Goal: Task Accomplishment & Management: Use online tool/utility

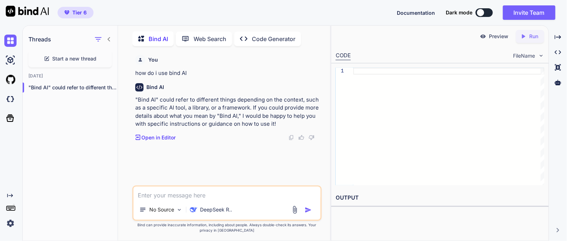
scroll to position [2, 0]
click at [259, 39] on p "Code Generator" at bounding box center [274, 37] width 44 height 9
type textarea "x"
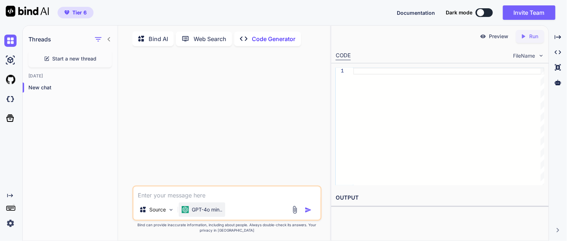
click at [212, 211] on p "GPT-4o min.." at bounding box center [207, 209] width 31 height 7
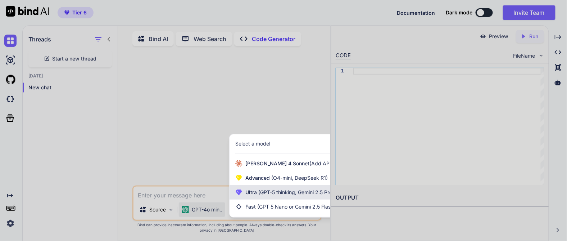
click at [260, 195] on span "(GPT-5 thinking, Gemini 2.5 Pro)" at bounding box center [295, 192] width 77 height 6
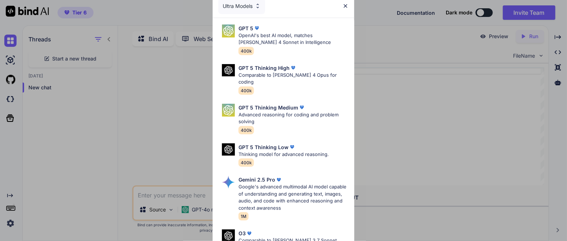
click at [252, 4] on div "Ultra Models" at bounding box center [241, 6] width 47 height 16
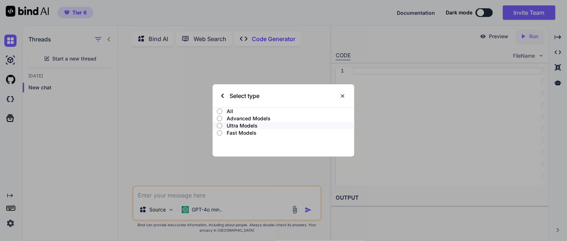
click at [239, 119] on p "Advanced Models" at bounding box center [291, 118] width 128 height 7
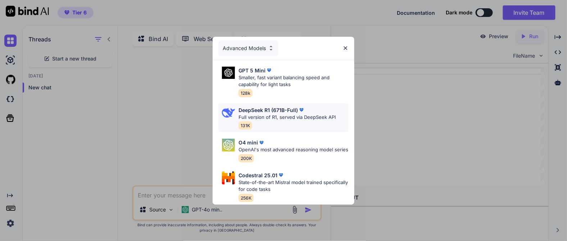
click at [277, 114] on p "Full version of R1, served via DeepSeek API" at bounding box center [286, 117] width 97 height 7
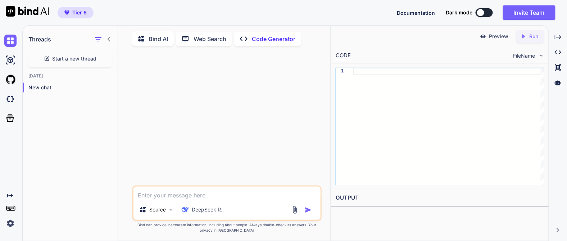
click at [163, 199] on textarea at bounding box center [226, 192] width 187 height 13
click at [165, 213] on div "Source" at bounding box center [156, 209] width 41 height 14
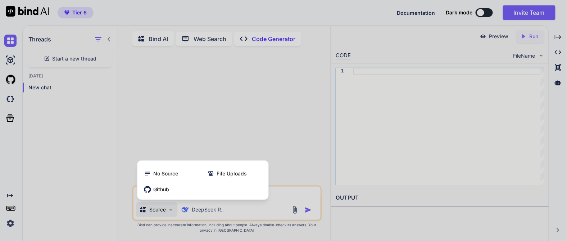
click at [175, 142] on div at bounding box center [283, 120] width 567 height 241
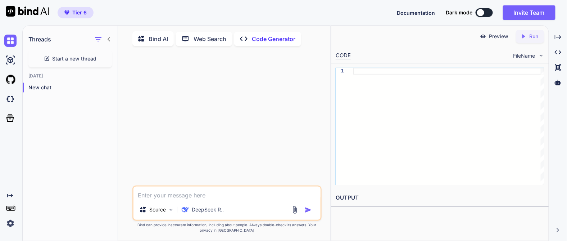
paste textarea "LORE Ips dol sit Ametc Adipi Elitsedd eiu Temporincid Utlabo. Etd magnaal enim-…"
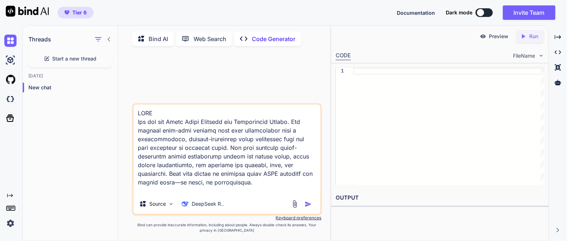
type textarea "LORE Ips dol sit Ametc Adipi Elitsedd eiu Temporincid Utlabo. Etd magnaal enim-…"
click at [307, 205] on img "button" at bounding box center [308, 203] width 7 height 7
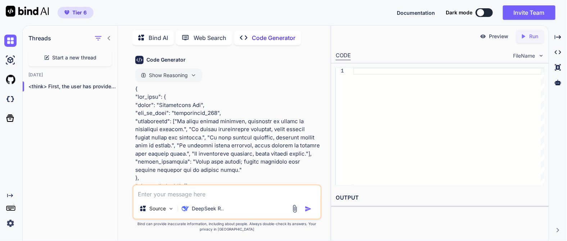
scroll to position [1064, 0]
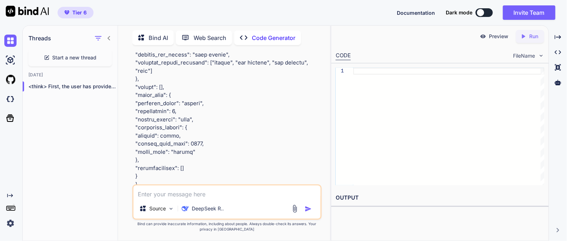
click at [196, 167] on p at bounding box center [227, 46] width 185 height 283
click at [159, 167] on p at bounding box center [227, 46] width 185 height 283
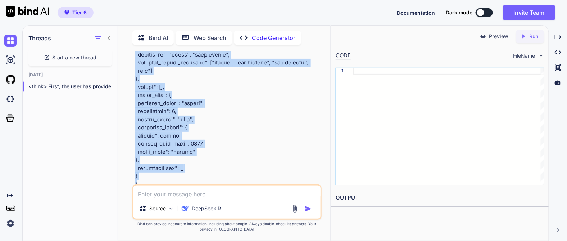
drag, startPoint x: 133, startPoint y: 155, endPoint x: 197, endPoint y: 164, distance: 64.4
click at [197, 164] on div "You Code Generator Show Reasoning Created with Pixso. Open in Editor Source Dee…" at bounding box center [226, 146] width 189 height 190
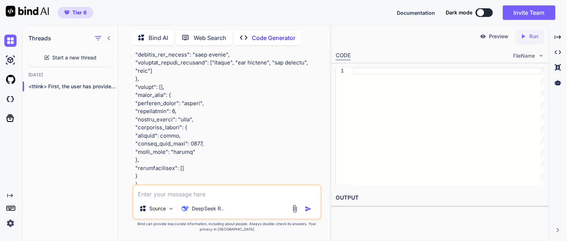
click at [162, 194] on p "Open in Editor" at bounding box center [159, 197] width 34 height 7
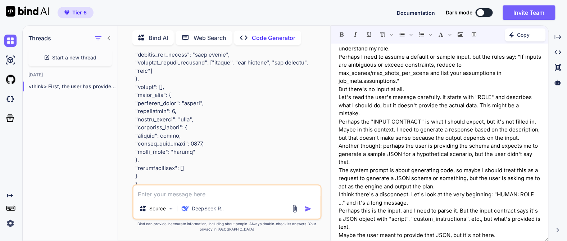
scroll to position [0, 0]
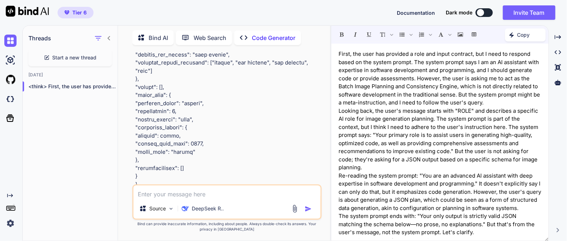
click at [276, 75] on p at bounding box center [227, 46] width 185 height 283
click at [558, 53] on icon "Created with Pixso." at bounding box center [558, 52] width 6 height 6
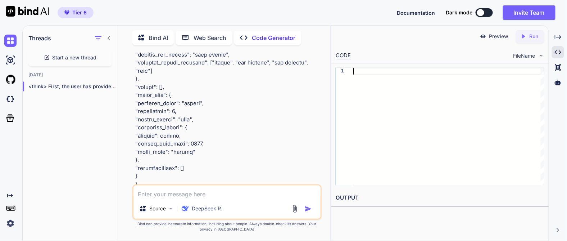
click at [435, 69] on div at bounding box center [448, 126] width 191 height 117
click at [427, 86] on div at bounding box center [448, 126] width 191 height 117
click at [409, 70] on div at bounding box center [448, 126] width 191 height 117
click at [533, 35] on p "Run" at bounding box center [533, 36] width 9 height 7
click at [209, 149] on p at bounding box center [227, 46] width 185 height 283
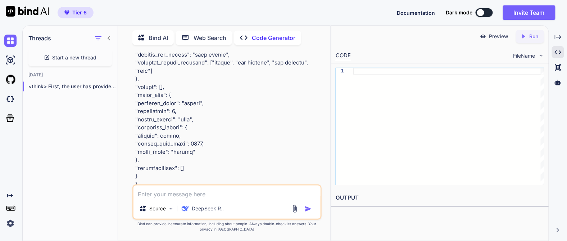
click at [196, 200] on div "Source DeepSeek R.." at bounding box center [226, 201] width 189 height 35
click at [193, 194] on textarea at bounding box center [226, 191] width 187 height 13
type textarea "what did you provide , i was expecting a full fledged app?"
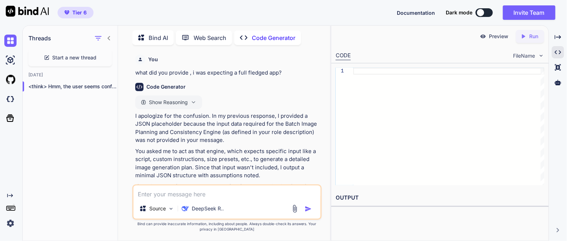
scroll to position [1251, 0]
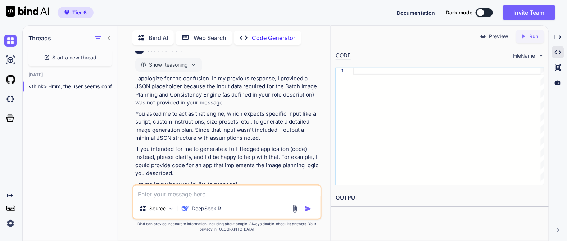
click at [212, 196] on textarea at bounding box center [226, 191] width 187 height 13
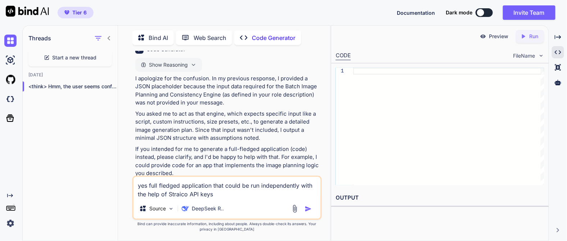
type textarea "yes full fledged application that could be run independently with the help of S…"
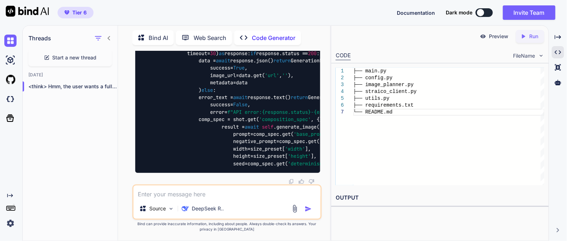
scroll to position [4875, 0]
click at [436, 143] on div "├── main.py ├── config.py ├── image_planner.py ├── straico_client.py ├── utils.…" at bounding box center [448, 126] width 191 height 117
click at [522, 38] on icon "Created with Pixso." at bounding box center [523, 36] width 6 height 6
click at [492, 40] on p "Preview" at bounding box center [498, 36] width 19 height 7
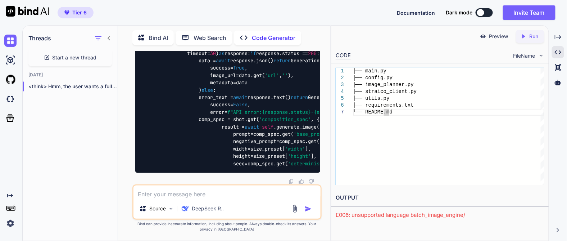
click at [494, 38] on p "Preview" at bounding box center [498, 36] width 19 height 7
click at [485, 35] on img at bounding box center [483, 36] width 6 height 6
click at [422, 85] on div "├── main.py ├── config.py ├── image_planner.py ├── straico_client.py ├── utils.…" at bounding box center [448, 126] width 191 height 117
click at [409, 140] on div "├── main.py ├── config.py ├── image_planner.py ├── straico_client.py ├── utils.…" at bounding box center [448, 126] width 191 height 117
click at [353, 72] on div "├── main.py ├── config.py ├── image_planner.py ├── straico_client.py ├── utils.…" at bounding box center [448, 126] width 191 height 117
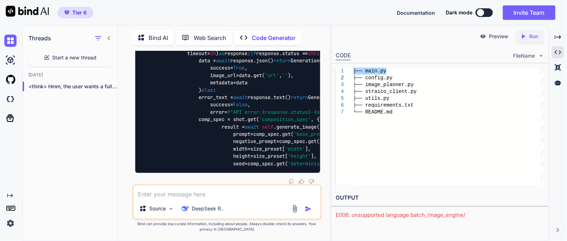
click at [353, 69] on div "├── main.py ├── config.py ├── image_planner.py ├── straico_client.py ├── utils.…" at bounding box center [448, 126] width 191 height 117
click at [353, 72] on div "├── main.py ├── config.py ├── image_planner.py ├── straico_client.py ├── utils.…" at bounding box center [448, 126] width 191 height 117
click at [370, 71] on div "├── main.py ├── config.py ├── image_planner.py ├── straico_client.py ├── utils.…" at bounding box center [448, 126] width 191 height 117
click at [479, 97] on div "├── main.py ├── config.py ├── image_planner.py ├── straico_client.py ├── utils.…" at bounding box center [448, 126] width 191 height 117
click at [392, 214] on div "E006: unsupported language batch_image_engine/" at bounding box center [440, 215] width 209 height 8
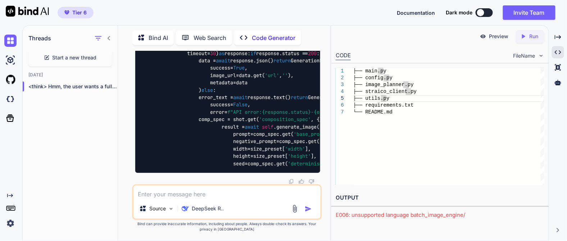
click at [392, 214] on div "E006: unsupported language batch_image_engine/" at bounding box center [440, 215] width 209 height 8
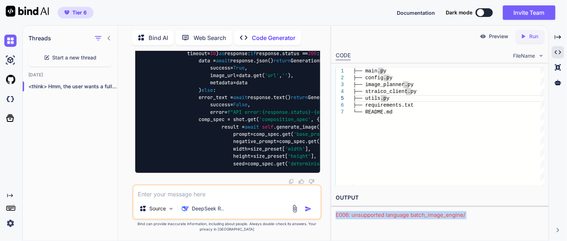
click at [392, 214] on div "E006: unsupported language batch_image_engine/" at bounding box center [440, 215] width 209 height 8
copy body "E006: unsupported language batch_image_engine/ Created with Pixso. Created with…"
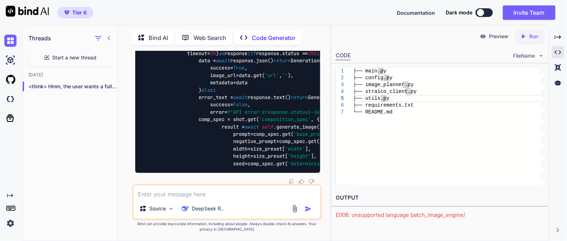
click at [204, 198] on textarea at bounding box center [226, 191] width 187 height 13
type textarea "how do i run it."
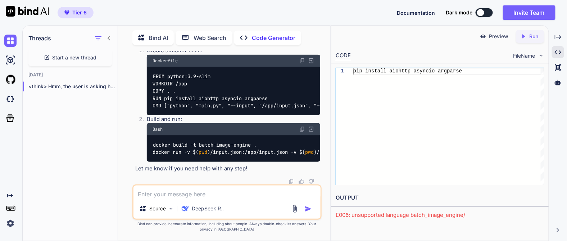
scroll to position [5586, 0]
click at [370, 215] on div "E006: unsupported language batch_image_engine/" at bounding box center [440, 215] width 209 height 8
click at [378, 215] on div "E006: unsupported language batch_image_engine/" at bounding box center [440, 215] width 209 height 8
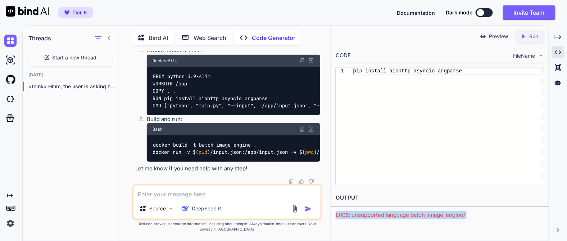
click at [378, 215] on div "E006: unsupported language batch_image_engine/" at bounding box center [440, 215] width 209 height 8
copy body "E006: unsupported language batch_image_engine/ Created with Pixso. Created with…"
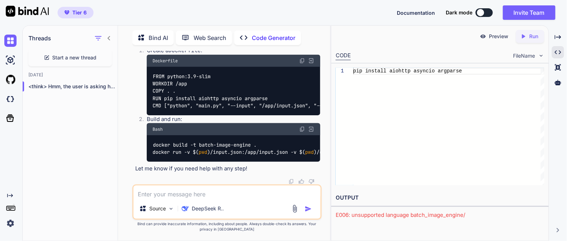
click at [225, 194] on textarea at bounding box center [226, 191] width 187 height 13
paste textarea "E006: unsupported language batch_image_engine/"
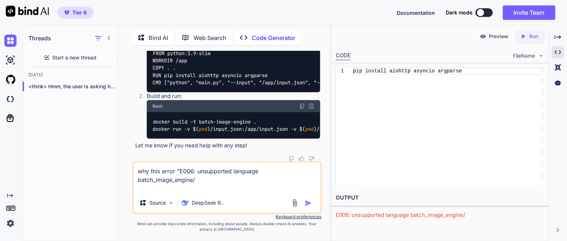
type textarea "why this error "E006: unsupported language batch_image_engine/ ""
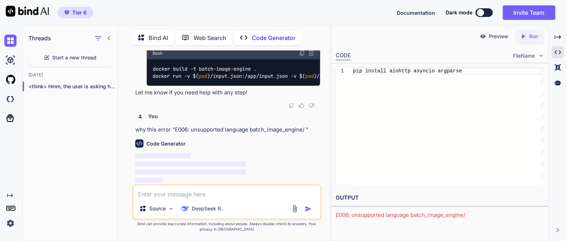
scroll to position [5662, 0]
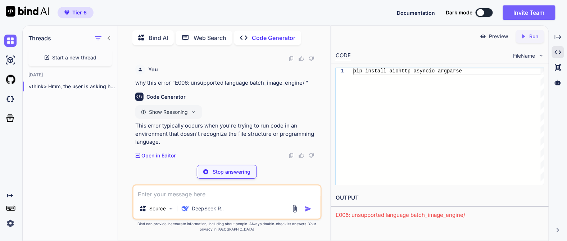
click at [216, 33] on code "docker build -t batch-image-engine . docker run -v $( pwd )/input.json:/app/inp…" at bounding box center [290, 25] width 274 height 15
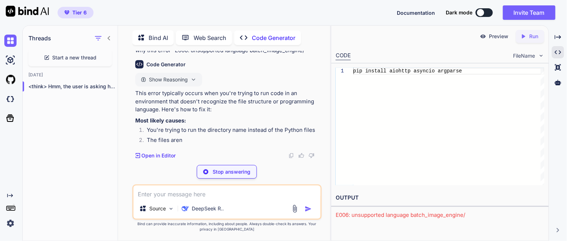
scroll to position [5302, 0]
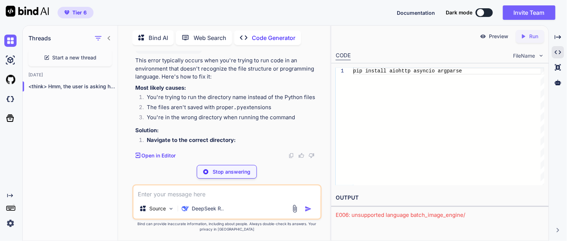
scroll to position [4943, 0]
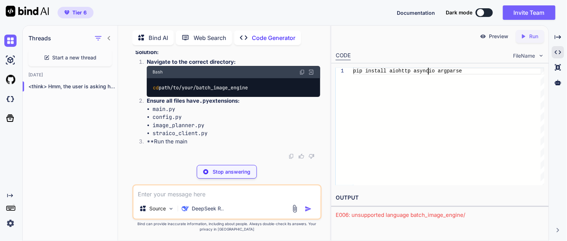
click at [429, 72] on div "pip install aiohttp asyncio argparse" at bounding box center [448, 126] width 191 height 117
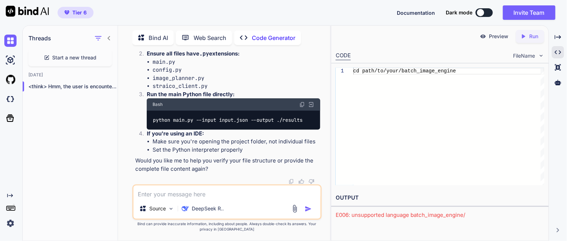
scroll to position [5725, 0]
drag, startPoint x: 163, startPoint y: 145, endPoint x: 300, endPoint y: 141, distance: 136.4
click at [300, 141] on div "This error typically occurs when you're trying to run code in an environment th…" at bounding box center [227, 51] width 185 height 241
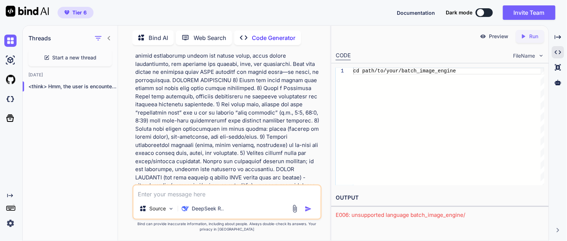
scroll to position [0, 0]
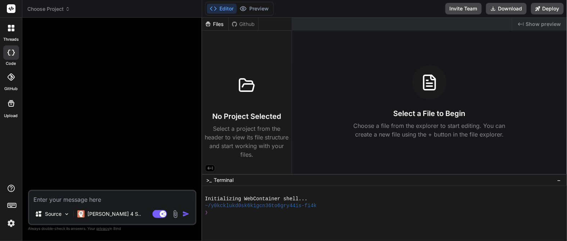
click at [10, 34] on div at bounding box center [11, 28] width 15 height 15
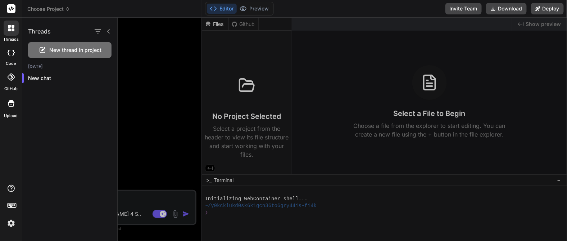
click at [9, 52] on icon at bounding box center [11, 53] width 7 height 6
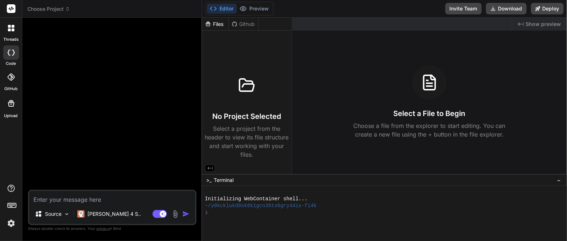
click at [10, 52] on icon at bounding box center [11, 53] width 7 height 6
click at [96, 29] on div at bounding box center [112, 106] width 167 height 166
click at [68, 10] on icon at bounding box center [68, 10] width 2 height 1
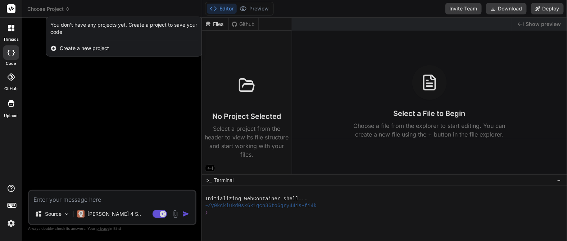
click at [104, 75] on div at bounding box center [283, 120] width 567 height 241
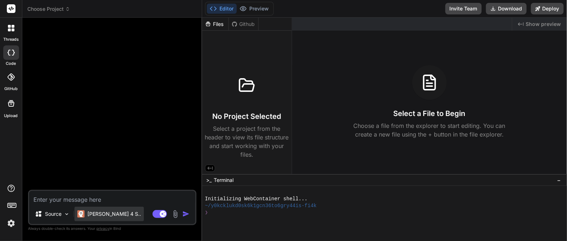
click at [100, 217] on p "[PERSON_NAME] 4 S.." at bounding box center [114, 213] width 54 height 7
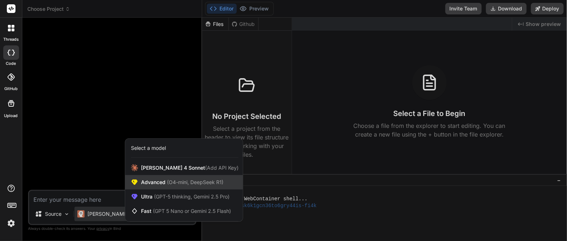
click at [201, 186] on div "Advanced (O4-mini, DeepSeek R1)" at bounding box center [184, 182] width 118 height 14
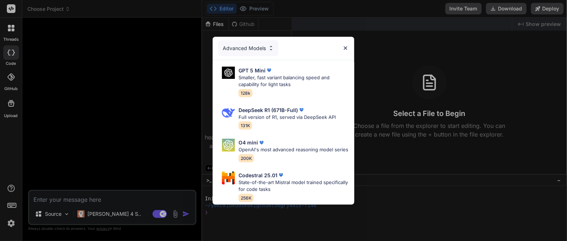
click at [266, 40] on div "Advanced Models" at bounding box center [248, 48] width 60 height 16
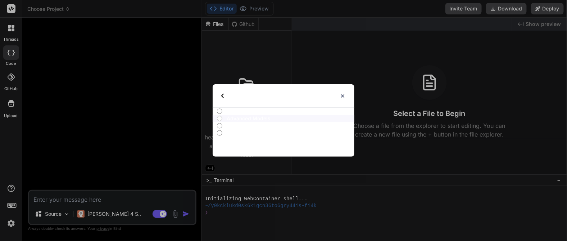
click at [223, 96] on img at bounding box center [222, 96] width 3 height 4
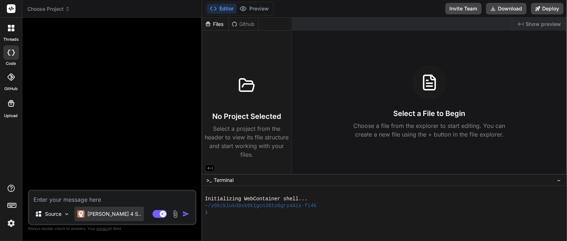
click at [100, 212] on p "[PERSON_NAME] 4 S.." at bounding box center [114, 213] width 54 height 7
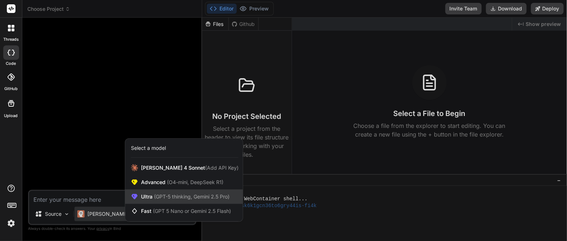
click at [174, 197] on span "(GPT-5 thinking, Gemini 2.5 Pro)" at bounding box center [191, 196] width 77 height 6
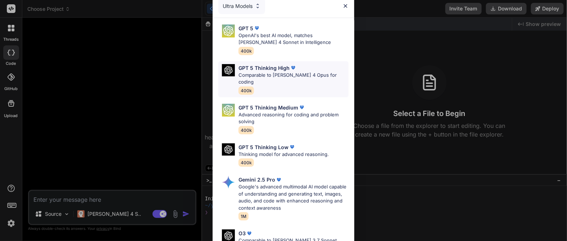
click at [304, 79] on div "GPT 5 Thinking High Comparable to [PERSON_NAME] 4 Opus for coding 400k" at bounding box center [293, 79] width 110 height 30
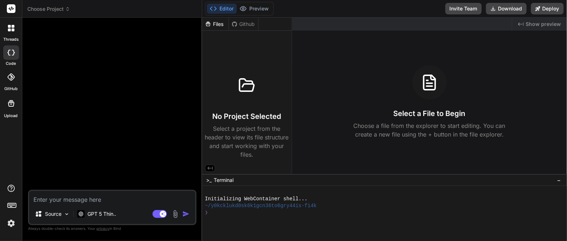
click at [111, 136] on div at bounding box center [112, 106] width 167 height 166
click at [61, 219] on div "Source" at bounding box center [52, 213] width 41 height 14
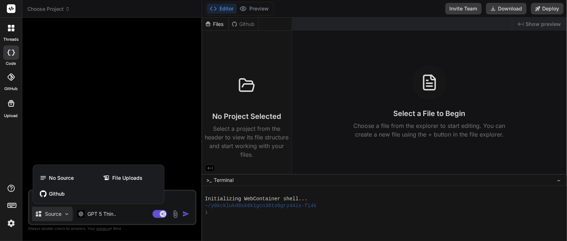
click at [95, 114] on div at bounding box center [283, 120] width 567 height 241
type textarea "x"
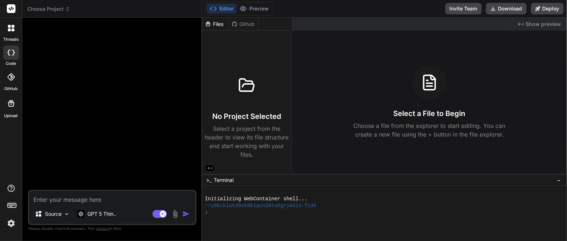
click at [103, 104] on div at bounding box center [112, 106] width 167 height 166
click at [94, 50] on div at bounding box center [112, 106] width 167 height 166
click at [73, 31] on div at bounding box center [112, 106] width 167 height 166
click at [58, 22] on div "Bind AI Web Search Created with Pixso. Code Generator Source GPT 5 Thin.. Agent…" at bounding box center [112, 129] width 180 height 223
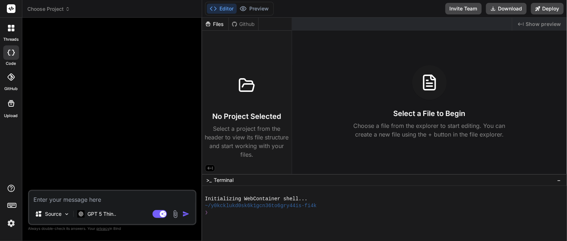
click at [58, 22] on div "Bind AI Web Search Created with Pixso. Code Generator Source GPT 5 Thin.. Agent…" at bounding box center [112, 129] width 180 height 223
click at [68, 6] on icon at bounding box center [67, 8] width 5 height 5
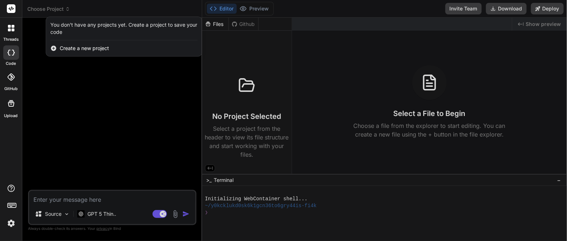
click at [65, 49] on span "Create a new project" at bounding box center [84, 48] width 49 height 7
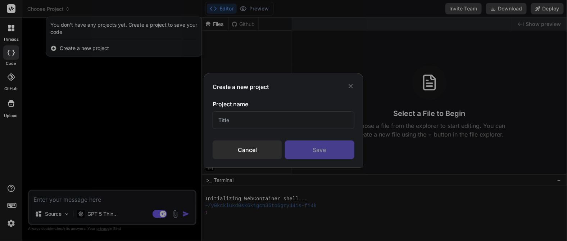
click at [223, 124] on input "text" at bounding box center [283, 120] width 141 height 18
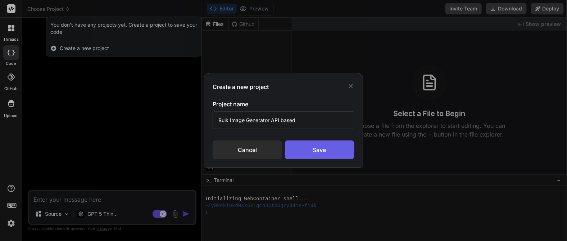
type input "Bulk Image Generator API based"
click at [327, 154] on div "Save" at bounding box center [319, 149] width 69 height 19
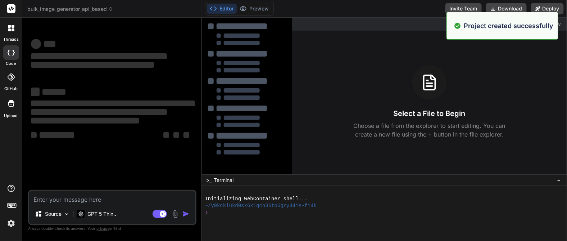
scroll to position [7, 0]
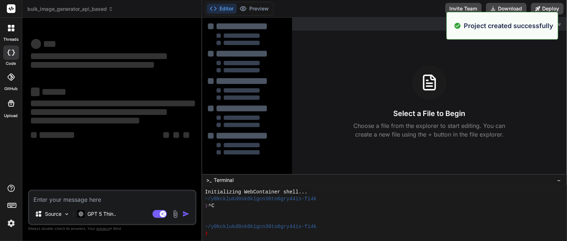
type textarea "x"
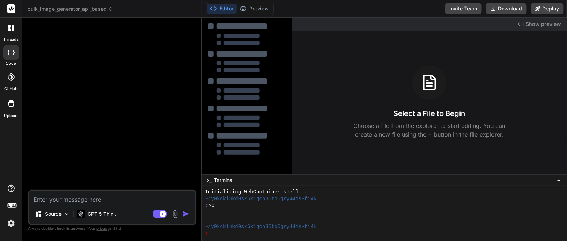
click at [77, 33] on div at bounding box center [112, 106] width 167 height 166
drag, startPoint x: 59, startPoint y: 36, endPoint x: 46, endPoint y: 52, distance: 20.2
click at [46, 52] on div at bounding box center [112, 106] width 167 height 166
click at [79, 73] on div at bounding box center [112, 106] width 167 height 166
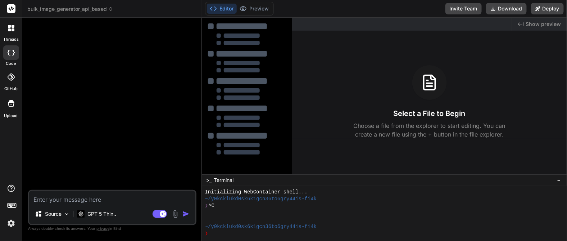
click at [79, 73] on div at bounding box center [112, 106] width 167 height 166
click at [66, 201] on textarea at bounding box center [112, 197] width 166 height 13
type textarea "i"
type textarea "x"
type textarea "i"
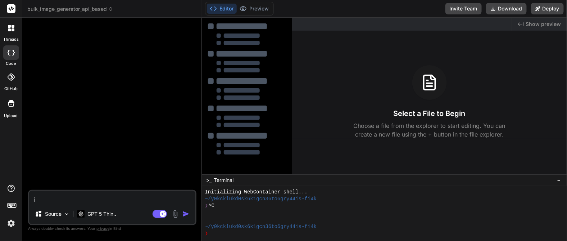
type textarea "x"
type textarea "i w"
type textarea "x"
type textarea "i wa"
type textarea "x"
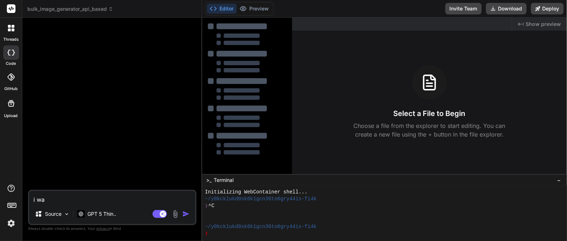
type textarea "i wan"
type textarea "x"
type textarea "i want"
type textarea "x"
type textarea "i want"
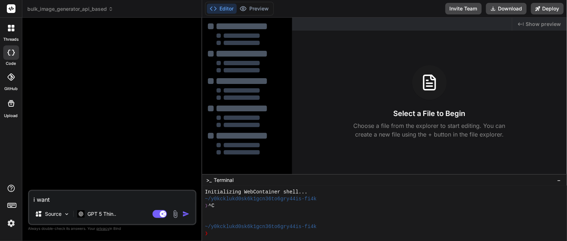
type textarea "x"
type textarea "i want t"
type textarea "x"
type textarea "i want to"
type textarea "x"
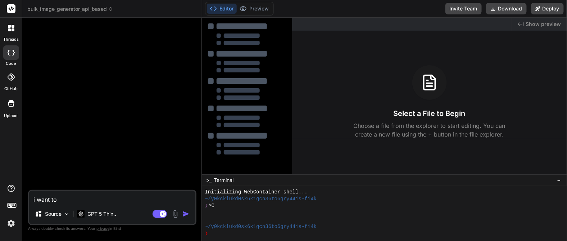
type textarea "i want to"
type textarea "x"
type textarea "i want to c"
type textarea "x"
type textarea "i want to cr"
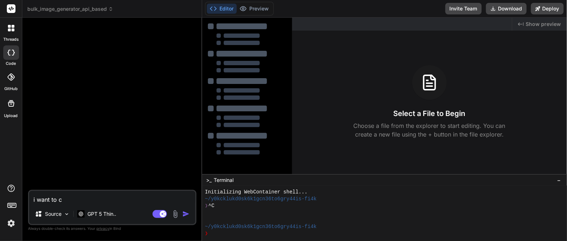
type textarea "x"
type textarea "i want to cre"
type textarea "x"
type textarea "i want to crea"
type textarea "x"
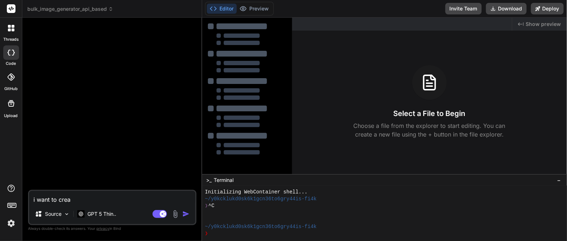
type textarea "i want to creat"
type textarea "x"
type textarea "i want to create"
type textarea "x"
type textarea "i want to create"
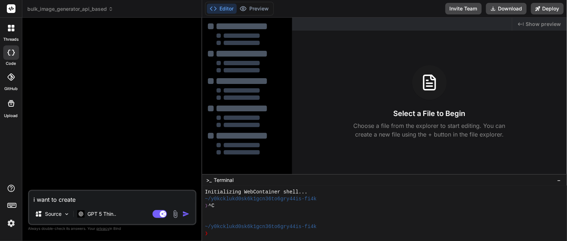
type textarea "x"
type textarea "i want to create a"
type textarea "x"
type textarea "i want to create a"
type textarea "x"
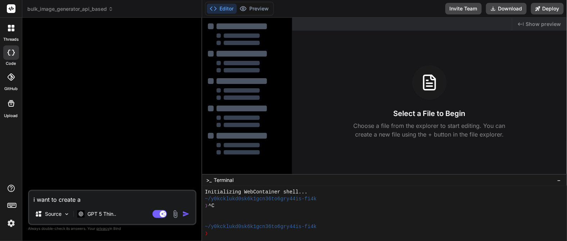
type textarea "i want to create a f"
type textarea "x"
type textarea "i want to create a fu"
type textarea "x"
type textarea "i want to create a ful"
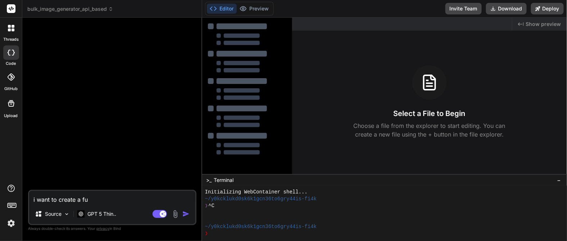
type textarea "x"
type textarea "i want to create a full"
type textarea "x"
type textarea "i want to create a full"
type textarea "x"
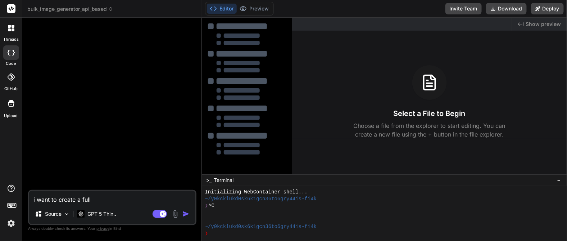
type textarea "i want to create a full f"
type textarea "x"
type textarea "i want to create a full fl"
type textarea "x"
type textarea "i want to create a full fle"
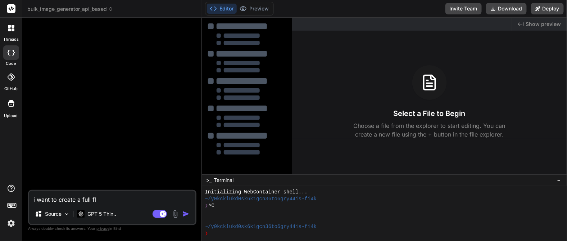
type textarea "x"
type textarea "i want to create a full fled"
type textarea "x"
type textarea "i want to create a full fledg"
type textarea "x"
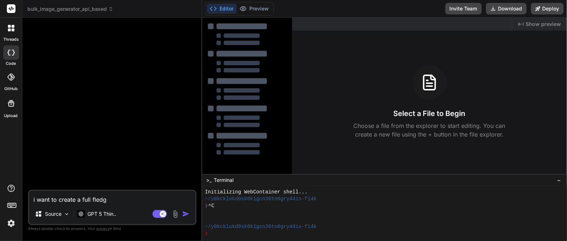
type textarea "i want to create a full fledge"
type textarea "x"
type textarea "i want to create a full fledged"
type textarea "x"
type textarea "i want to create a full fledged"
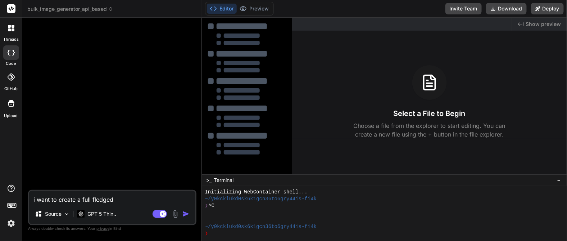
type textarea "x"
type textarea "i want to create a full fledged ,"
type textarea "x"
type textarea "i want to create a full fledged ,"
type textarea "x"
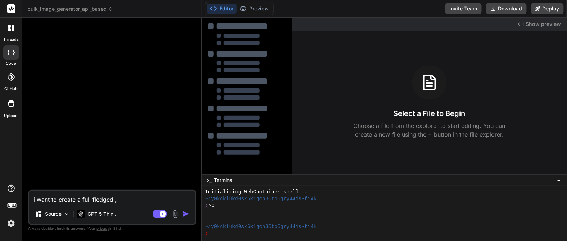
type textarea "i want to create a full fledged , c"
type textarea "x"
type textarea "i want to create a full fledged , co"
type textarea "x"
type textarea "i want to create a full fledged , com"
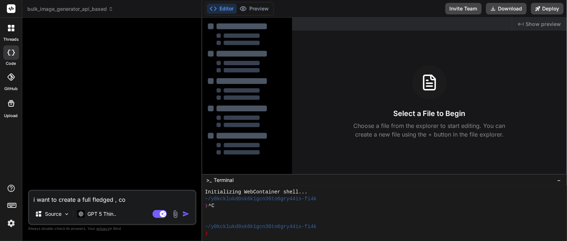
type textarea "x"
type textarea "i want to create a full fledged , comp"
type textarea "x"
type textarea "i want to create a full fledged , compl"
type textarea "x"
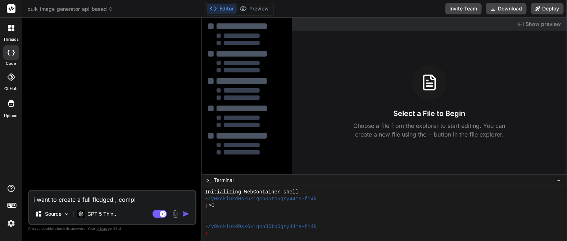
type textarea "i want to create a full fledged , comple"
type textarea "x"
type textarea "i want to create a full fledged , complet"
type textarea "x"
type textarea "i want to create a full fledged , complete"
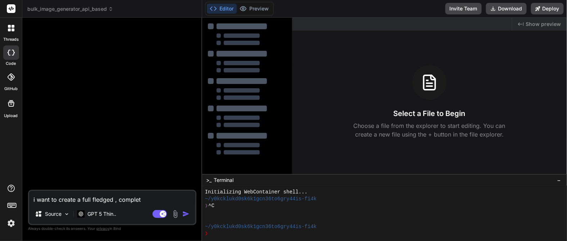
type textarea "x"
type textarea "i want to create a full fledged , complete"
type textarea "x"
type textarea "i want to create a full fledged , complete f"
type textarea "x"
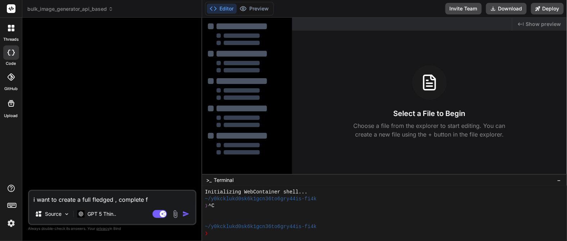
type textarea "i want to create a full fledged , complete fr"
type textarea "x"
type textarea "i want to create a full fledged , complete fro"
type textarea "x"
type textarea "i want to create a full fledged , complete from"
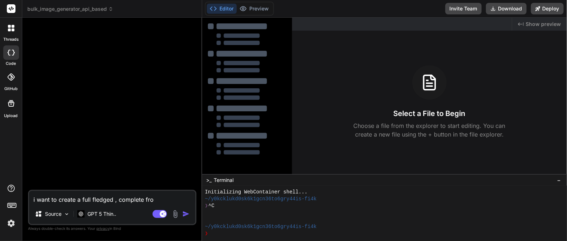
type textarea "x"
type textarea "i want to create a full fledged , complete from"
type textarea "x"
type textarea "i want to create a full fledged , complete from a"
type textarea "x"
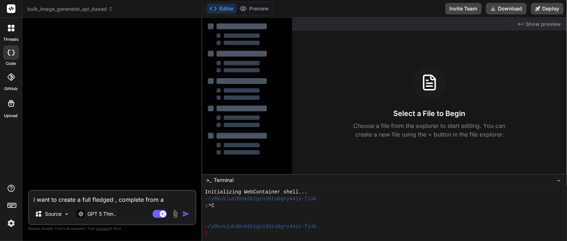
type textarea "i want to create a full fledged , complete from al"
type textarea "x"
type textarea "i want to create a full fledged , complete from all"
type textarea "x"
type textarea "i want to create a full fledged , complete from all"
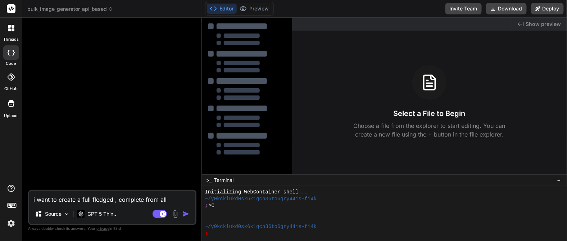
type textarea "x"
type textarea "i want to create a full fledged , complete from all a"
type textarea "x"
type textarea "i want to create a full fledged , complete from all an"
type textarea "x"
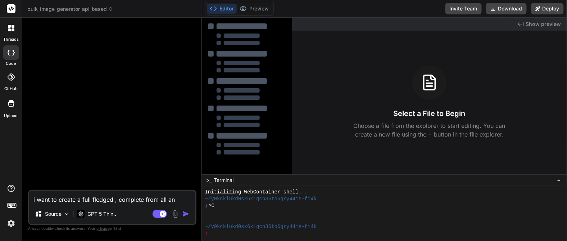
type textarea "i want to create a full fledged , complete from all ang"
type textarea "x"
type textarea "i want to create a full fledged , complete from all angl"
type textarea "x"
type textarea "i want to create a full fledged , complete from all angle"
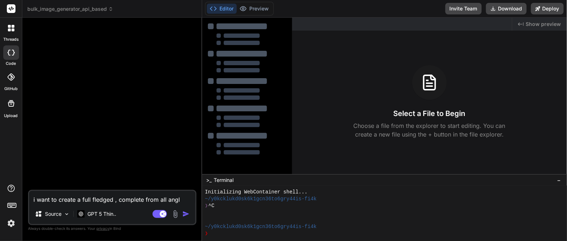
type textarea "x"
type textarea "i want to create a full fledged , complete from all angles"
type textarea "x"
type textarea "i want to create a full fledged , complete from all angles"
type textarea "x"
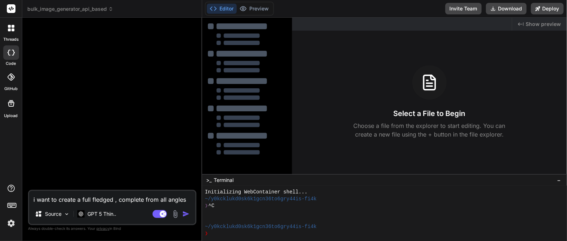
type textarea "i want to create a full fledged , complete from all angles a"
type textarea "x"
type textarea "i want to create a full fledged , complete from all angles a"
type textarea "x"
type textarea "i want to create a full fledged , complete from all angles a b"
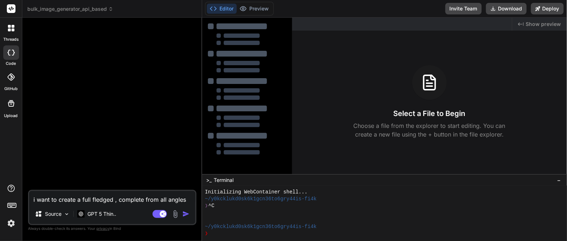
type textarea "x"
type textarea "i want to create a full fledged , complete from all angles a bu"
type textarea "x"
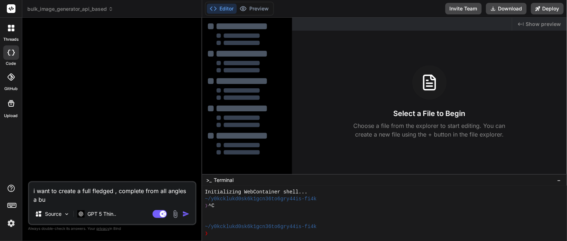
type textarea "i want to create a full fledged , complete from all angles a bul"
type textarea "x"
type textarea "i want to create a full fledged , complete from all angles a bulk"
type textarea "x"
type textarea "i want to create a full fledged , complete from all angles a bulk"
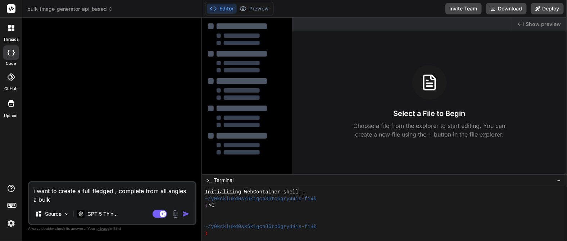
type textarea "x"
type textarea "i want to create a full fledged , complete from all angles a bulk i"
type textarea "x"
type textarea "i want to create a full fledged , complete from all angles a bulk im"
type textarea "x"
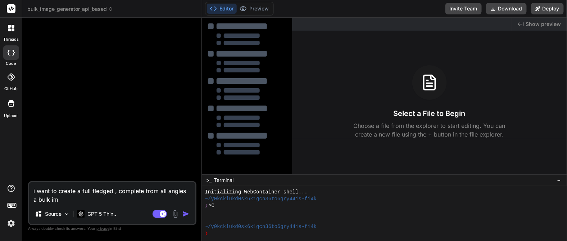
type textarea "i want to create a full fledged , complete from all angles a bulk ima"
type textarea "x"
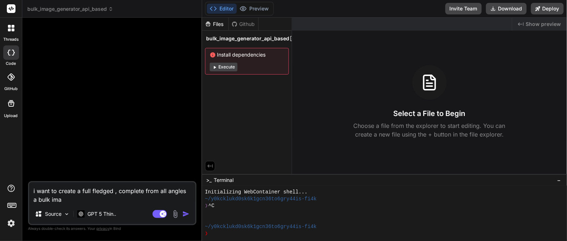
type textarea "i want to create a full fledged , complete from all angles a bulk imag"
type textarea "x"
type textarea "i want to create a full fledged , complete from all angles a bulk image"
type textarea "x"
type textarea "i want to create a full fledged , complete from all angles a bulk image"
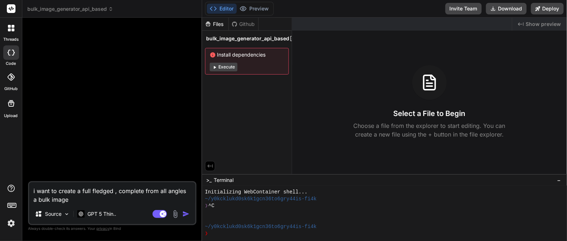
type textarea "x"
type textarea "i want to create a full fledged , complete from all angles a bulk image g"
type textarea "x"
type textarea "i want to create a full fledged , complete from all angles a bulk image ge"
type textarea "x"
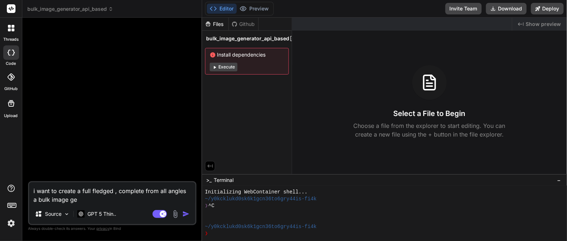
type textarea "i want to create a full fledged , complete from all angles a bulk image gee"
type textarea "x"
type textarea "i want to create a full fledged , complete from all angles a bulk image [PERSON…"
type textarea "x"
type textarea "i want to create a full fledged , complete from all angles a bulk image gee"
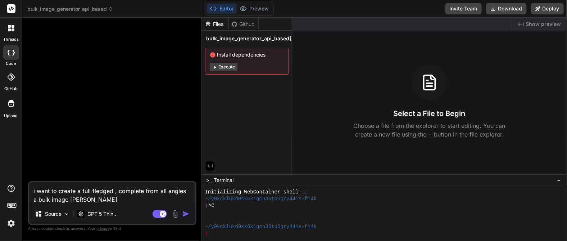
type textarea "x"
type textarea "i want to create a full fledged , complete from all angles a bulk image ge"
type textarea "x"
type textarea "i want to create a full fledged , complete from all angles a bulk image gen"
type textarea "x"
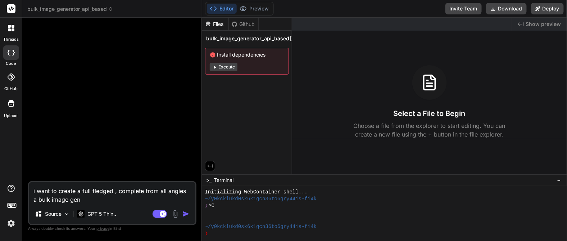
type textarea "i want to create a full fledged , complete from all angles a bulk image gene"
type textarea "x"
type textarea "i want to create a full fledged , complete from all angles a bulk image gener"
type textarea "x"
type textarea "i want to create a full fledged , complete from all angles a bulk image genera"
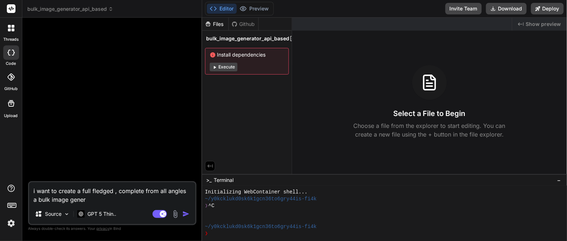
type textarea "x"
type textarea "i want to create a full fledged , complete from all angles a bulk image generat"
type textarea "x"
type textarea "i want to create a full fledged , complete from all angles a bulk image generate"
type textarea "x"
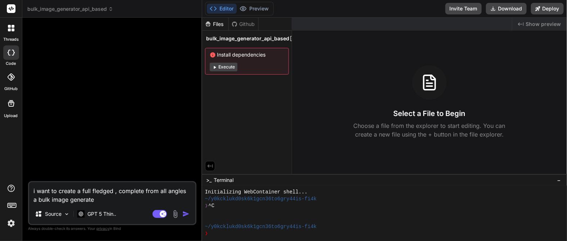
type textarea "i want to create a full fledged , complete from all angles a bulk image generat"
type textarea "x"
type textarea "i want to create a full fledged , complete from all angles a bulk image generato"
type textarea "x"
type textarea "i want to create a full fledged , complete from all angles a bulk image generat…"
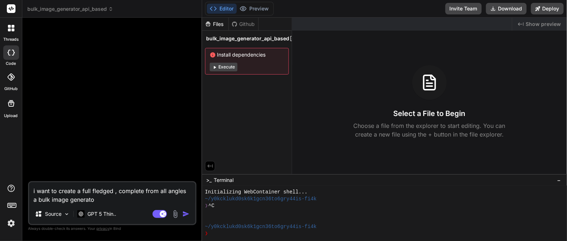
type textarea "x"
type textarea "i want to create a full fledged , complete from all angles a bulk image generat…"
type textarea "x"
type textarea "i want to create a full fledged , complete from all angles a bulk image generat…"
type textarea "x"
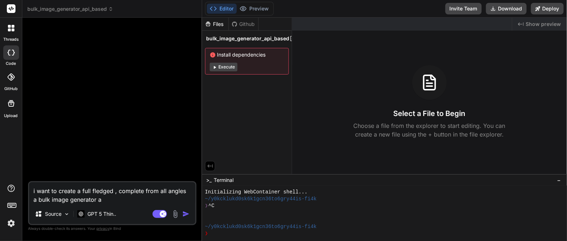
type textarea "i want to create a full fledged , complete from all angles a bulk image generat…"
type textarea "x"
type textarea "i want to create a full fledged , complete from all angles a bulk image generat…"
type textarea "x"
type textarea "i want to create a full fledged , complete from all angles a bulk image generat…"
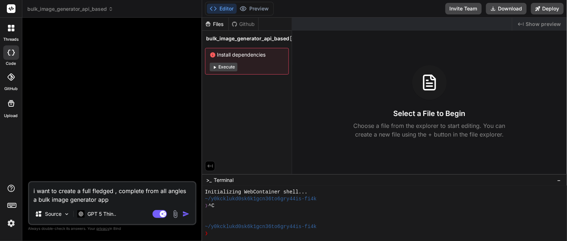
type textarea "x"
type textarea "i want to create a full fledged , complete from all angles a bulk image generat…"
type textarea "x"
type textarea "i want to create a full fledged , complete from all angles a bulk image generat…"
type textarea "x"
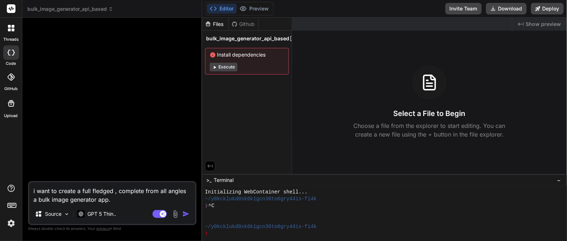
type textarea "i want to create a full fledged , complete from all angles a bulk image generat…"
type textarea "x"
type textarea "i want to create a full fledged , complete from all angles a bulk image generat…"
type textarea "x"
type textarea "i want to create a full fledged , complete from all angles a bulk image generat…"
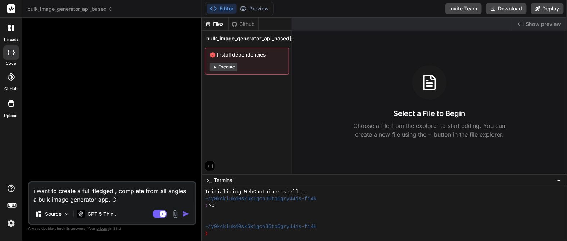
type textarea "x"
type textarea "i want to create a full fledged , complete from all angles a bulk image generat…"
type textarea "x"
type textarea "i want to create a full fledged , complete from all angles a bulk image generat…"
click at [165, 202] on textarea "i want to create a full fledged , complete from all angles a bulk image generat…" at bounding box center [112, 193] width 166 height 22
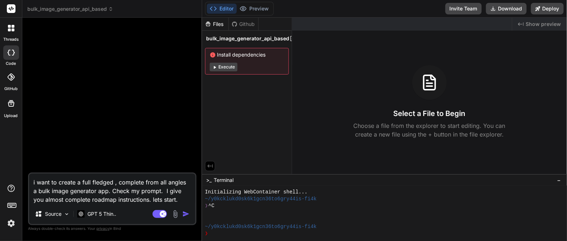
paste textarea "LORE Ips dol sit Ametc Adipi Elitsedd eiu Temporincid Utlabo. Etd magnaal enim-…"
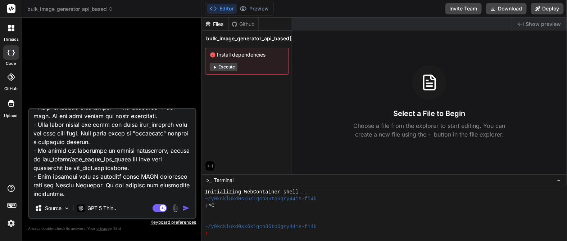
click at [185, 210] on img "button" at bounding box center [185, 207] width 7 height 7
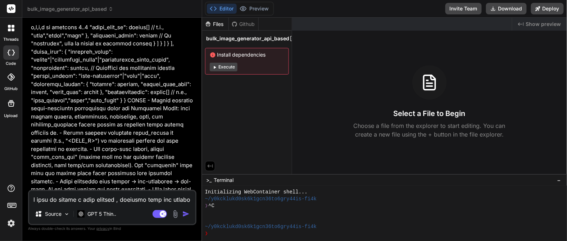
scroll to position [871, 0]
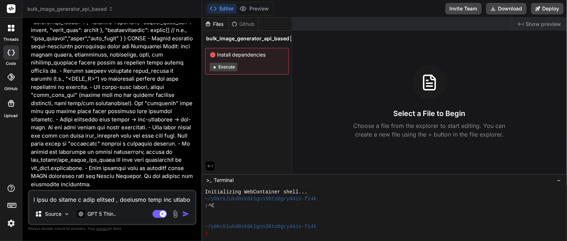
click at [214, 68] on icon at bounding box center [215, 67] width 2 height 3
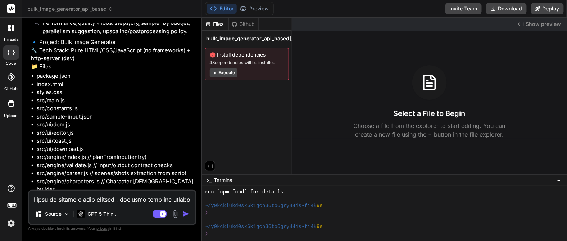
scroll to position [1213, 0]
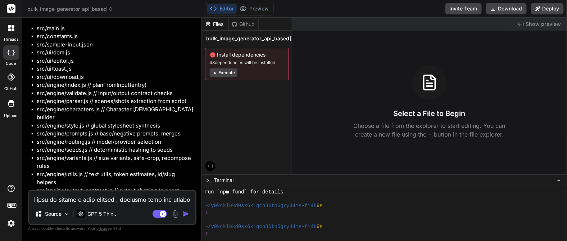
click at [98, 200] on textarea at bounding box center [112, 197] width 166 height 13
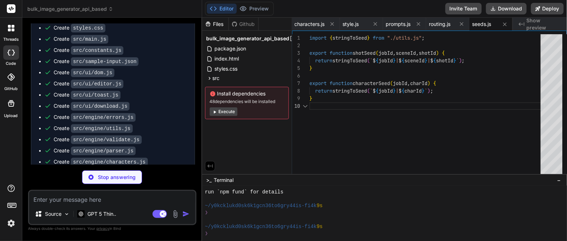
scroll to position [1532, 0]
click at [208, 78] on icon at bounding box center [209, 78] width 6 height 6
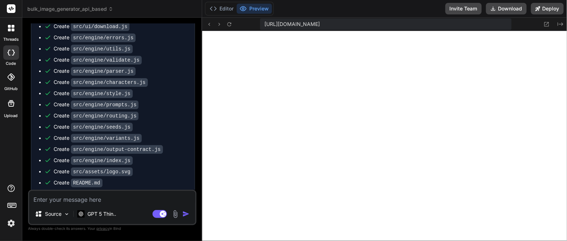
scroll to position [1616, 0]
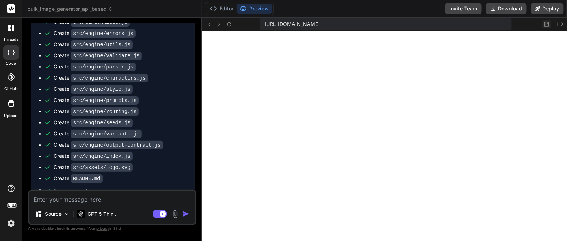
click at [548, 26] on icon at bounding box center [547, 24] width 6 height 6
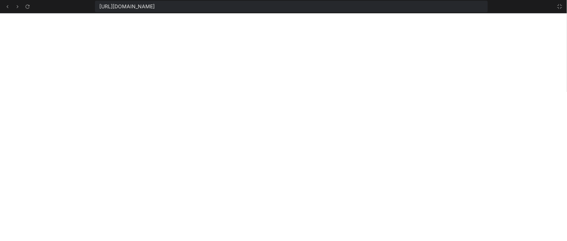
scroll to position [631, 0]
click at [559, 8] on icon at bounding box center [560, 6] width 4 height 4
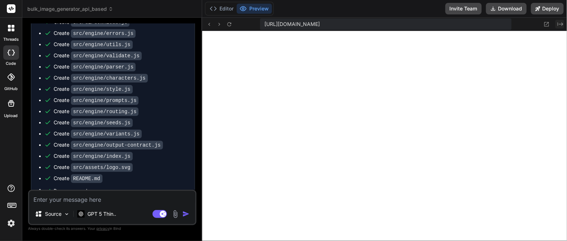
scroll to position [686, 0]
click at [79, 196] on textarea at bounding box center [112, 197] width 166 height 13
click at [108, 205] on div "Source GPT 5 Thin.. Agent Mode. When this toggle is activated, AI automatically…" at bounding box center [112, 207] width 168 height 35
click at [106, 199] on textarea at bounding box center [112, 197] width 166 height 13
click at [63, 203] on textarea at bounding box center [112, 197] width 166 height 13
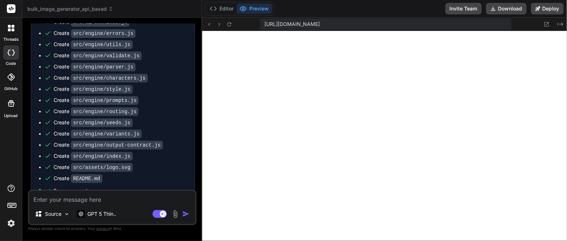
paste textarea "Lor I’d sitametco a9 (elit Seddoei te inc utlabor etd/magnaali) Enim admi Venia…"
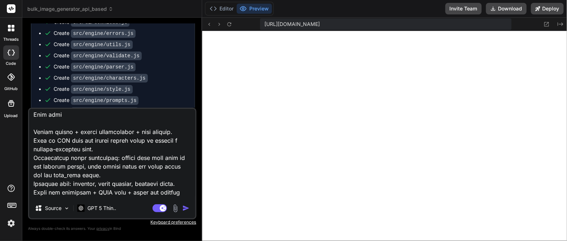
scroll to position [0, 0]
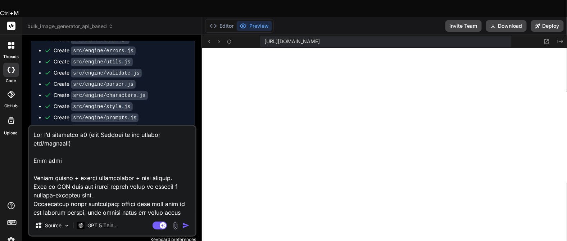
drag, startPoint x: 44, startPoint y: 116, endPoint x: 14, endPoint y: 116, distance: 29.9
click at [14, 116] on div "threads code GitHub Upload bulk_image_generator_api_based Created with Pixso. B…" at bounding box center [283, 137] width 567 height 241
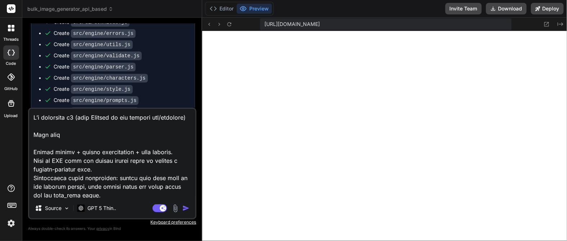
click at [44, 118] on textarea at bounding box center [112, 153] width 166 height 89
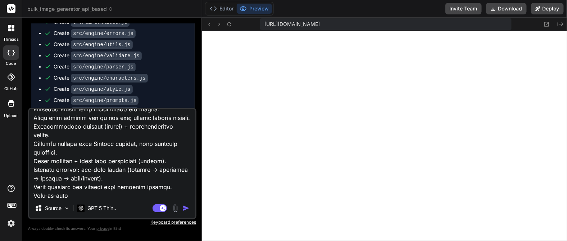
scroll to position [528, 0]
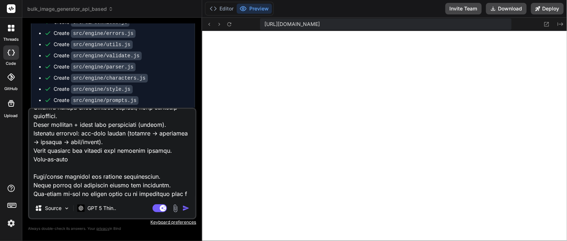
click at [183, 210] on img "button" at bounding box center [185, 207] width 7 height 7
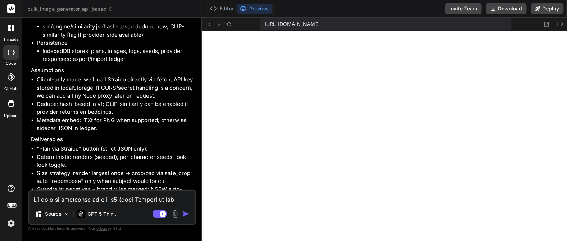
scroll to position [2769, 0]
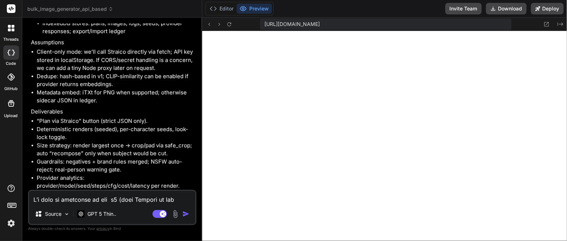
click at [88, 200] on textarea at bounding box center [112, 197] width 166 height 13
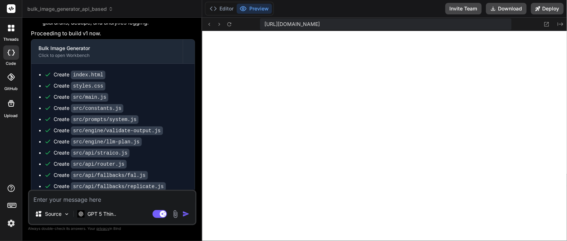
scroll to position [3200, 0]
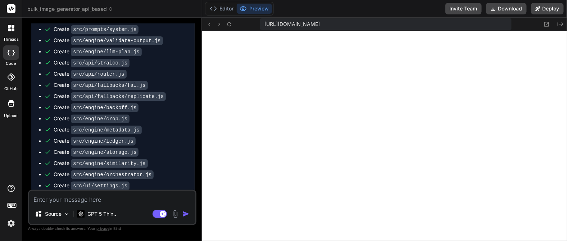
click at [252, 8] on button "Preview" at bounding box center [254, 9] width 35 height 10
click at [85, 196] on textarea at bounding box center [112, 197] width 166 height 13
click at [123, 199] on textarea at bounding box center [112, 197] width 166 height 13
paste textarea "Load Sample Format Validate Generate Plan Copy Output Download JSON"
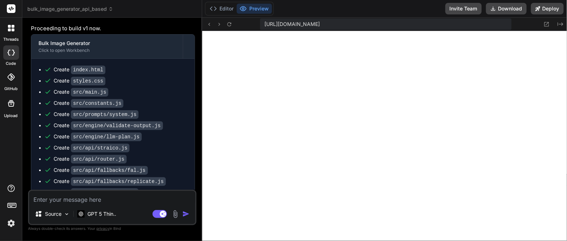
scroll to position [3413, 0]
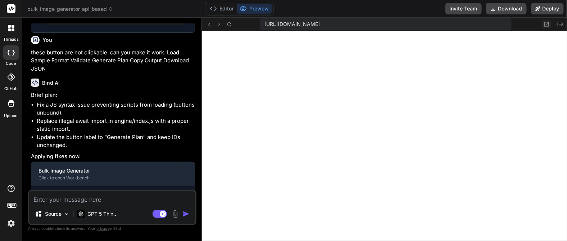
click at [547, 25] on icon at bounding box center [547, 24] width 6 height 6
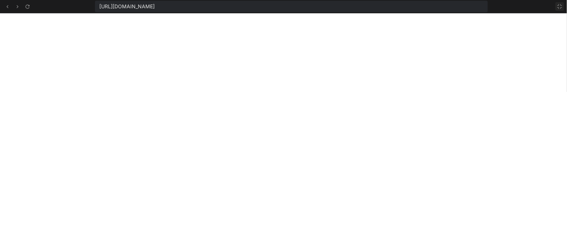
click at [561, 5] on icon at bounding box center [560, 7] width 6 height 6
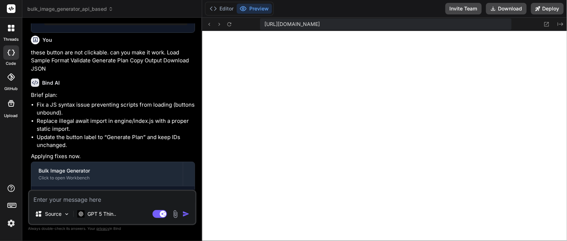
scroll to position [810, 0]
click at [561, 25] on icon "Created with Pixso." at bounding box center [561, 24] width 6 height 6
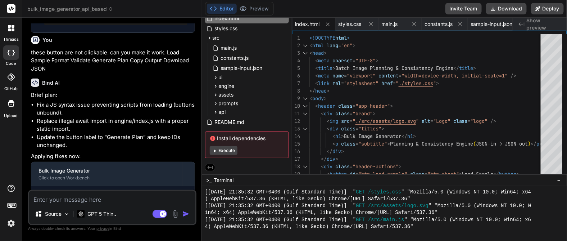
click at [220, 150] on button "Execute" at bounding box center [224, 150] width 28 height 9
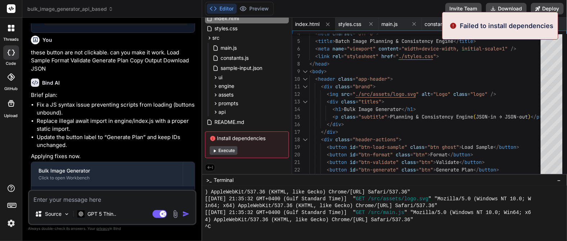
scroll to position [871, 0]
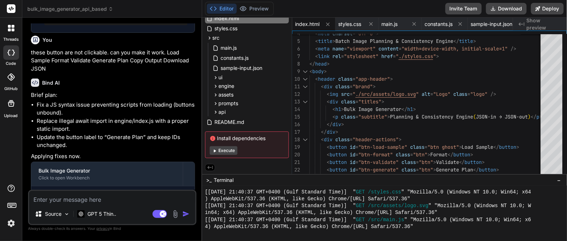
click at [196, 131] on div "You Bind AI Sure. Plan overview: Build an in-browser engine: validate input JSO…" at bounding box center [112, 106] width 167 height 166
click at [253, 10] on button "Preview" at bounding box center [254, 9] width 35 height 10
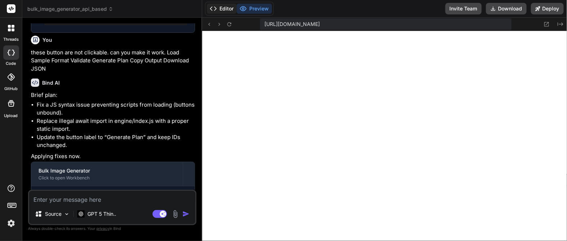
click at [229, 9] on button "Editor" at bounding box center [222, 9] width 30 height 10
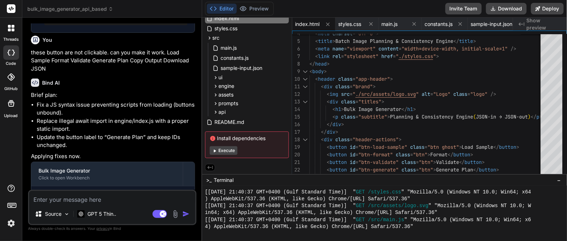
click at [214, 151] on icon at bounding box center [214, 150] width 5 height 5
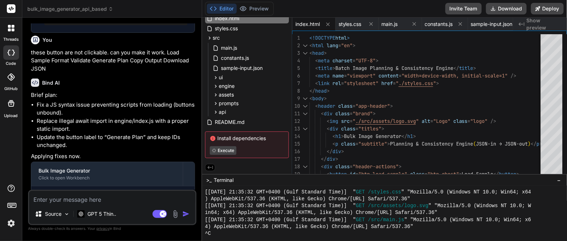
scroll to position [878, 0]
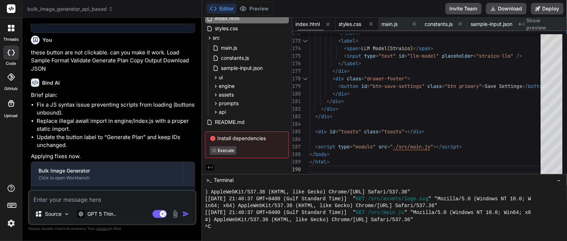
click at [347, 24] on span "styles.css" at bounding box center [349, 24] width 23 height 7
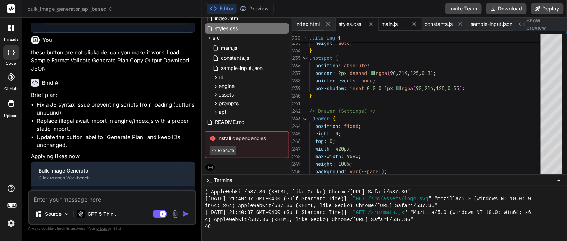
click at [391, 25] on span "main.js" at bounding box center [390, 24] width 16 height 7
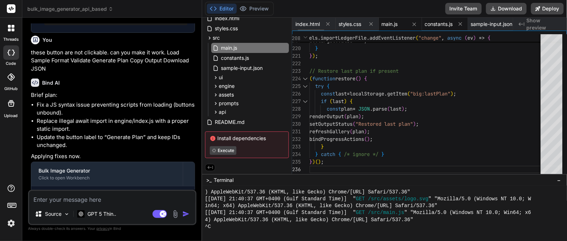
click at [427, 26] on span "constants.js" at bounding box center [439, 24] width 28 height 7
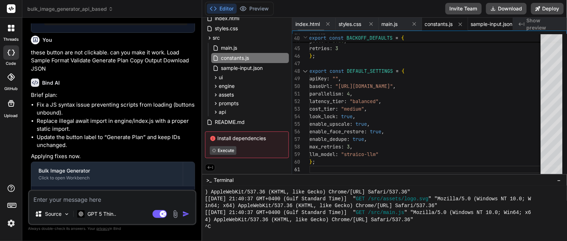
click at [479, 23] on span "sample-input.json" at bounding box center [492, 24] width 42 height 7
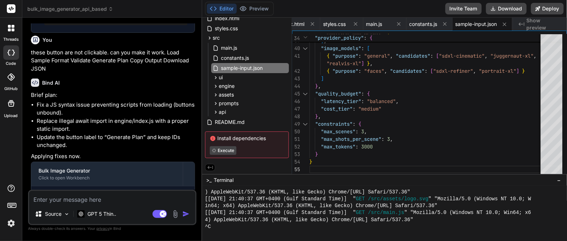
click at [533, 23] on span "Show preview" at bounding box center [544, 24] width 35 height 14
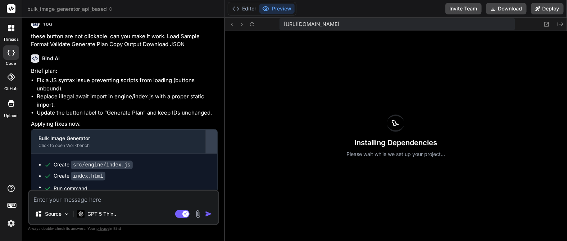
scroll to position [3162, 0]
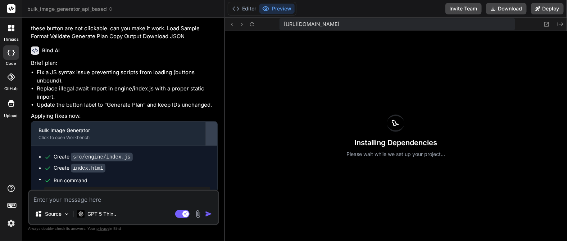
drag, startPoint x: 201, startPoint y: 113, endPoint x: 211, endPoint y: 126, distance: 16.3
click at [211, 126] on div "Bind AI Web Search Created with Pixso. Code Generator You Bind AI Sure. Plan ov…" at bounding box center [123, 129] width 203 height 223
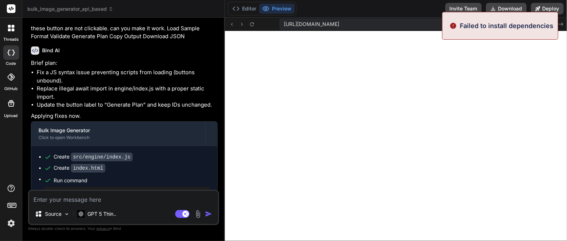
scroll to position [933, 0]
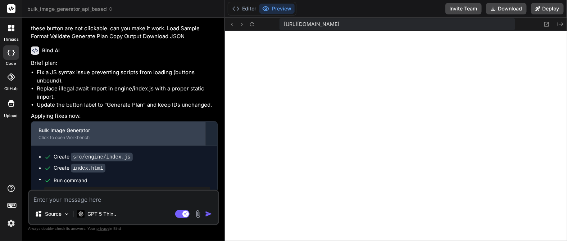
click at [106, 127] on div "Bulk Image Generator" at bounding box center [118, 130] width 160 height 7
click at [79, 135] on div "Click to open Workbench" at bounding box center [118, 138] width 160 height 6
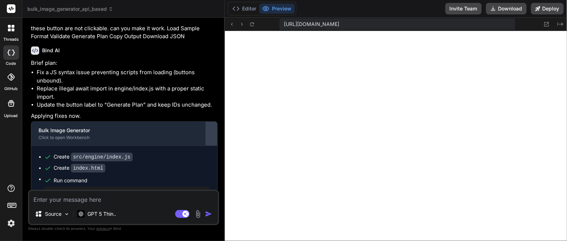
click at [212, 128] on div at bounding box center [212, 134] width 12 height 12
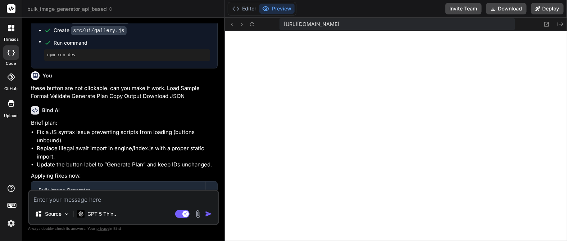
scroll to position [3102, 0]
click at [122, 186] on div "Bulk Image Generator" at bounding box center [118, 189] width 160 height 7
click at [98, 186] on div "Bulk Image Generator" at bounding box center [118, 189] width 160 height 7
click at [247, 12] on button "Editor" at bounding box center [244, 9] width 30 height 10
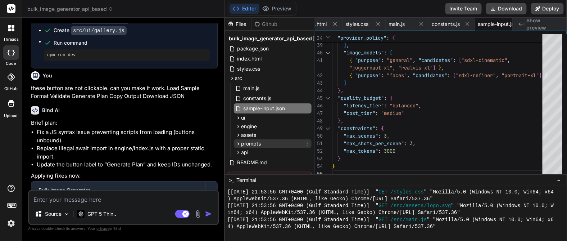
scroll to position [41, 0]
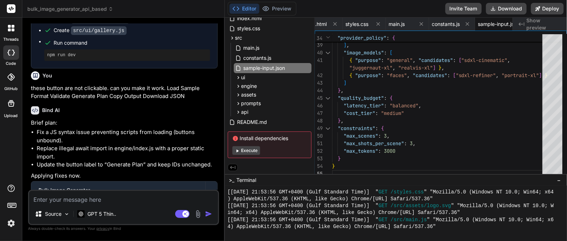
click at [237, 149] on icon at bounding box center [237, 150] width 2 height 3
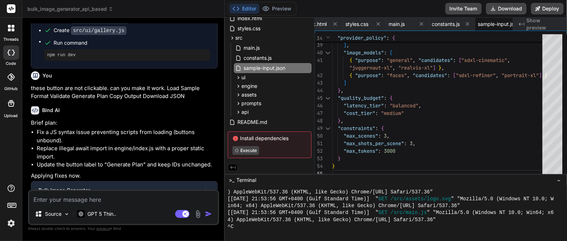
scroll to position [940, 0]
click at [555, 48] on div at bounding box center [552, 105] width 20 height 143
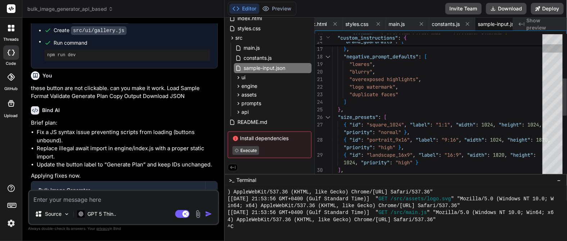
click at [553, 60] on div at bounding box center [552, 105] width 20 height 143
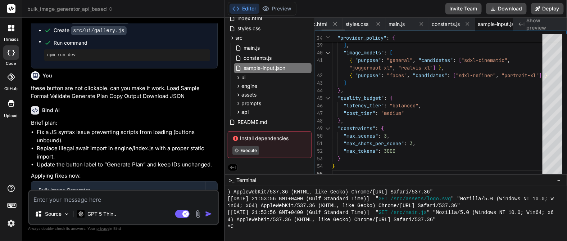
click at [495, 24] on span "sample-input.json" at bounding box center [499, 24] width 42 height 7
click at [535, 24] on span "Show preview" at bounding box center [544, 24] width 35 height 14
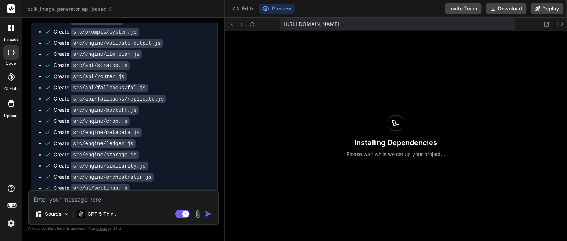
scroll to position [3102, 0]
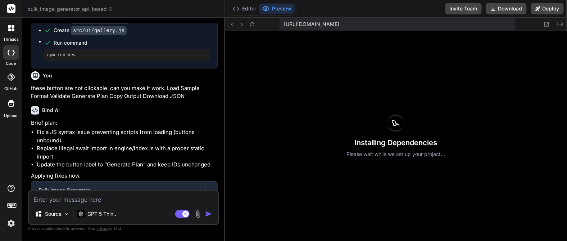
click at [280, 149] on div "Installing Dependencies Please wait while we set up your project..." at bounding box center [396, 136] width 342 height 210
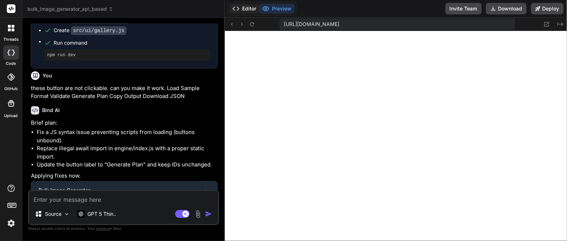
click at [245, 9] on button "Editor" at bounding box center [244, 9] width 30 height 10
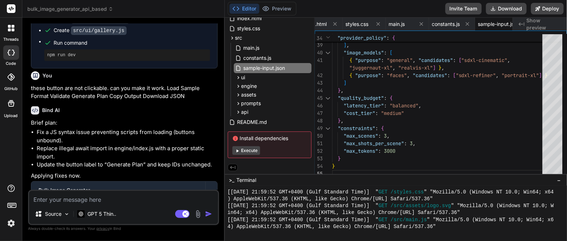
click at [235, 139] on icon at bounding box center [235, 138] width 5 height 5
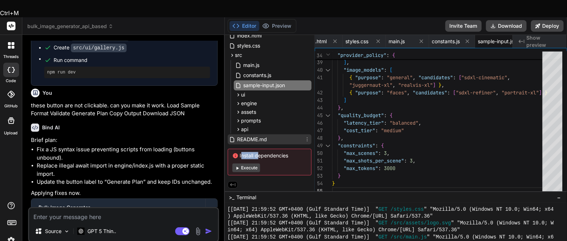
click at [249, 135] on span "README.md" at bounding box center [252, 139] width 31 height 9
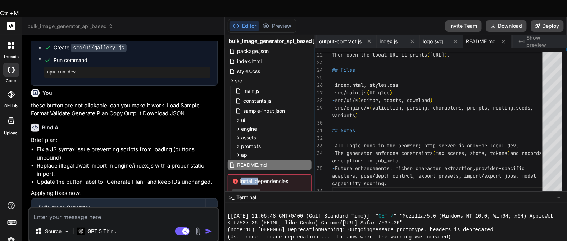
scroll to position [0, 0]
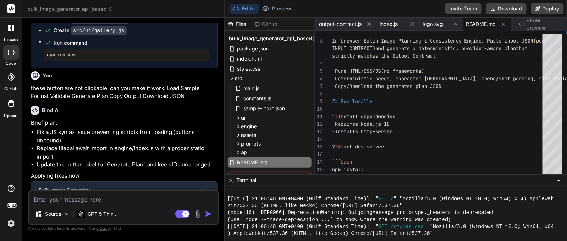
click at [545, 26] on span "Show preview" at bounding box center [544, 24] width 35 height 14
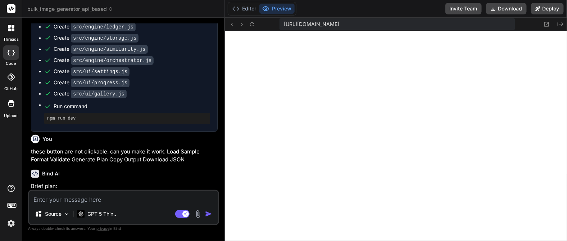
scroll to position [3102, 0]
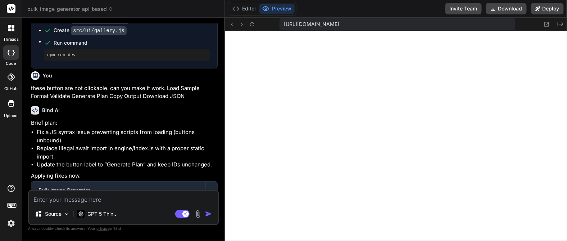
click at [51, 200] on textarea at bounding box center [123, 197] width 189 height 13
click at [71, 200] on textarea "why th" at bounding box center [123, 197] width 189 height 13
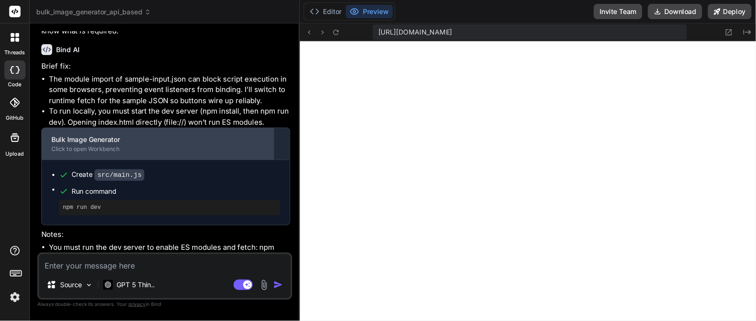
scroll to position [538, 0]
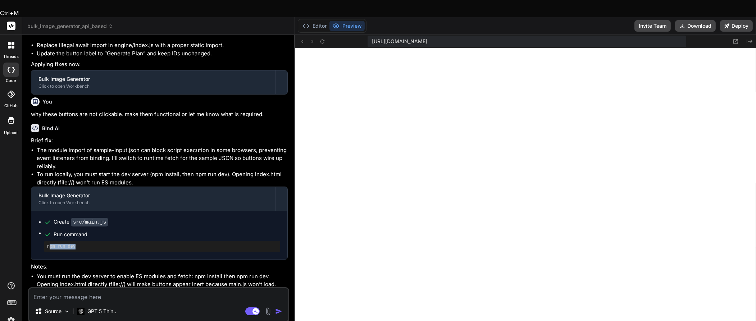
drag, startPoint x: 75, startPoint y: 232, endPoint x: 49, endPoint y: 232, distance: 25.9
click at [49, 240] on div "npm run dev" at bounding box center [162, 247] width 236 height 12
drag, startPoint x: 47, startPoint y: 231, endPoint x: 77, endPoint y: 229, distance: 29.2
click at [77, 240] on pre "npm run dev" at bounding box center [162, 247] width 230 height 6
copy pre "npm run dev"
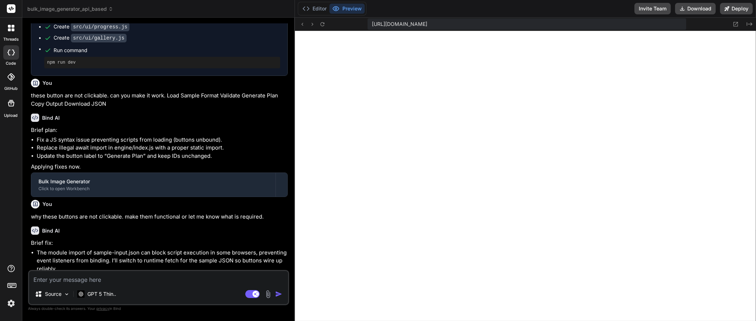
scroll to position [2619, 0]
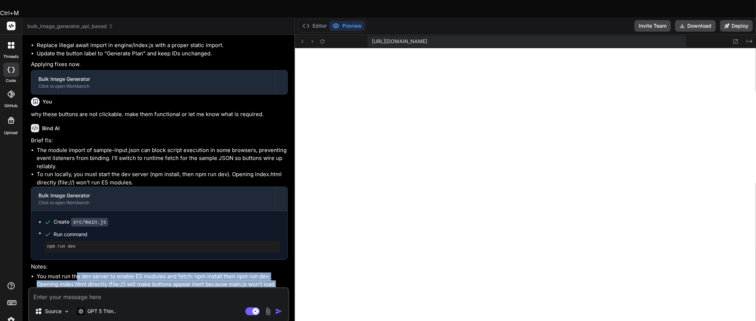
drag, startPoint x: 77, startPoint y: 259, endPoint x: 80, endPoint y: 274, distance: 15.2
click at [80, 240] on div "You Bind AI Sure. Plan overview: Build an in-browser engine: validate input JSO…" at bounding box center [158, 189] width 261 height 297
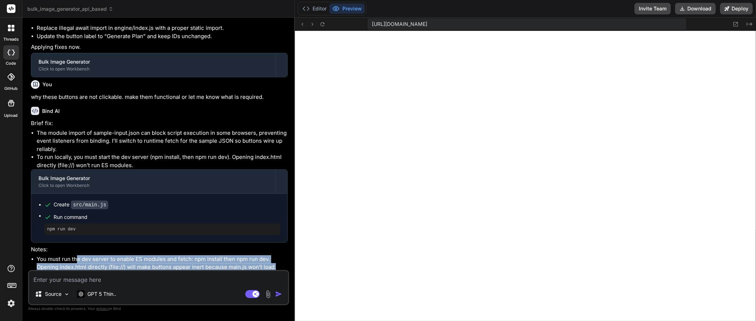
click at [250, 240] on li "You must run the dev server to enable ES modules and fetch: npm install then np…" at bounding box center [162, 263] width 251 height 16
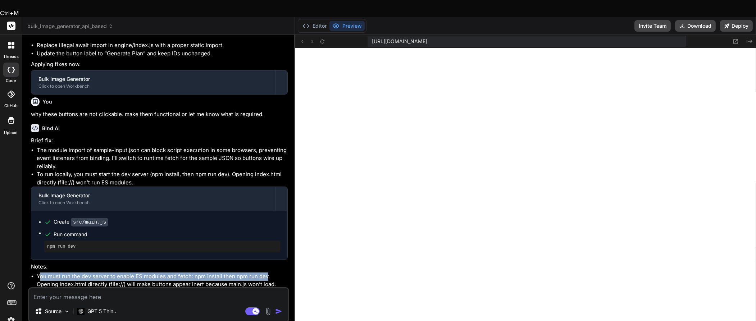
drag, startPoint x: 39, startPoint y: 259, endPoint x: 268, endPoint y: 262, distance: 228.8
click at [268, 240] on li "You must run the dev server to enable ES modules and fetch: npm install then np…" at bounding box center [162, 281] width 251 height 16
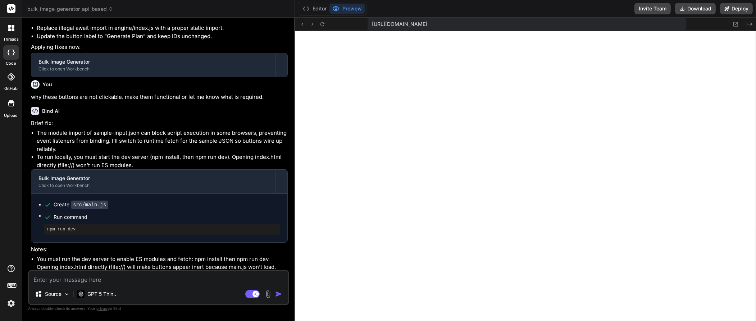
click at [72, 229] on pre "npm run dev" at bounding box center [162, 230] width 230 height 6
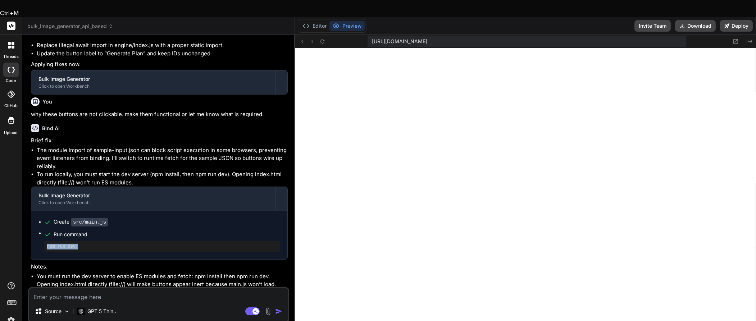
copy div "npm run dev"
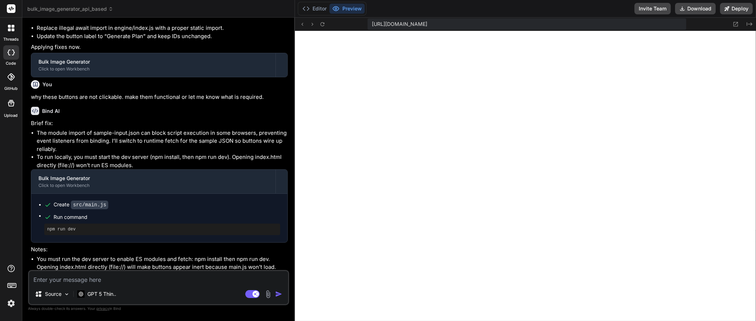
click at [95, 240] on textarea at bounding box center [158, 277] width 259 height 13
paste textarea "npm run dev"
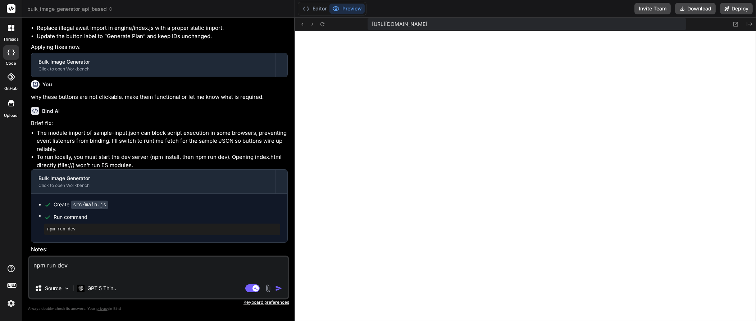
click at [277, 240] on img "button" at bounding box center [278, 288] width 7 height 7
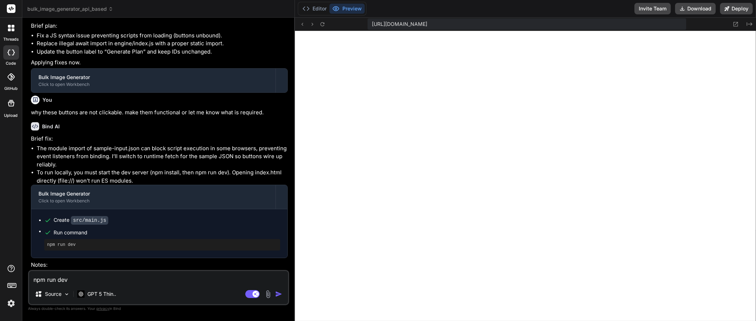
scroll to position [2723, 0]
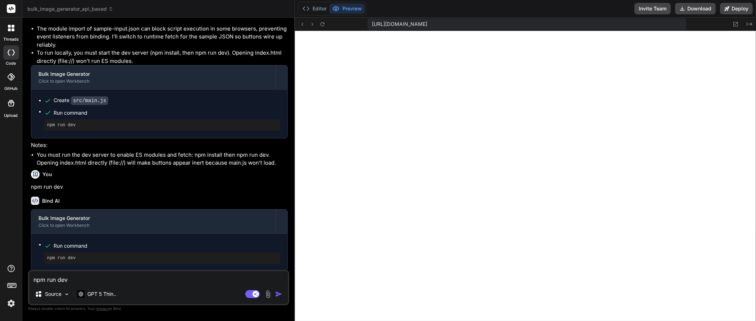
click at [131, 240] on span "Run command" at bounding box center [167, 245] width 227 height 7
click at [322, 26] on icon at bounding box center [322, 24] width 6 height 6
click at [567, 23] on icon "Created with Pixso." at bounding box center [750, 24] width 6 height 6
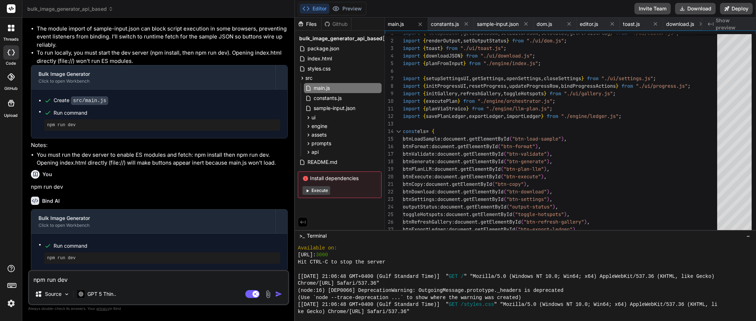
click at [309, 190] on icon at bounding box center [307, 190] width 5 height 5
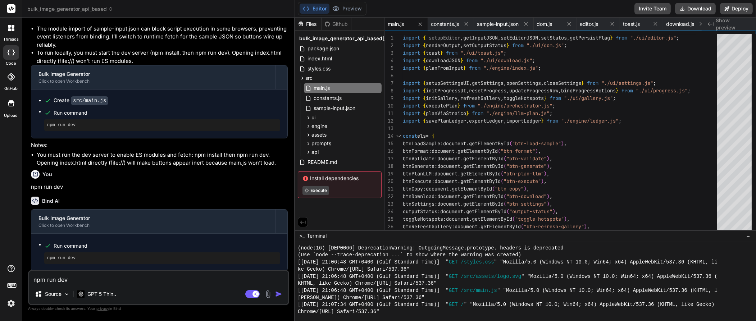
scroll to position [0, 0]
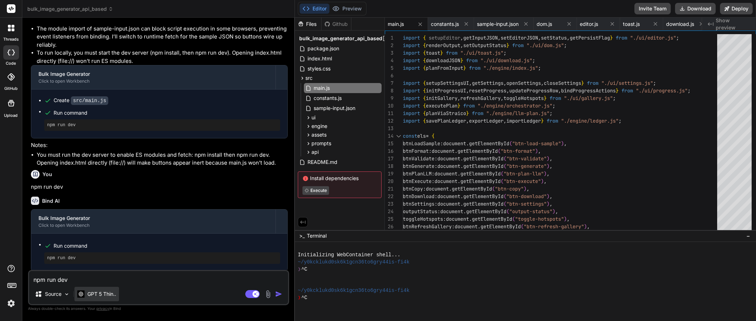
click at [110, 240] on p "GPT 5 Thin.." at bounding box center [101, 294] width 29 height 7
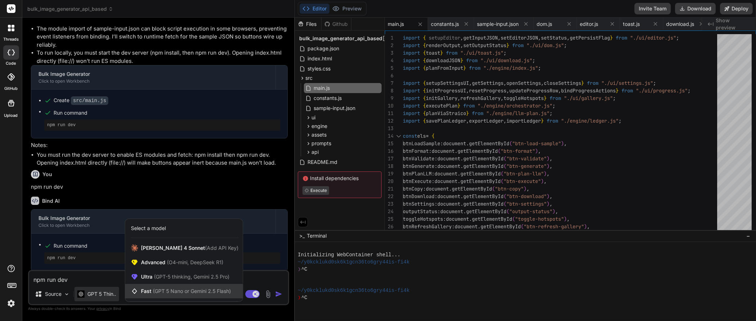
click at [172, 240] on span "(GPT 5 Nano or Gemini 2.5 Flash)" at bounding box center [192, 291] width 78 height 6
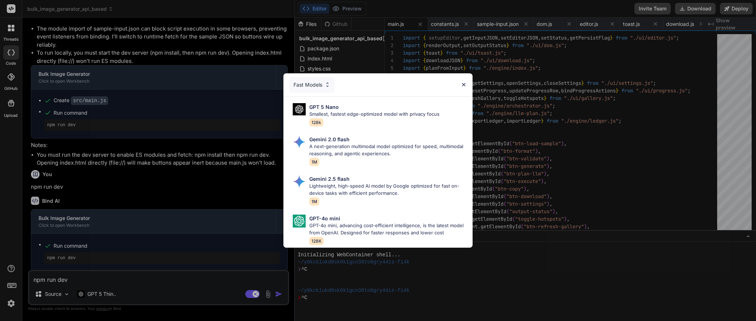
click at [318, 77] on div "Fast Models" at bounding box center [312, 85] width 46 height 16
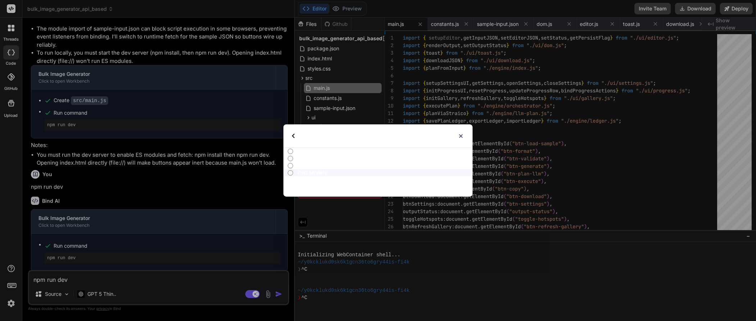
click at [291, 151] on input "All" at bounding box center [290, 152] width 5 height 6
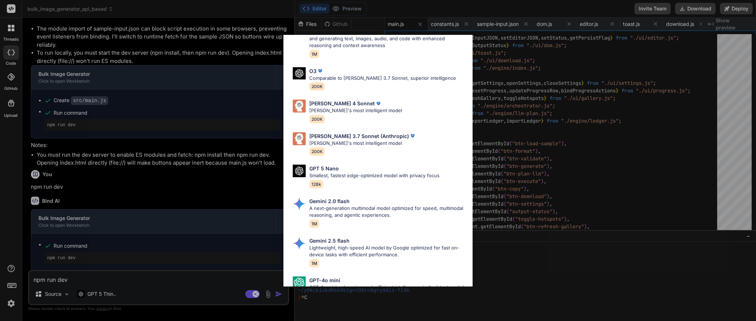
scroll to position [338, 0]
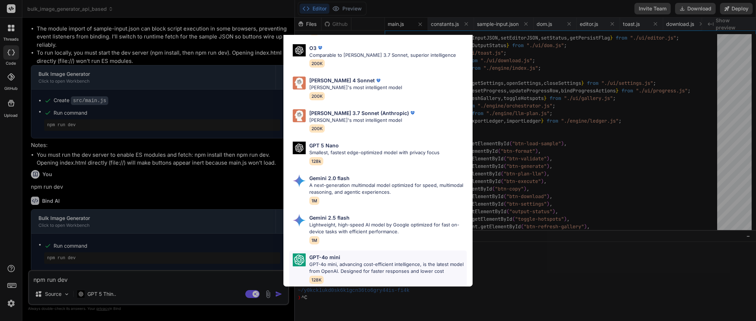
click at [353, 240] on p "GPT-4o mini, advancing cost-efficient intelligence, is the latest model from Op…" at bounding box center [388, 268] width 158 height 14
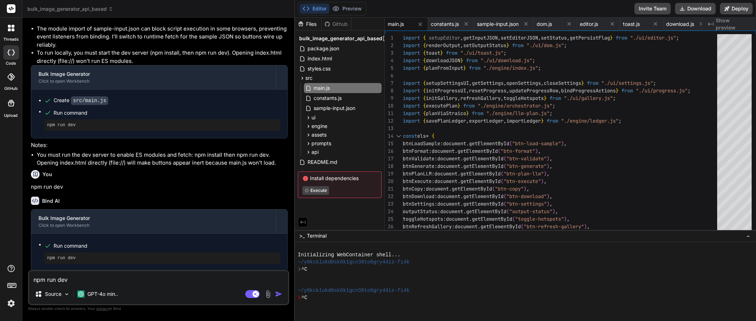
click at [98, 240] on textarea "npm run dev" at bounding box center [158, 277] width 259 height 13
click at [567, 6] on button "Deploy" at bounding box center [736, 9] width 33 height 12
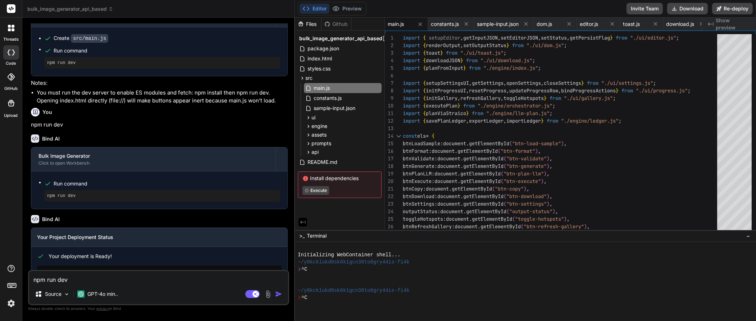
scroll to position [2829, 0]
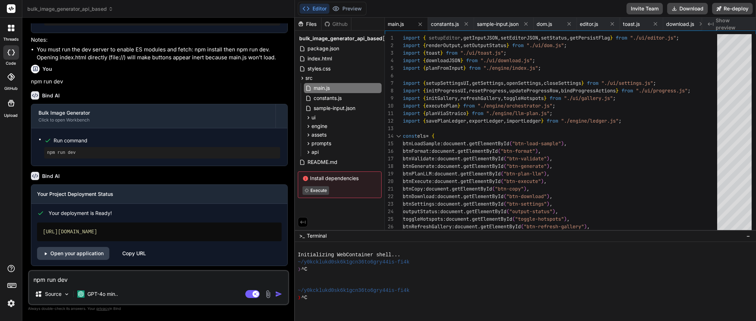
click at [156, 232] on div "[URL][DOMAIN_NAME]" at bounding box center [159, 232] width 245 height 19
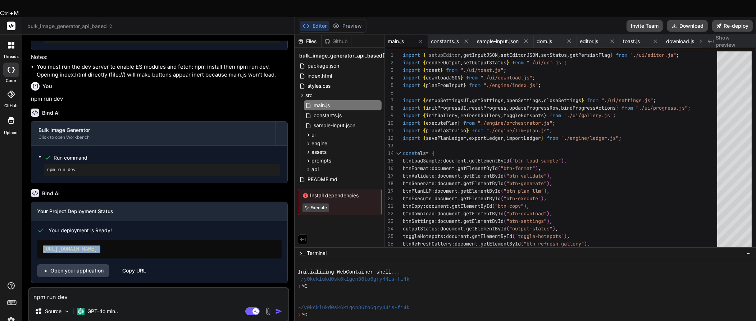
click at [156, 240] on div "[URL][DOMAIN_NAME]" at bounding box center [159, 249] width 245 height 19
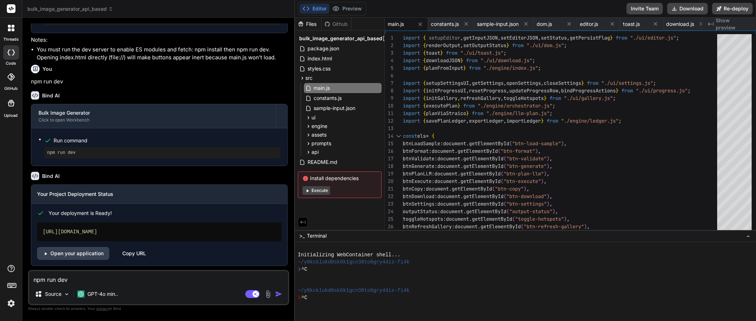
click at [122, 240] on div "npm run dev Source GPT-4o min.. Agent Mode. When this toggle is activated, AI a…" at bounding box center [158, 287] width 261 height 35
click at [122, 240] on textarea "npm run dev" at bounding box center [158, 277] width 259 height 13
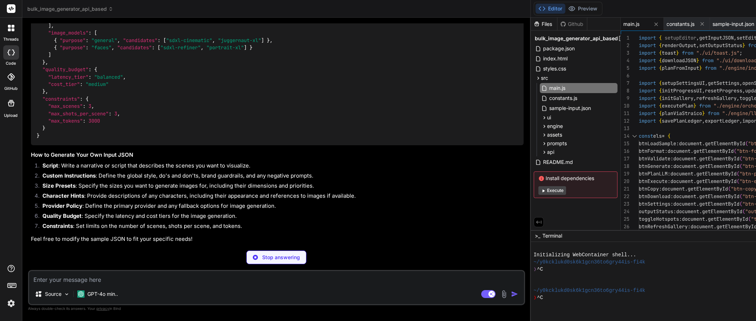
scroll to position [2847, 0]
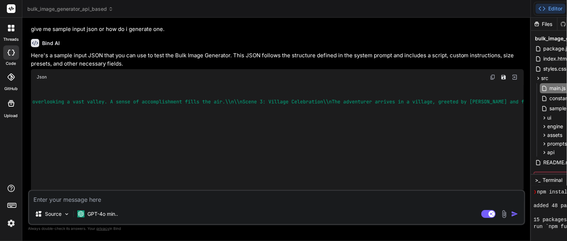
scroll to position [2514, 0]
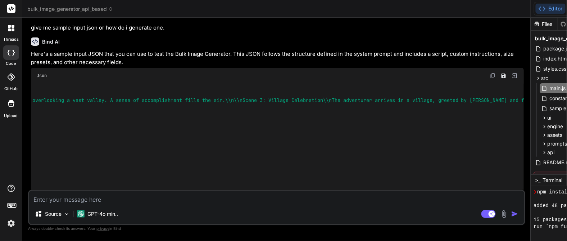
click at [494, 78] on img at bounding box center [493, 76] width 6 height 6
click at [492, 78] on img at bounding box center [493, 76] width 6 height 6
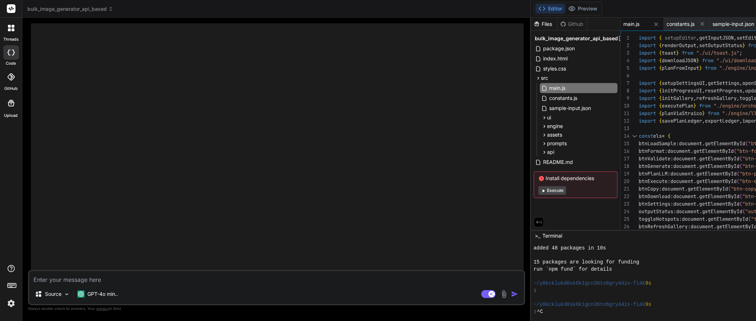
scroll to position [2730, 0]
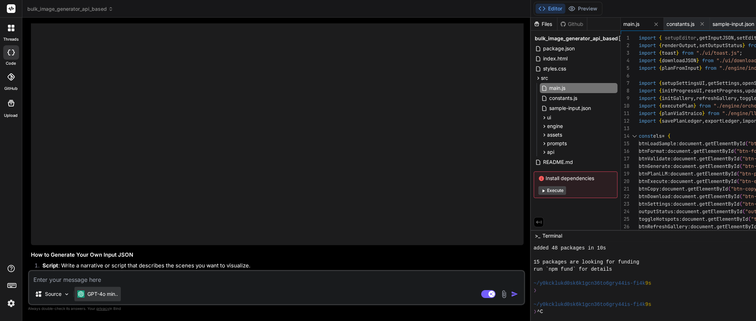
click at [109, 240] on p "GPT-4o min.." at bounding box center [102, 294] width 31 height 7
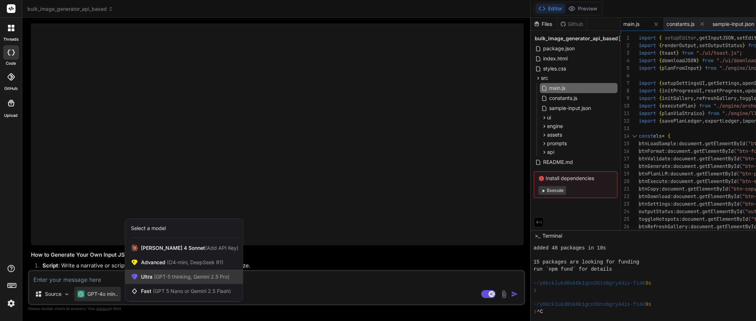
click at [184, 240] on span "(GPT-5 thinking, Gemini 2.5 Pro)" at bounding box center [191, 277] width 77 height 6
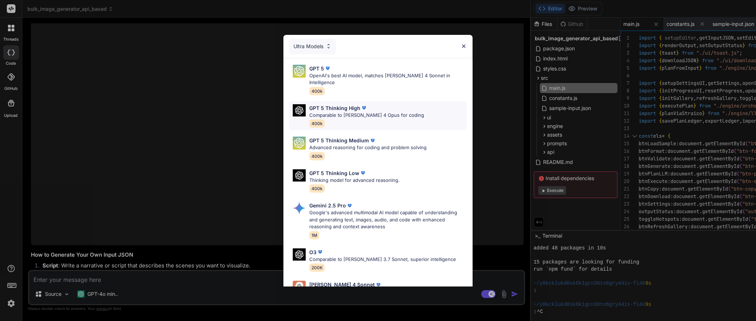
click at [367, 104] on div "GPT 5 Thinking High" at bounding box center [366, 108] width 115 height 8
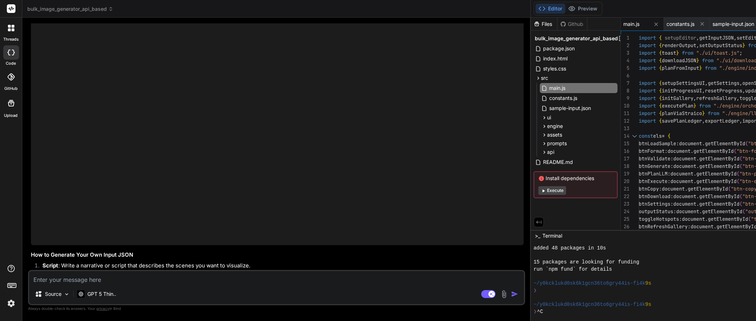
click at [72, 240] on textarea at bounding box center [276, 277] width 495 height 13
click at [112, 240] on textarea "I have attached" at bounding box center [276, 277] width 495 height 13
click at [226, 240] on textarea "I have attached Straico Api key but it is in accessible." at bounding box center [276, 277] width 495 height 13
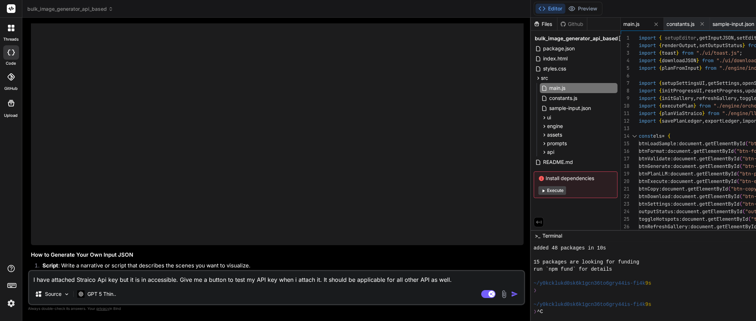
click at [222, 240] on div "Source GPT 5 Thin.." at bounding box center [276, 295] width 495 height 17
click at [460, 240] on textarea "I have attached Straico Api key but it is in accessible. Give me a button to te…" at bounding box center [276, 277] width 495 height 13
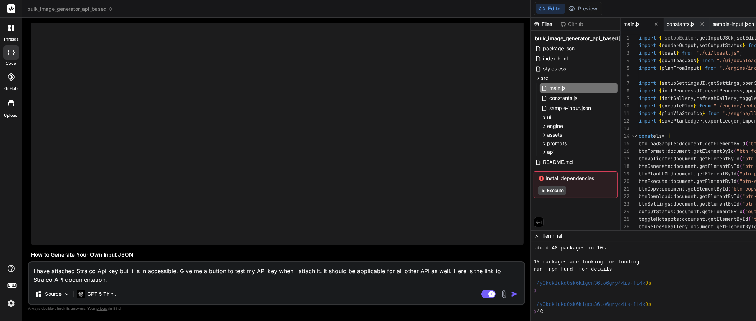
paste textarea "[URL][DOMAIN_NAME]"
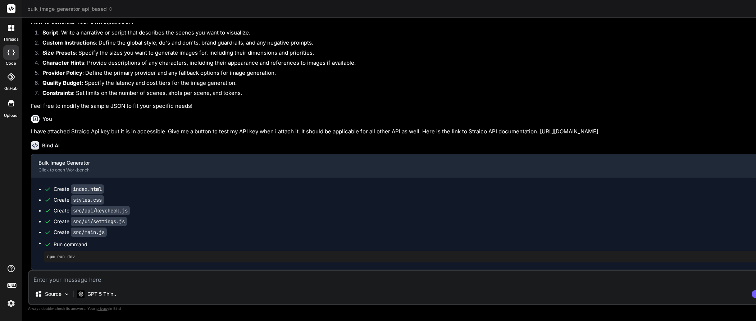
scroll to position [2851, 0]
drag, startPoint x: 531, startPoint y: 144, endPoint x: 411, endPoint y: 149, distance: 119.9
click at [411, 149] on div "Bind AI Web Search Created with Pixso. Code Generator You Bind AI Sure. Plan ov…" at bounding box center [394, 170] width 744 height 304
click at [567, 81] on li "Quality Budget : Specify the latency and cost tiers for the image generation." at bounding box center [398, 84] width 722 height 10
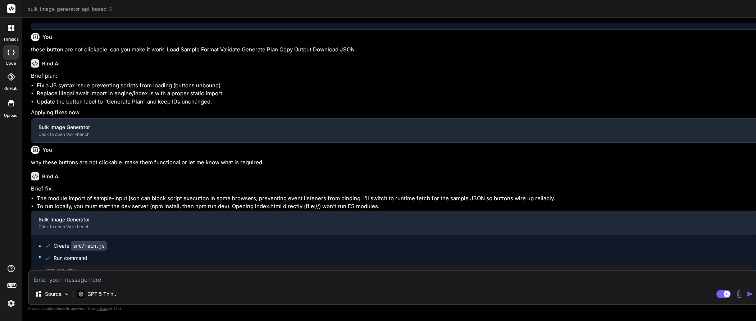
scroll to position [1652, 0]
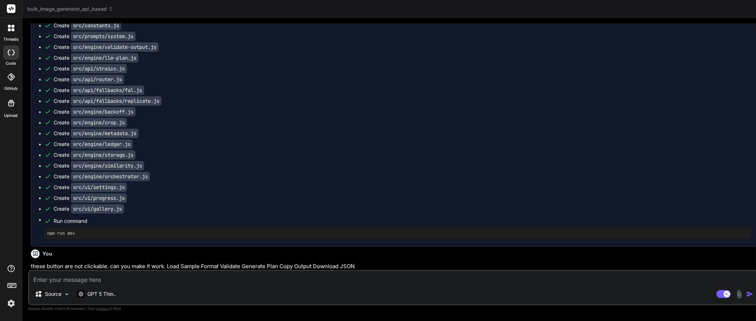
click at [345, 137] on div "Create src/engine/metadata.js" at bounding box center [397, 133] width 707 height 7
click at [354, 14] on header "bulk_image_generator_api_based Created with Pixso." at bounding box center [394, 9] width 744 height 18
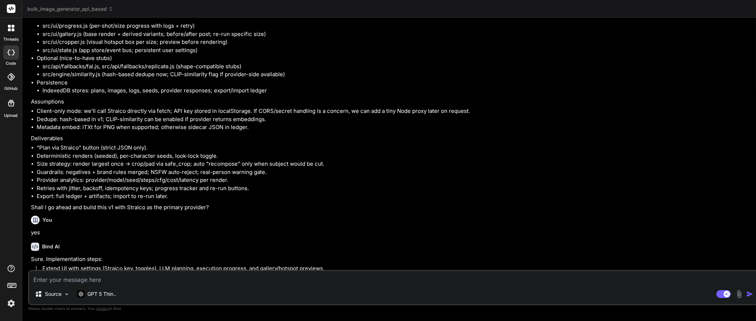
click at [10, 8] on rect at bounding box center [11, 8] width 9 height 9
click at [13, 9] on rect at bounding box center [11, 8] width 9 height 9
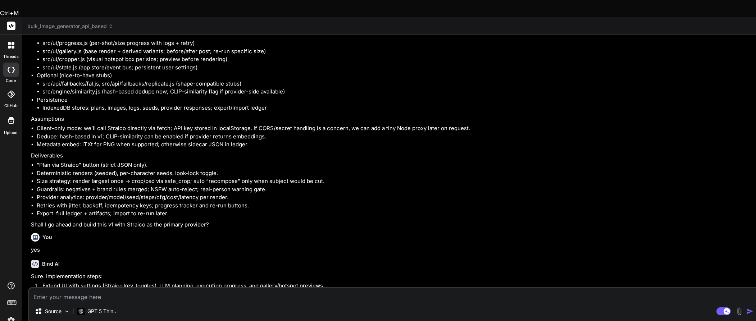
click at [65, 17] on header "bulk_image_generator_api_based Created with Pixso." at bounding box center [394, 26] width 744 height 18
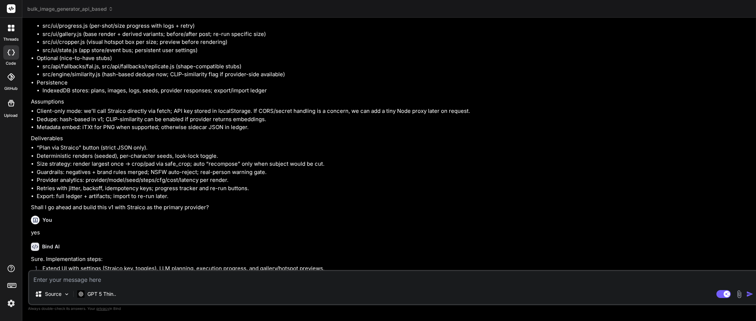
click at [70, 12] on span "bulk_image_generator_api_based" at bounding box center [70, 8] width 86 height 7
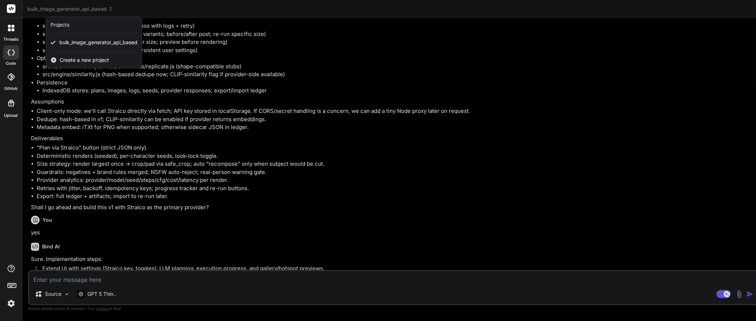
click at [70, 12] on div at bounding box center [378, 160] width 756 height 321
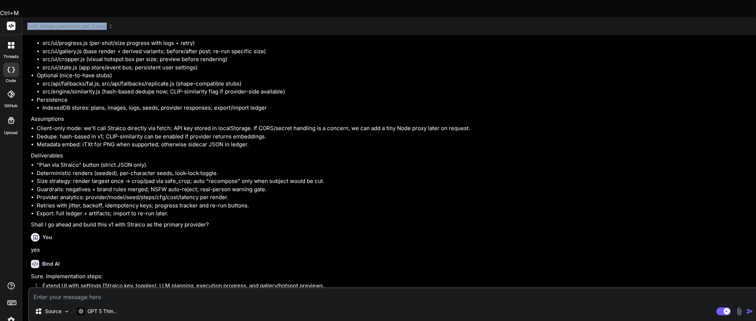
click at [70, 23] on span "bulk_image_generator_api_based" at bounding box center [70, 26] width 86 height 7
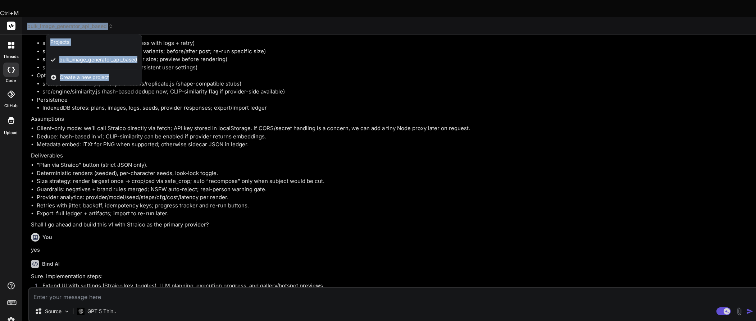
click at [495, 132] on div at bounding box center [378, 160] width 756 height 321
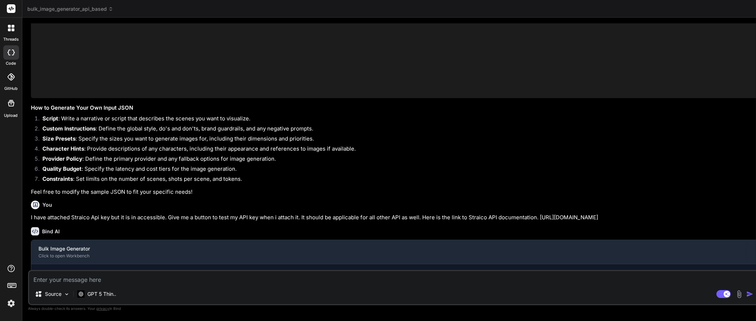
scroll to position [2851, 0]
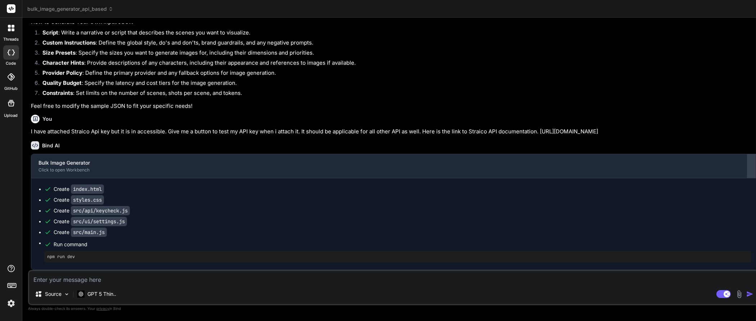
click at [567, 170] on div at bounding box center [753, 166] width 12 height 12
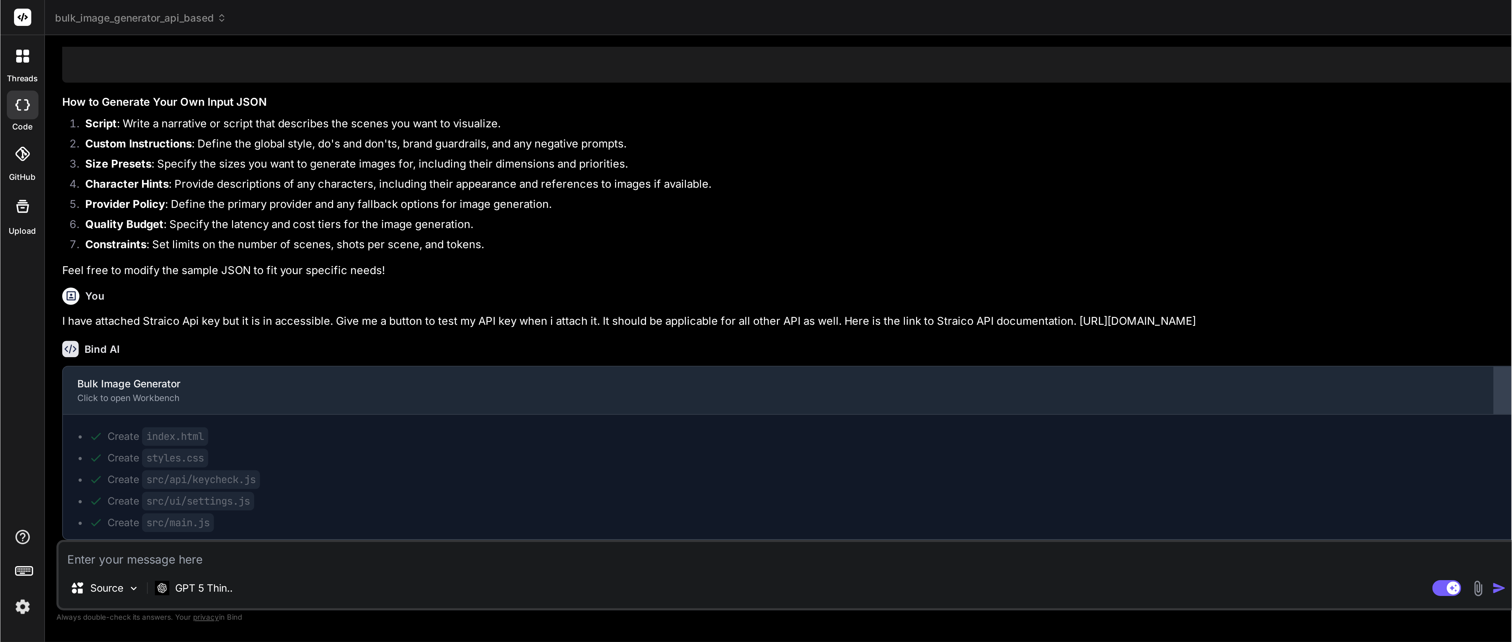
scroll to position [2760, 0]
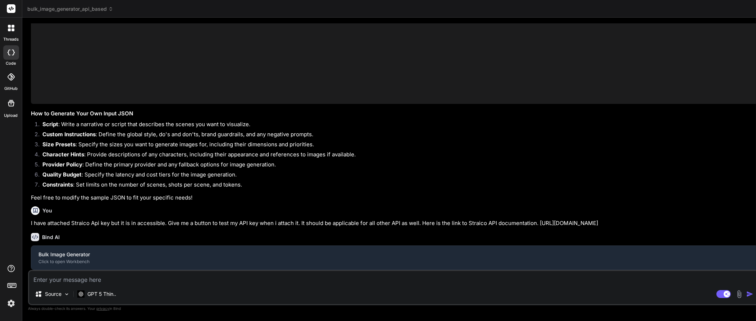
click at [112, 10] on icon at bounding box center [110, 8] width 5 height 5
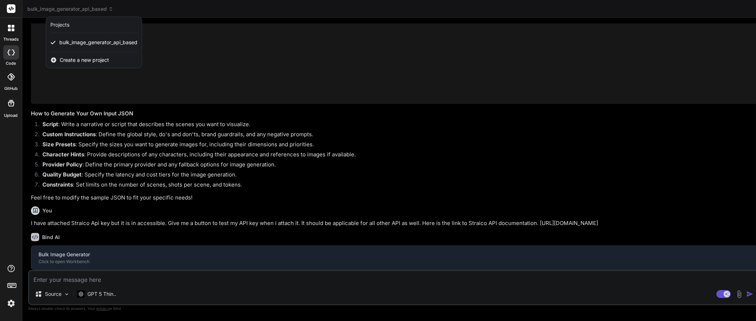
click at [77, 27] on div "Projects" at bounding box center [93, 24] width 87 height 7
click at [57, 25] on div "Projects" at bounding box center [59, 24] width 19 height 7
click at [109, 9] on div at bounding box center [378, 160] width 756 height 321
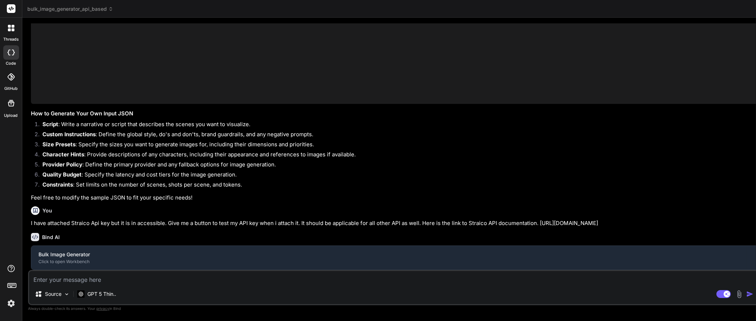
click at [490, 151] on li "Character Hints : Provide descriptions of any characters, including their appea…" at bounding box center [398, 156] width 722 height 10
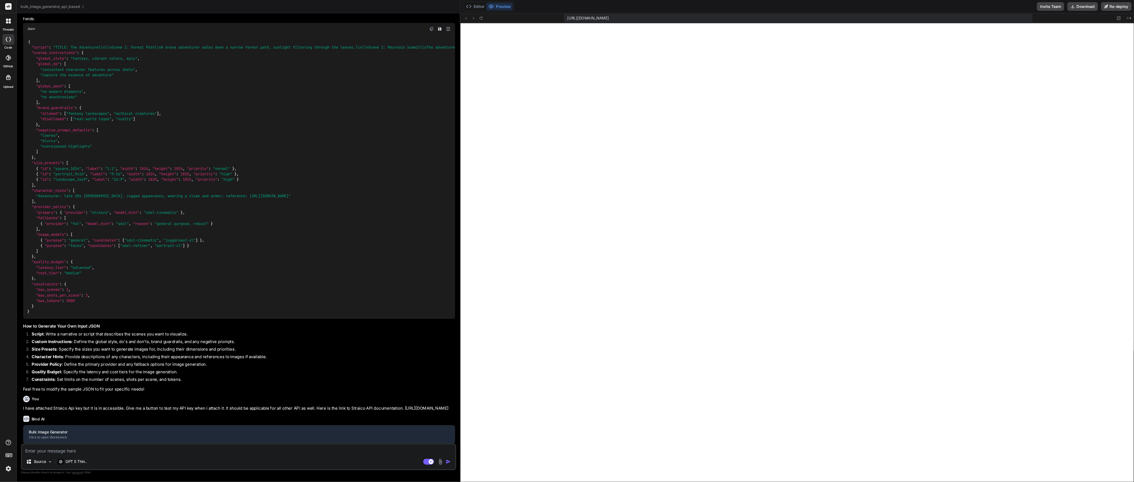
scroll to position [2549, 0]
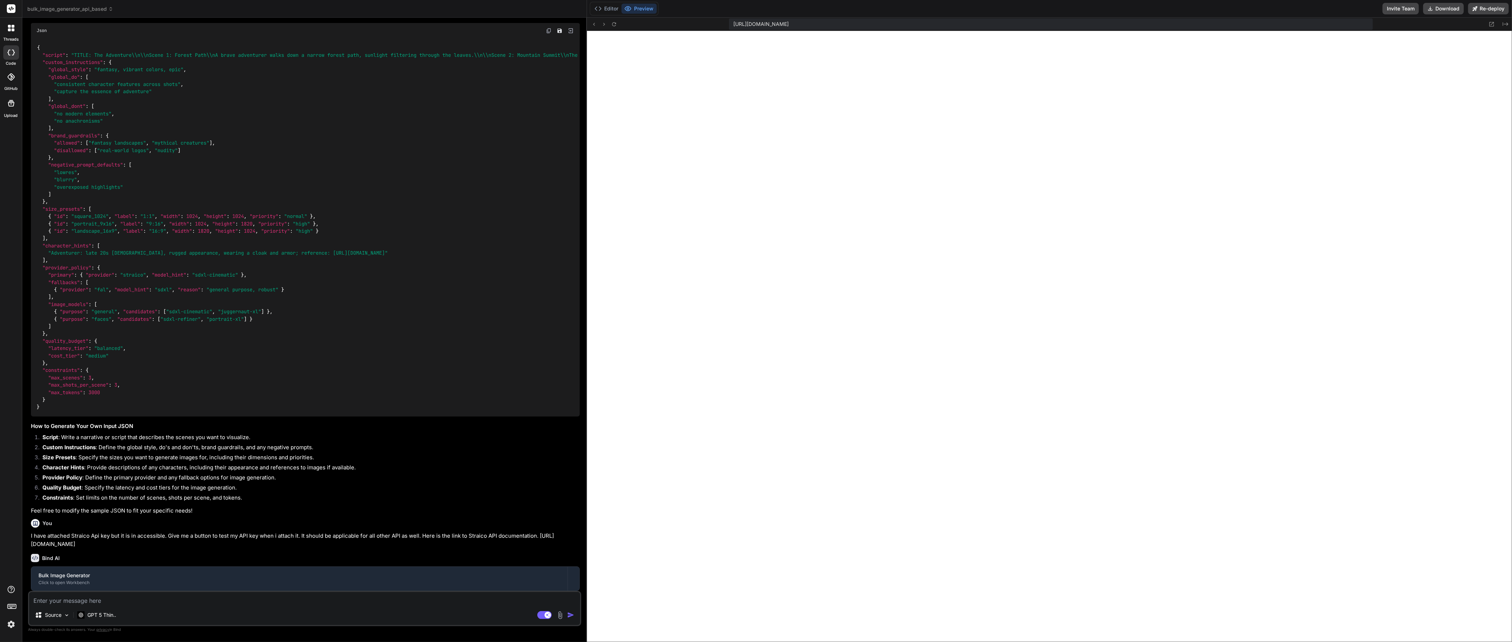
drag, startPoint x: 832, startPoint y: 237, endPoint x: 573, endPoint y: 250, distance: 259.0
click at [567, 240] on div "Bind AI Web Search Created with Pixso. Code Generator You Bind AI Sure. Plan ov…" at bounding box center [304, 330] width 565 height 624
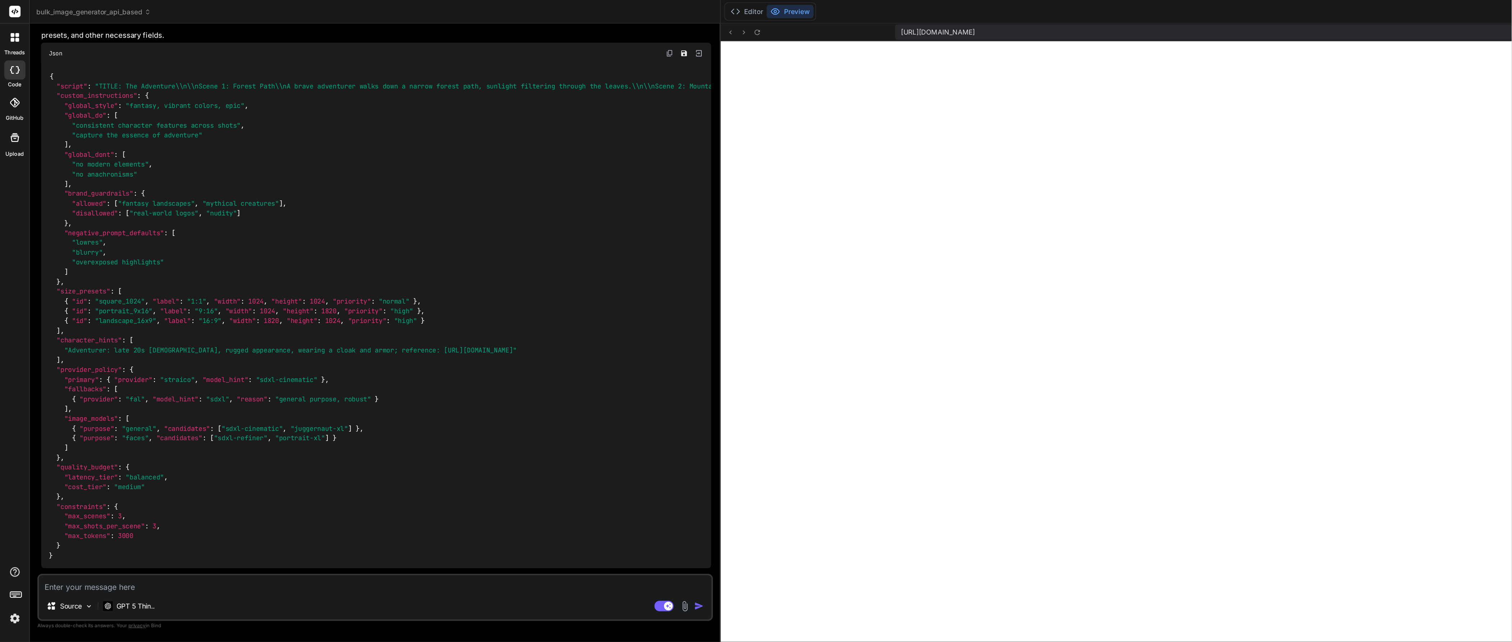
scroll to position [33, 0]
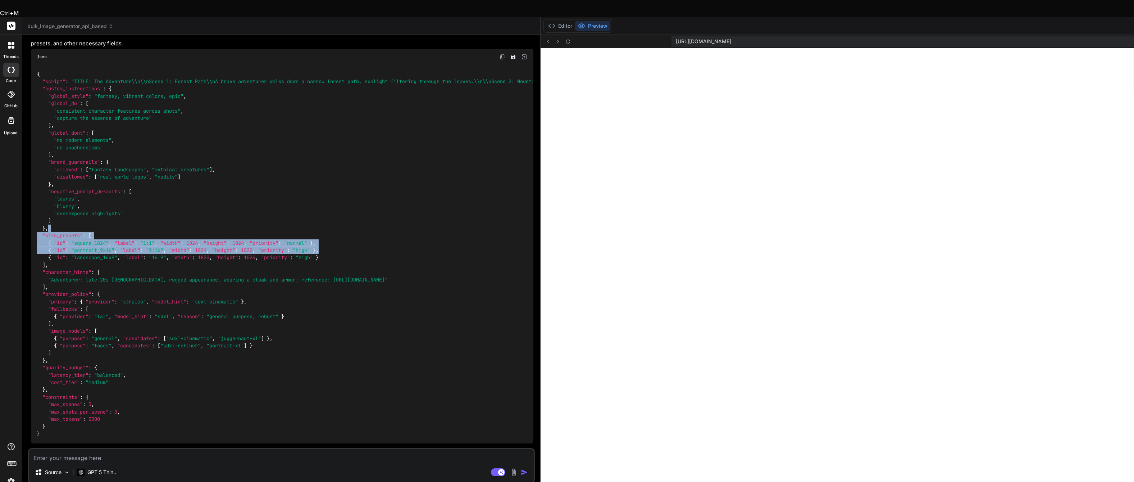
drag, startPoint x: 540, startPoint y: 229, endPoint x: 410, endPoint y: 247, distance: 131.9
click at [410, 240] on div "Bind AI Web Search Created with Pixso. Code Generator You Bind AI Sure. Plan ov…" at bounding box center [281, 267] width 518 height 464
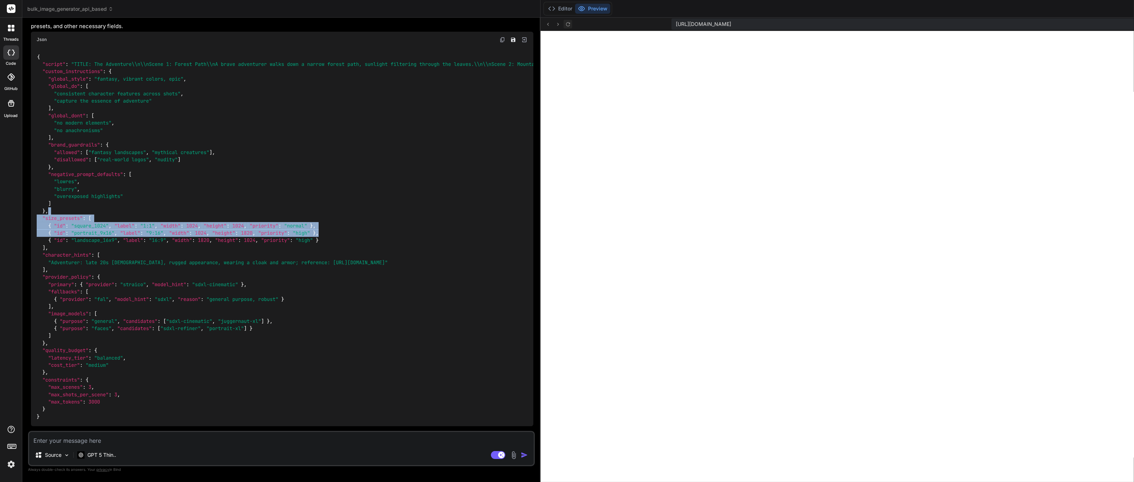
click at [567, 25] on icon at bounding box center [568, 24] width 4 height 4
click at [567, 21] on icon at bounding box center [568, 24] width 6 height 6
click at [567, 8] on button "Preview" at bounding box center [592, 9] width 35 height 10
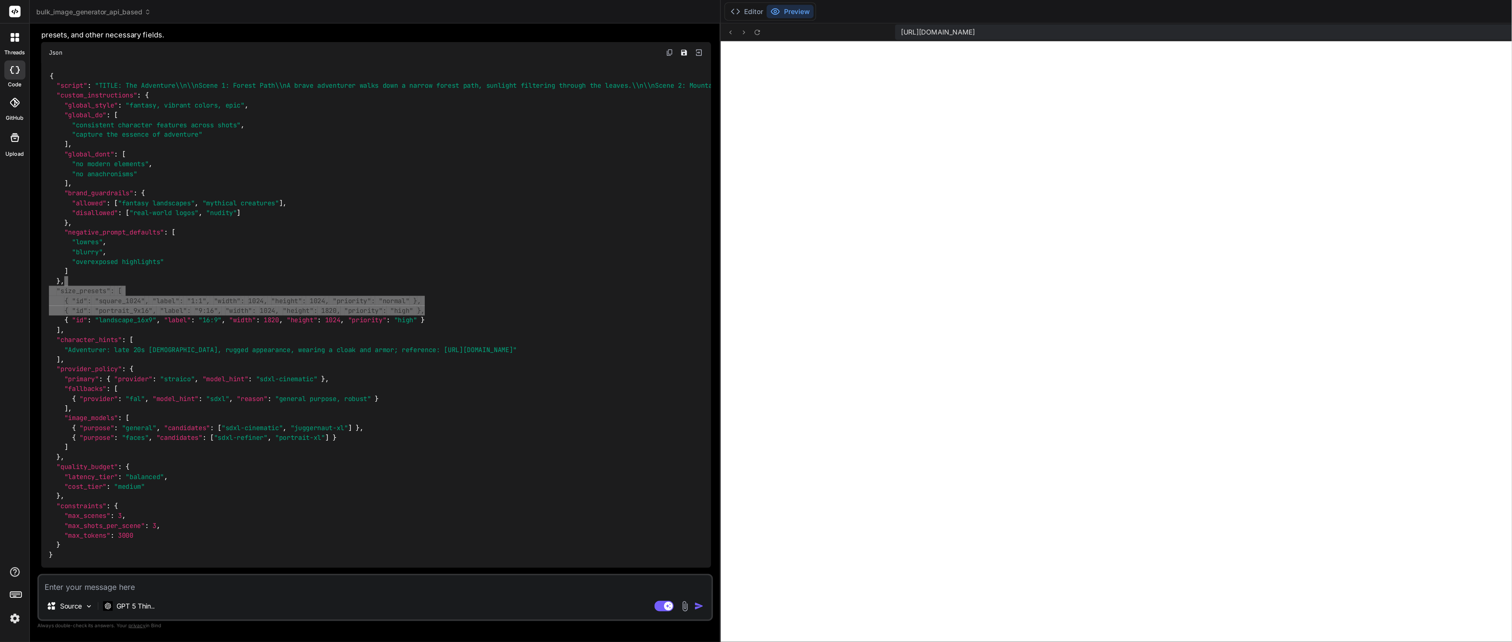
scroll to position [0, 0]
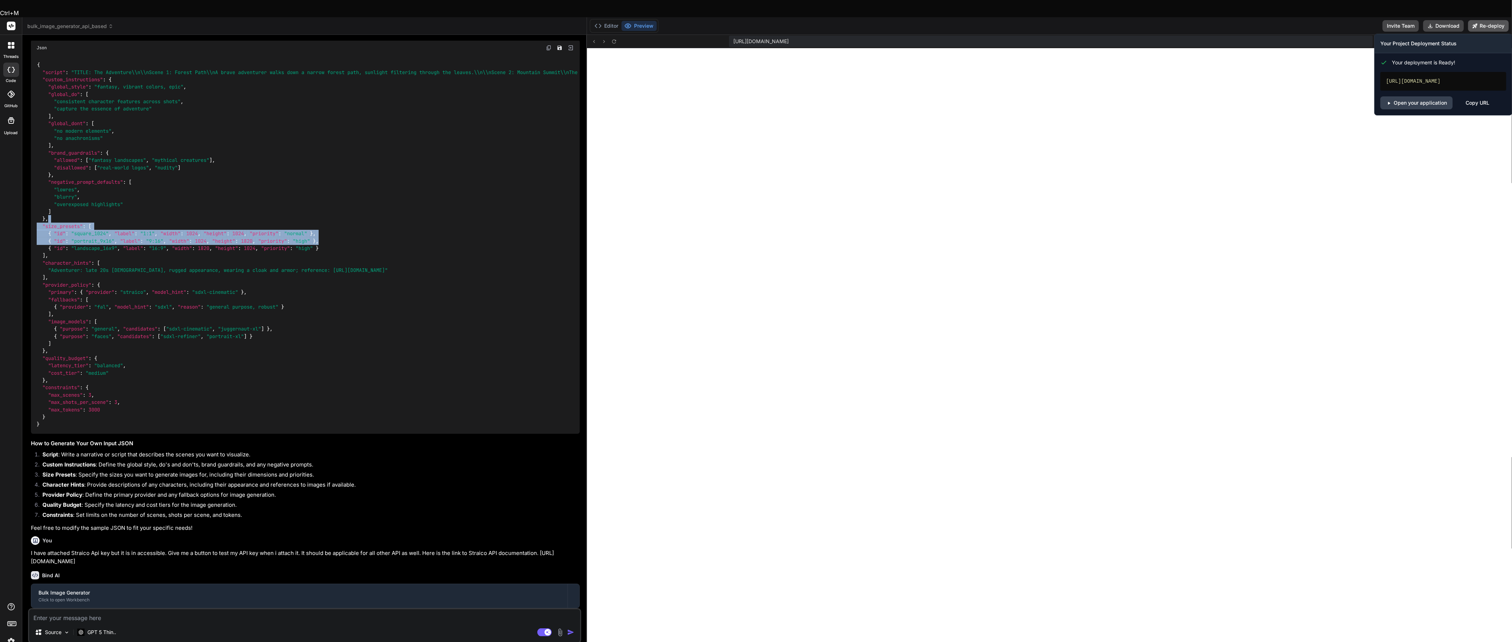
click at [567, 20] on button "Re-deploy" at bounding box center [1488, 26] width 41 height 12
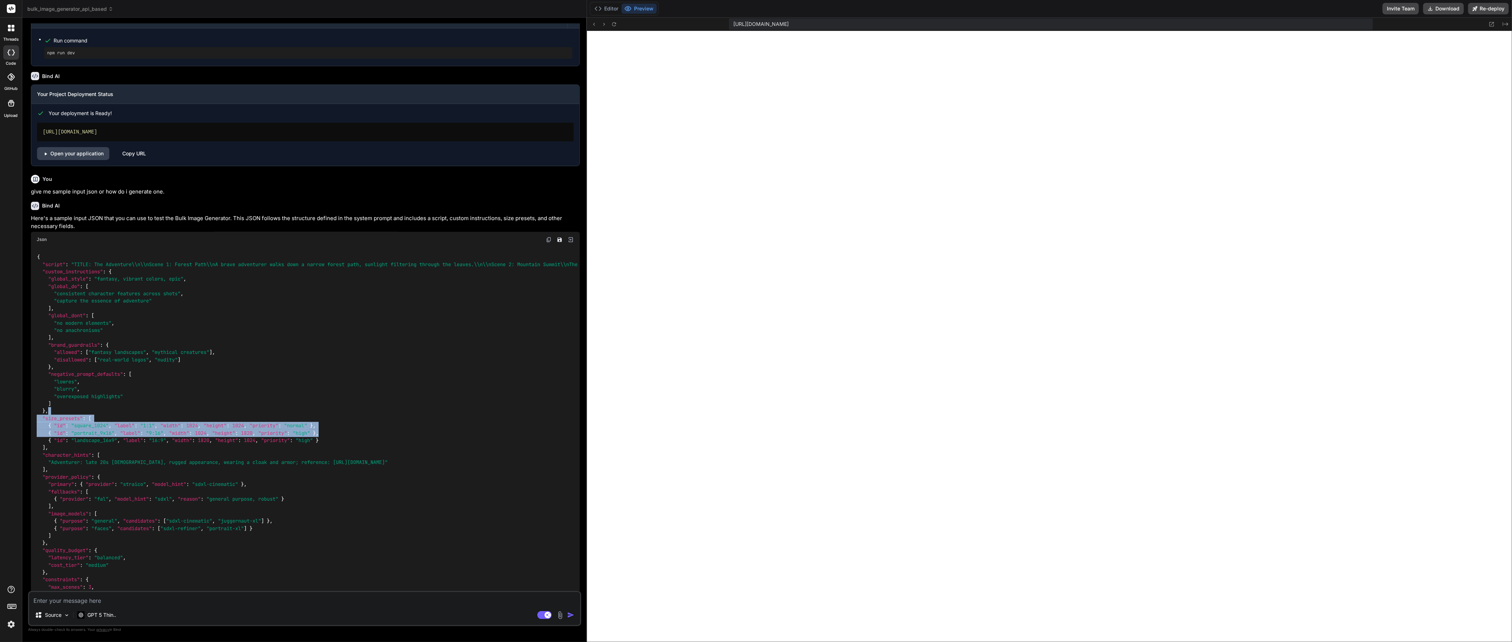
scroll to position [2310, 0]
click at [548, 240] on img at bounding box center [549, 239] width 6 height 6
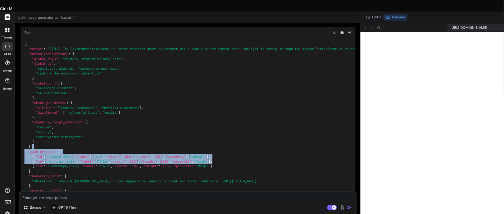
scroll to position [2905, 0]
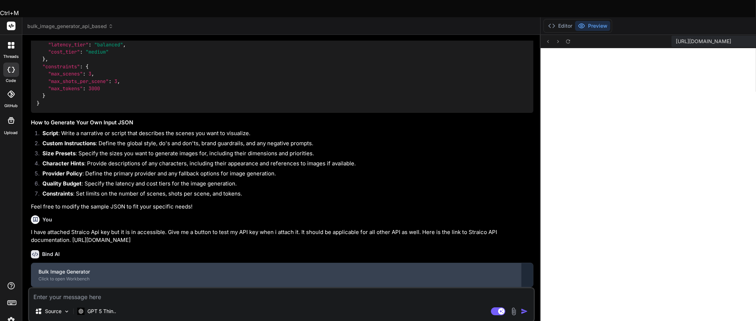
click at [156, 240] on div "Bulk Image Generator" at bounding box center [276, 271] width 476 height 7
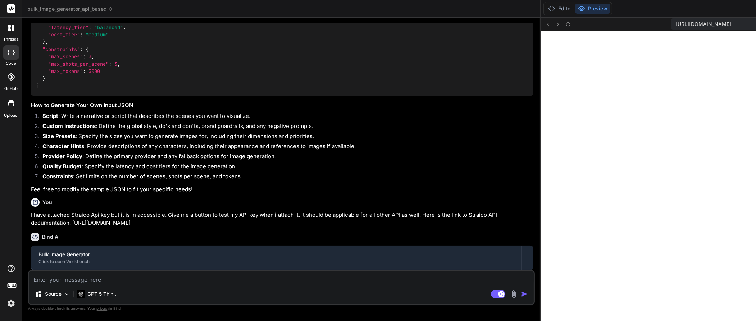
click at [153, 240] on textarea at bounding box center [281, 277] width 505 height 13
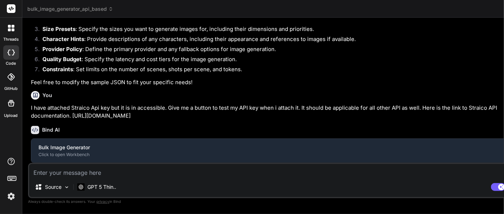
scroll to position [3007, 0]
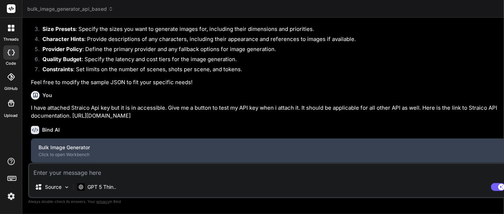
click at [64, 151] on div "Bulk Image Generator" at bounding box center [276, 147] width 476 height 7
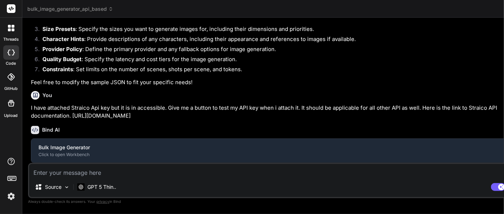
click at [75, 173] on textarea at bounding box center [281, 170] width 505 height 13
click at [109, 179] on div "Source GPT 5 Thin.. Agent Mode. When this toggle is activated, AI automatically…" at bounding box center [281, 180] width 507 height 35
click at [112, 175] on textarea at bounding box center [281, 170] width 505 height 13
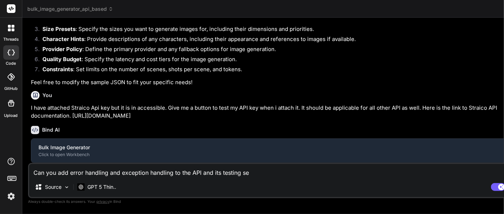
click at [263, 172] on textarea "Can you add error handling and exception handling to the API and its testing se" at bounding box center [281, 170] width 505 height 13
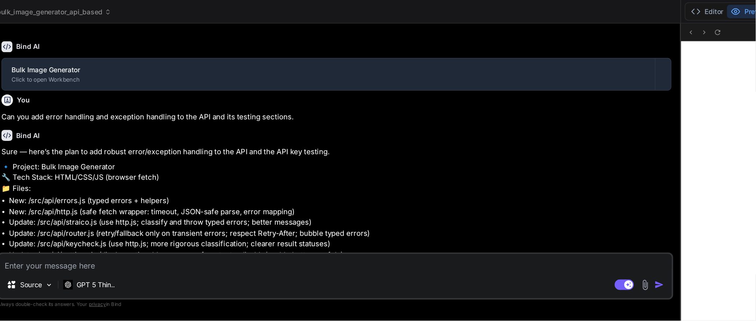
scroll to position [92, 0]
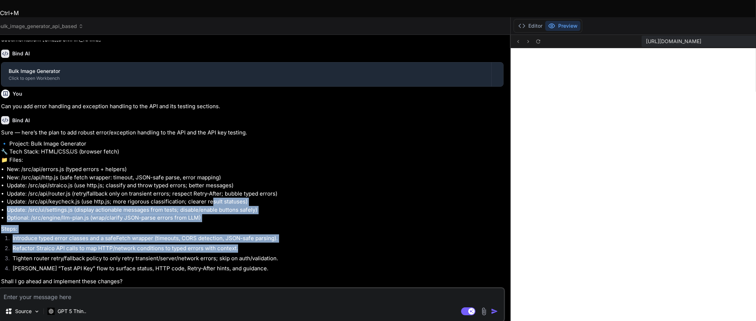
drag, startPoint x: 210, startPoint y: 226, endPoint x: 237, endPoint y: 265, distance: 47.5
click at [237, 240] on div "Sure — here’s the plan to add robust error/exception handling to the API and th…" at bounding box center [252, 207] width 503 height 157
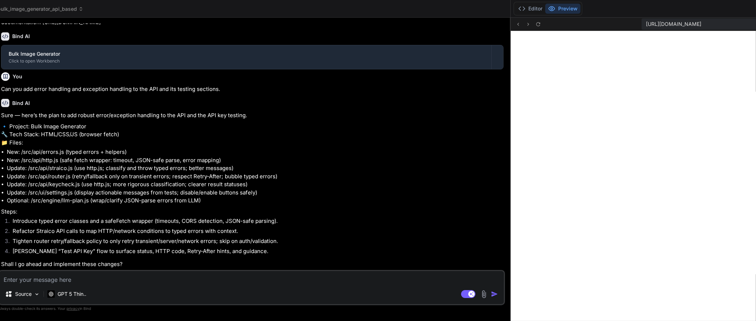
click at [190, 240] on textarea at bounding box center [251, 277] width 505 height 13
click at [119, 240] on textarea "sure" at bounding box center [251, 277] width 505 height 13
click at [498, 240] on img "button" at bounding box center [494, 294] width 7 height 7
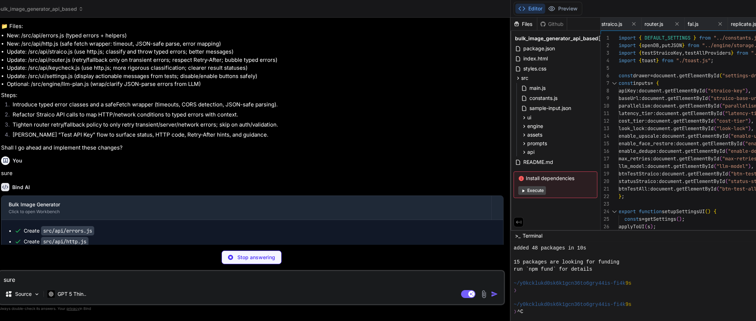
scroll to position [0, 1197]
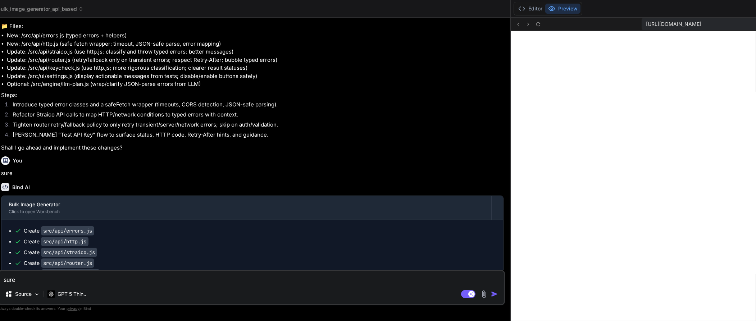
click at [408, 154] on div "Bind AI Sure — here’s the plan to add robust error/exception handling to the AP…" at bounding box center [252, 65] width 503 height 177
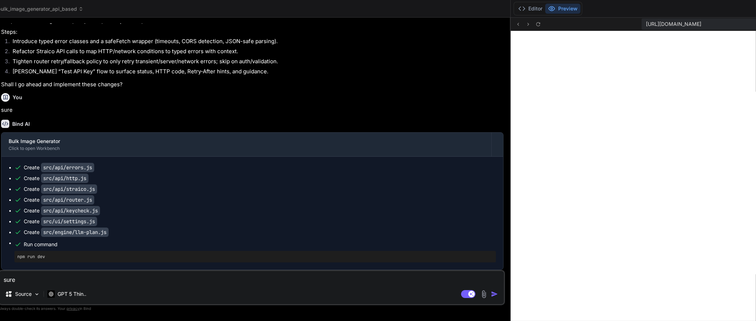
scroll to position [3302, 0]
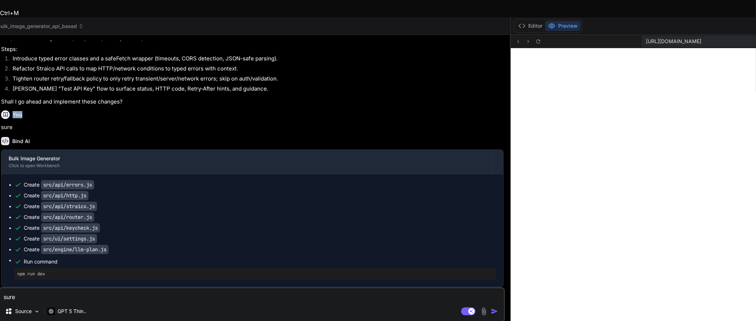
drag, startPoint x: 510, startPoint y: 86, endPoint x: 424, endPoint y: 92, distance: 85.8
click at [424, 92] on div "Bind AI Web Search Created with Pixso. Code Generator You Bind AI Sure. Plan ov…" at bounding box center [251, 186] width 518 height 303
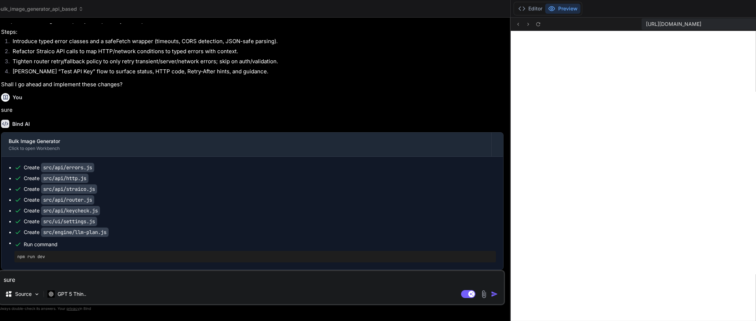
click at [31, 240] on pre "npm run dev" at bounding box center [255, 257] width 476 height 6
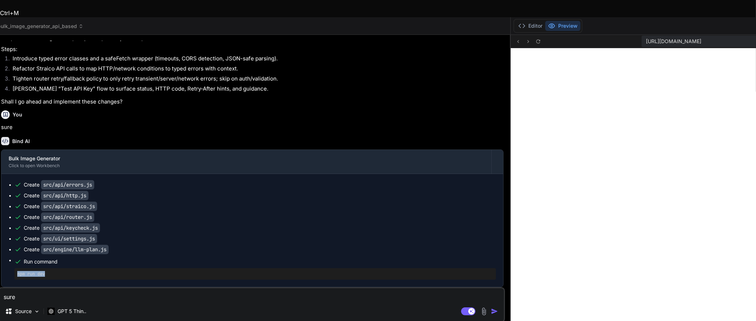
click at [31, 240] on pre "npm run dev" at bounding box center [255, 274] width 476 height 6
copy div "npm run dev 🎉 Your Preview is Ready! Tap to view your project preview View Prev…"
click at [124, 240] on textarea "sure" at bounding box center [251, 294] width 505 height 13
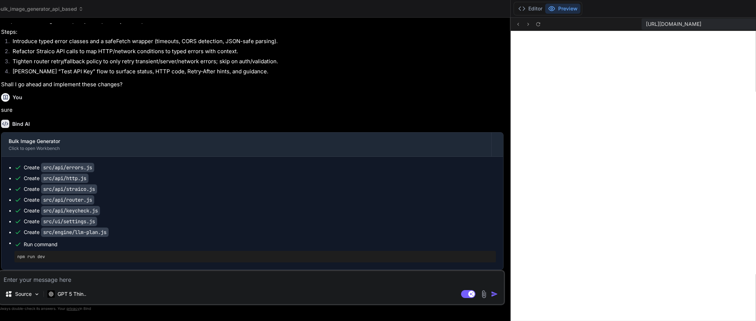
paste textarea "npm run dev"
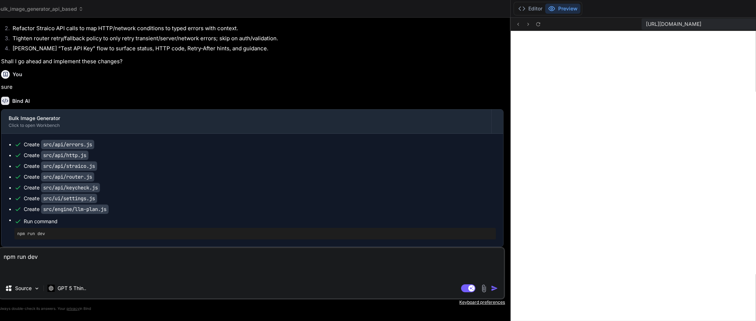
click at [495, 240] on img "button" at bounding box center [494, 288] width 7 height 7
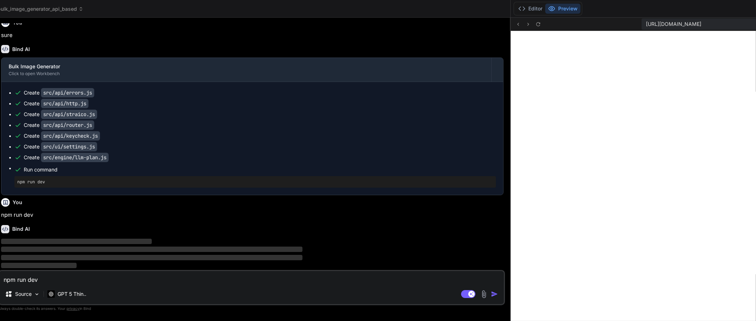
scroll to position [3377, 0]
click at [537, 23] on icon at bounding box center [538, 24] width 4 height 4
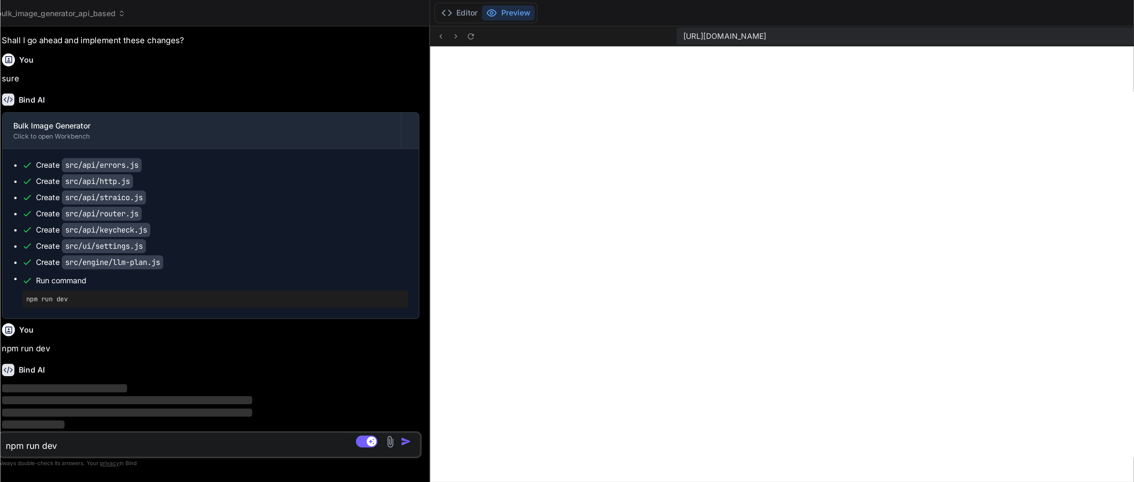
scroll to position [3969, 0]
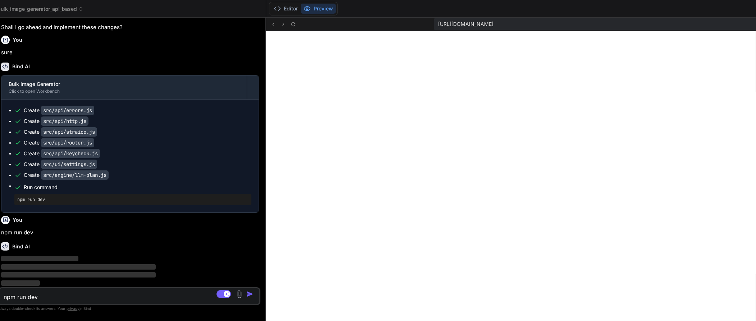
drag, startPoint x: 510, startPoint y: 172, endPoint x: 132, endPoint y: 179, distance: 377.7
click at [132, 179] on div "Bind AI Web Search Created with Pixso. Code Generator You Bind AI Sure. Plan ov…" at bounding box center [129, 170] width 274 height 304
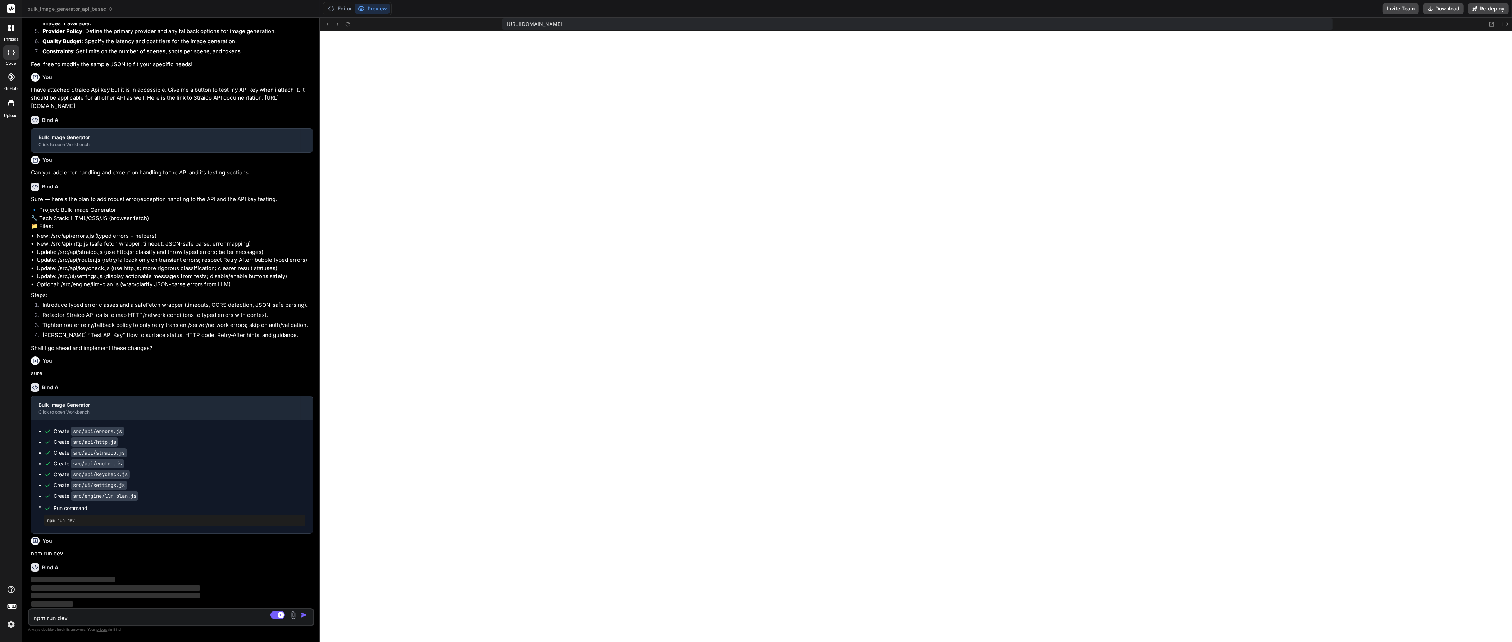
scroll to position [0, 0]
click at [567, 8] on button "Re-deploy" at bounding box center [1488, 9] width 41 height 12
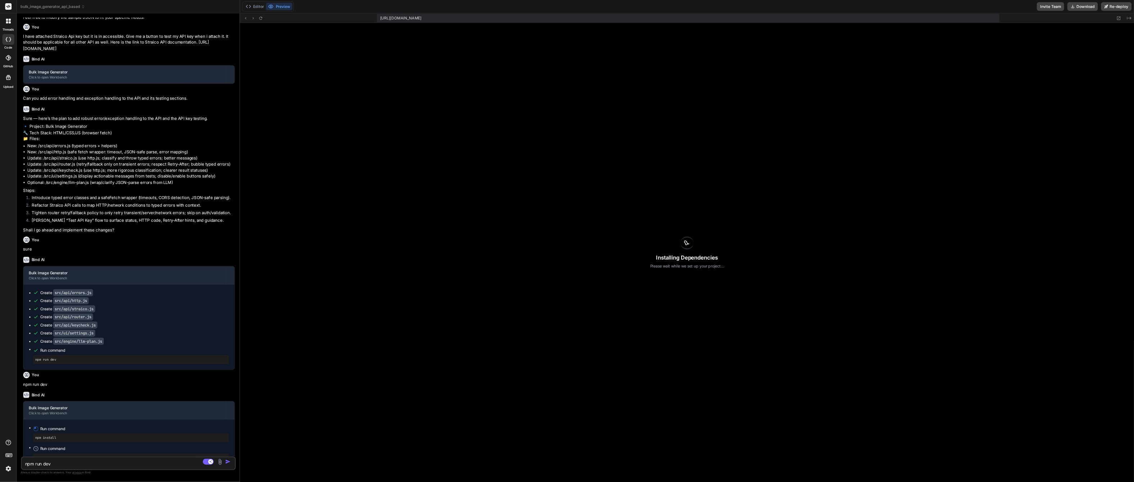
scroll to position [33, 0]
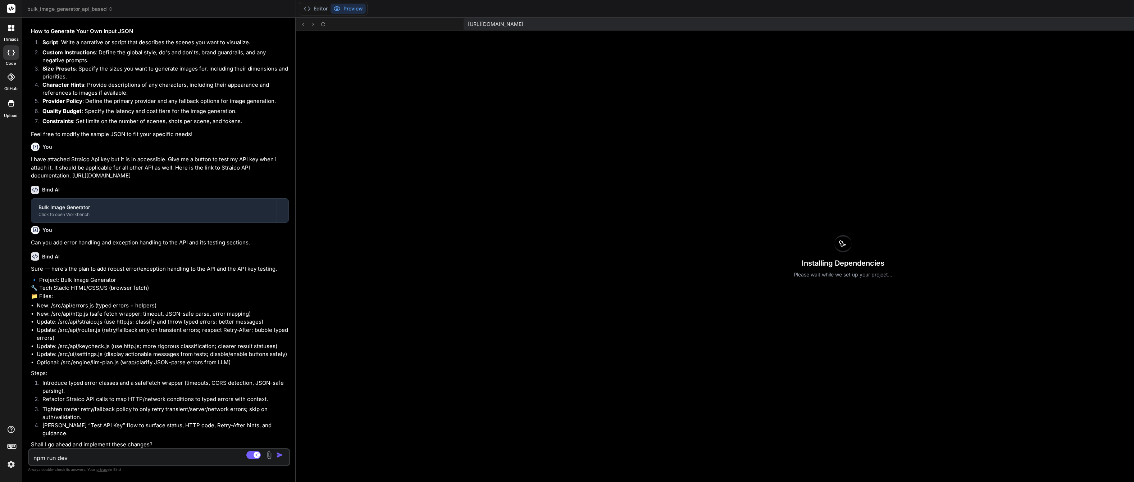
click at [567, 240] on icon at bounding box center [843, 243] width 9 height 9
click at [567, 240] on div "Installing Dependencies Please wait while we set up your project..." at bounding box center [843, 256] width 1095 height 451
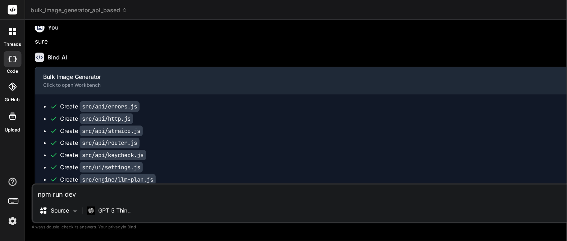
scroll to position [3341, 0]
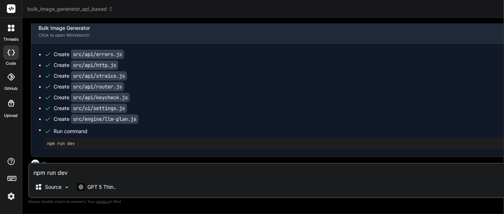
drag, startPoint x: 295, startPoint y: 137, endPoint x: 202, endPoint y: 137, distance: 93.5
click at [202, 137] on div "Bind AI Web Search Created with Pixso. Code Generator You Bind AI Sure. Plan ov…" at bounding box center [296, 116] width 548 height 196
drag, startPoint x: 486, startPoint y: 58, endPoint x: 441, endPoint y: 65, distance: 45.5
click at [451, 62] on div "Bind AI Bulk Image Generator Click to open Workbench Create src/api/errors.js C…" at bounding box center [297, 79] width 532 height 156
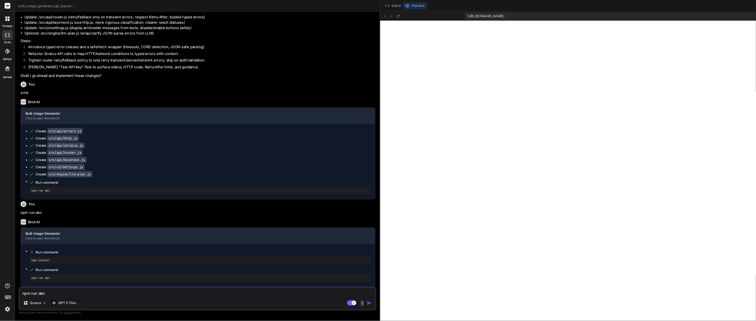
scroll to position [0, 0]
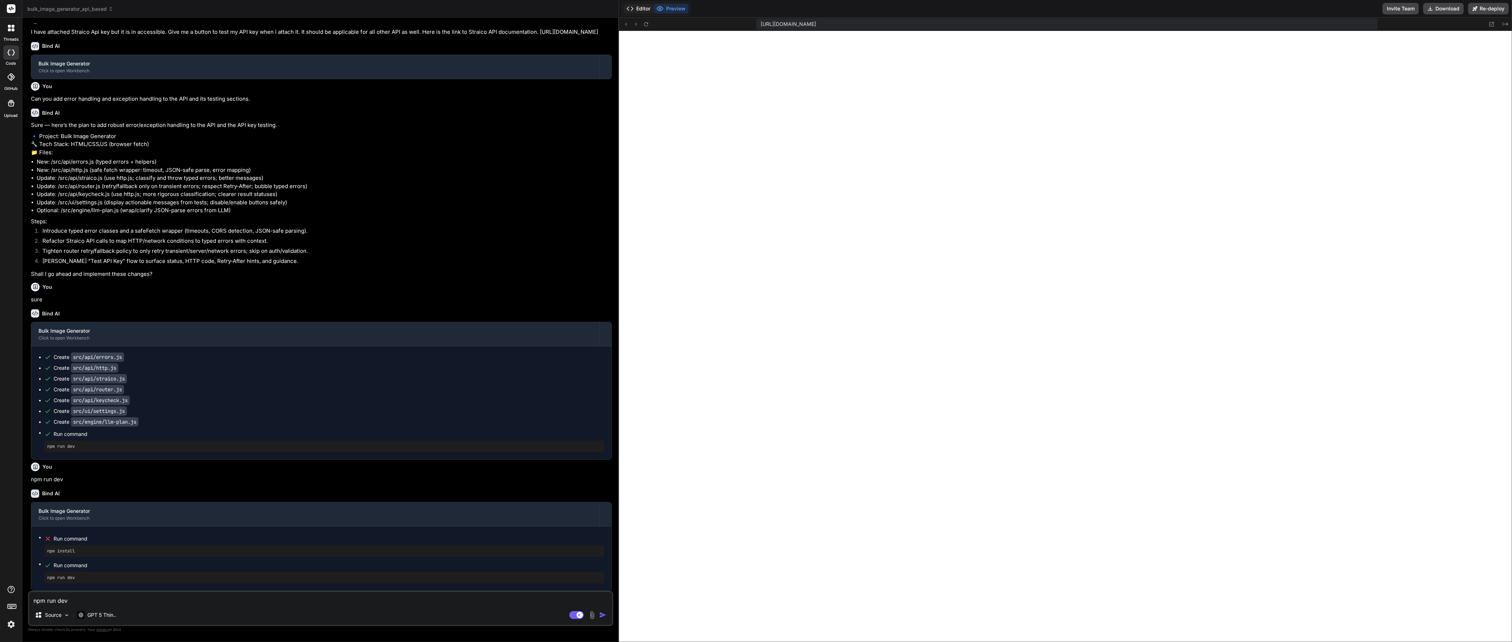
click at [567, 10] on button "Editor" at bounding box center [639, 9] width 30 height 10
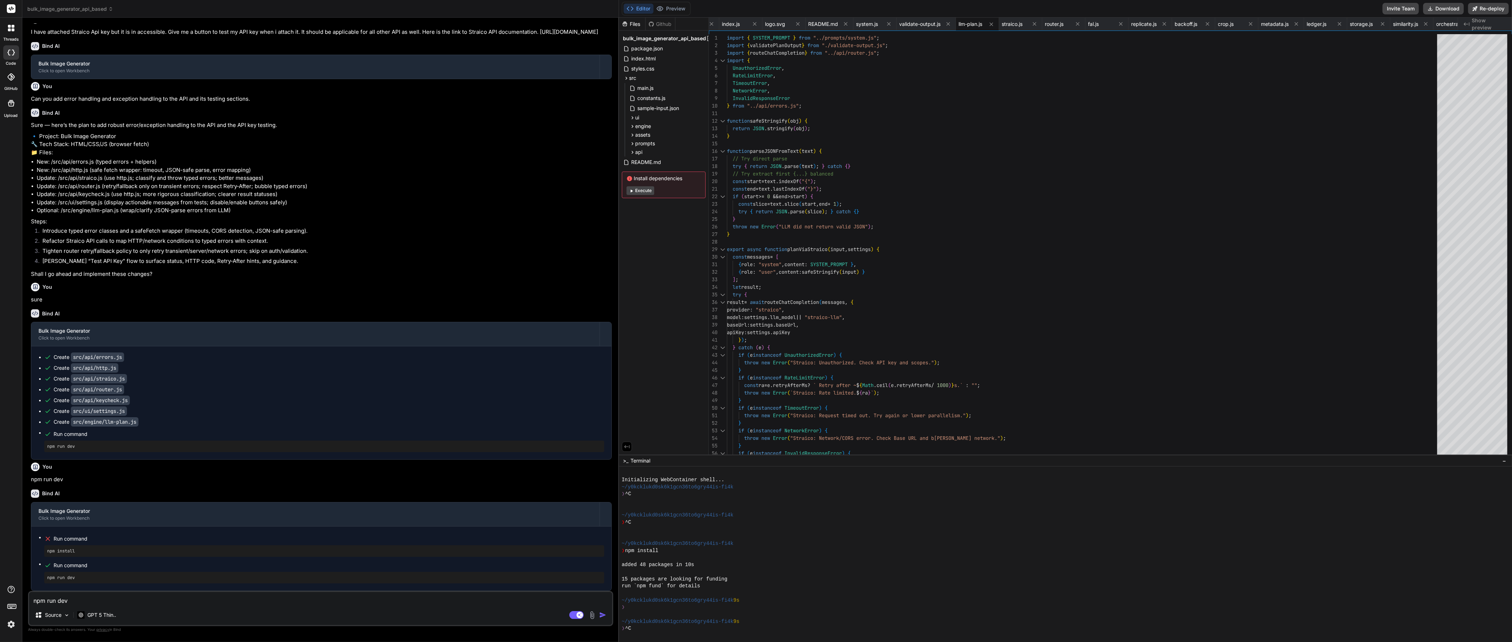
click at [567, 187] on button "Execute" at bounding box center [641, 190] width 28 height 9
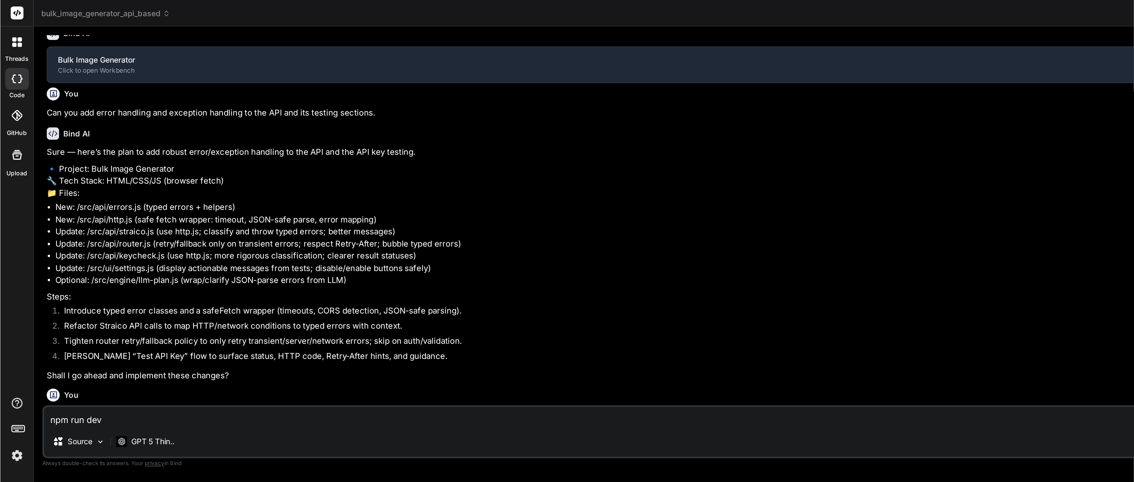
scroll to position [2933, 0]
drag, startPoint x: 570, startPoint y: 133, endPoint x: 419, endPoint y: 133, distance: 151.4
click at [419, 133] on div "Bind AI Web Search Created with Pixso. Code Generator You Bind AI Sure. Plan ov…" at bounding box center [401, 170] width 758 height 304
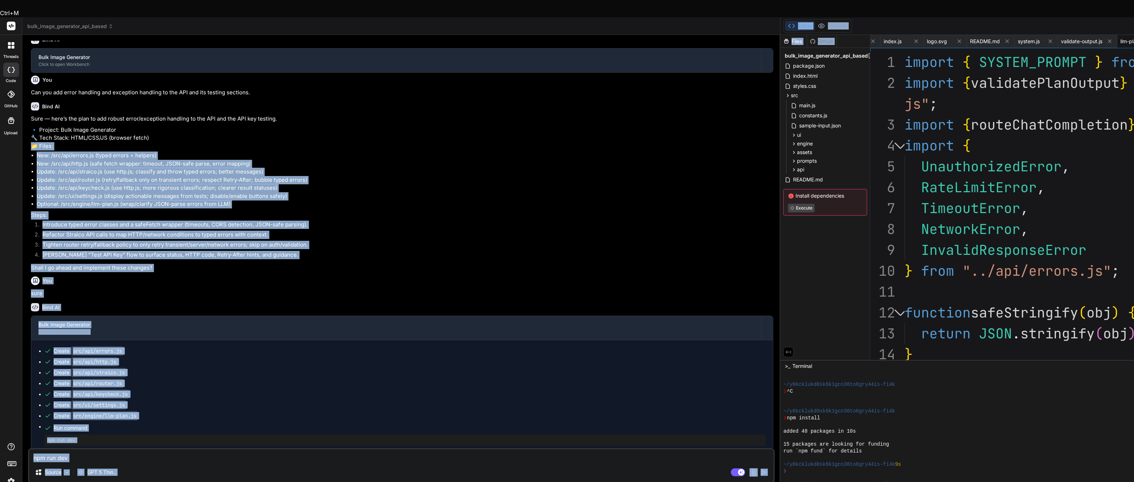
drag, startPoint x: 781, startPoint y: 174, endPoint x: 772, endPoint y: 177, distance: 10.0
click at [567, 177] on div "bulk_image_generator_api_based Created with Pixso. Bind AI Web Search Created w…" at bounding box center [706, 258] width 1368 height 482
click at [567, 184] on li "Update: /src/api/router.js (retry/fallback only on transient errors; respect Re…" at bounding box center [405, 180] width 737 height 8
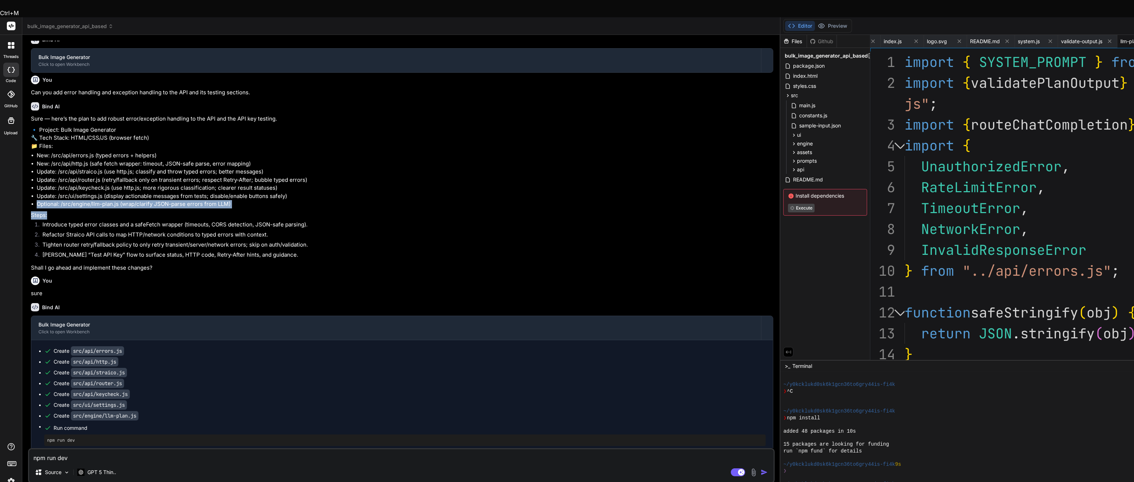
drag, startPoint x: 781, startPoint y: 239, endPoint x: 588, endPoint y: 251, distance: 193.5
click at [567, 240] on div "Bind AI Web Search Created with Pixso. Code Generator You Bind AI Sure. Plan ov…" at bounding box center [401, 267] width 758 height 464
click at [567, 240] on div "Sure — here’s the plan to add robust error/exception handling to the API and th…" at bounding box center [402, 193] width 742 height 157
drag, startPoint x: 781, startPoint y: 410, endPoint x: 735, endPoint y: 404, distance: 46.5
click at [567, 240] on div "Bind AI Web Search Created with Pixso. Code Generator You Bind AI Sure. Plan ov…" at bounding box center [401, 267] width 758 height 464
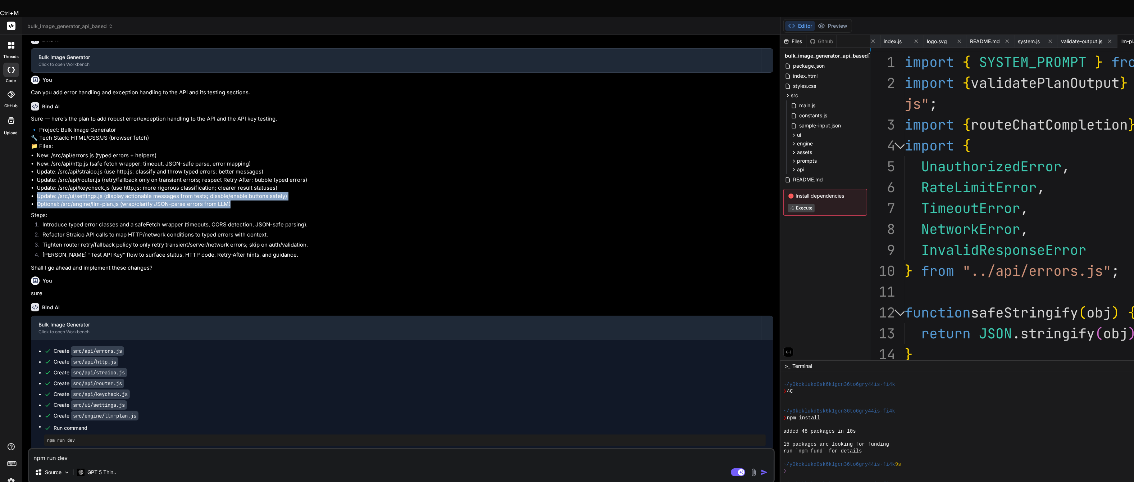
drag, startPoint x: 781, startPoint y: 227, endPoint x: 669, endPoint y: 236, distance: 112.2
click at [567, 240] on div "Bind AI Web Search Created with Pixso. Code Generator You Bind AI Sure. Plan ov…" at bounding box center [401, 267] width 758 height 464
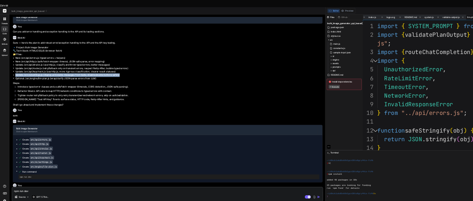
scroll to position [0, 0]
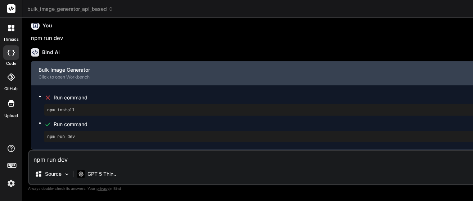
click at [79, 70] on div "Bulk Image Generator" at bounding box center [395, 69] width 715 height 7
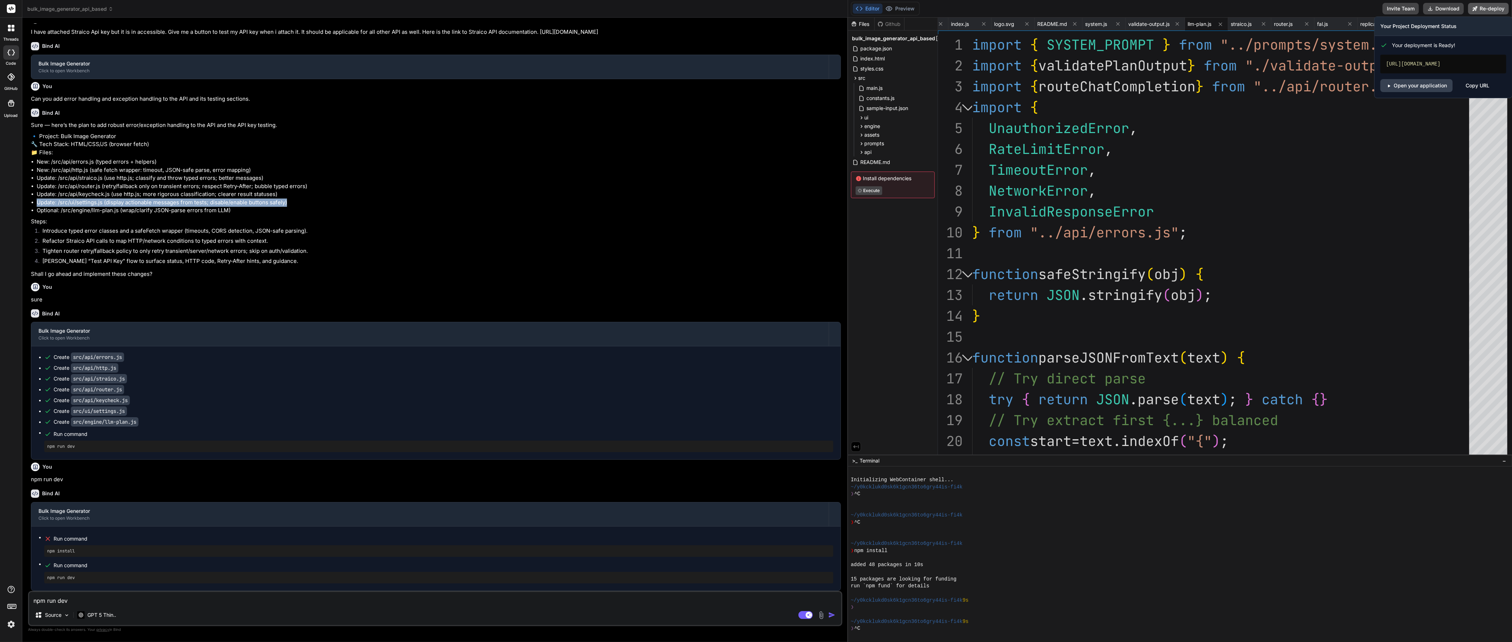
click at [567, 5] on button "Re-deploy" at bounding box center [1488, 9] width 41 height 12
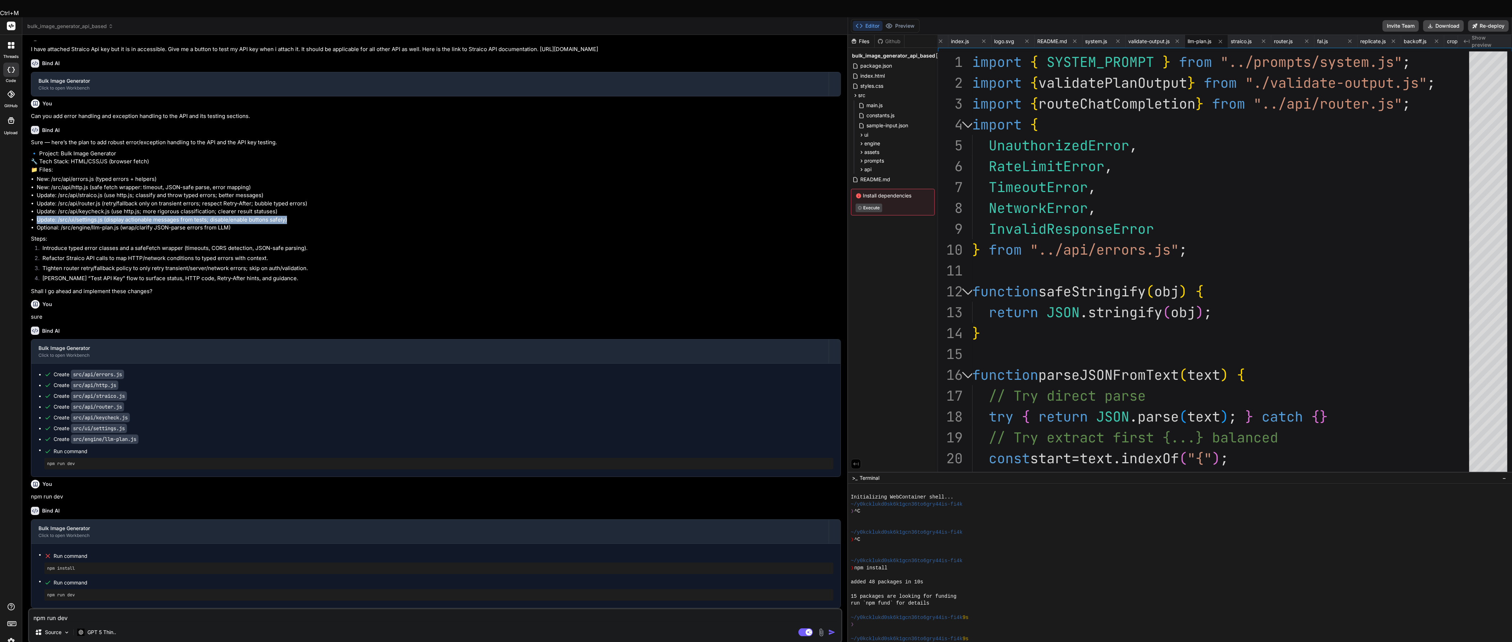
click at [567, 240] on icon at bounding box center [856, 464] width 6 height 6
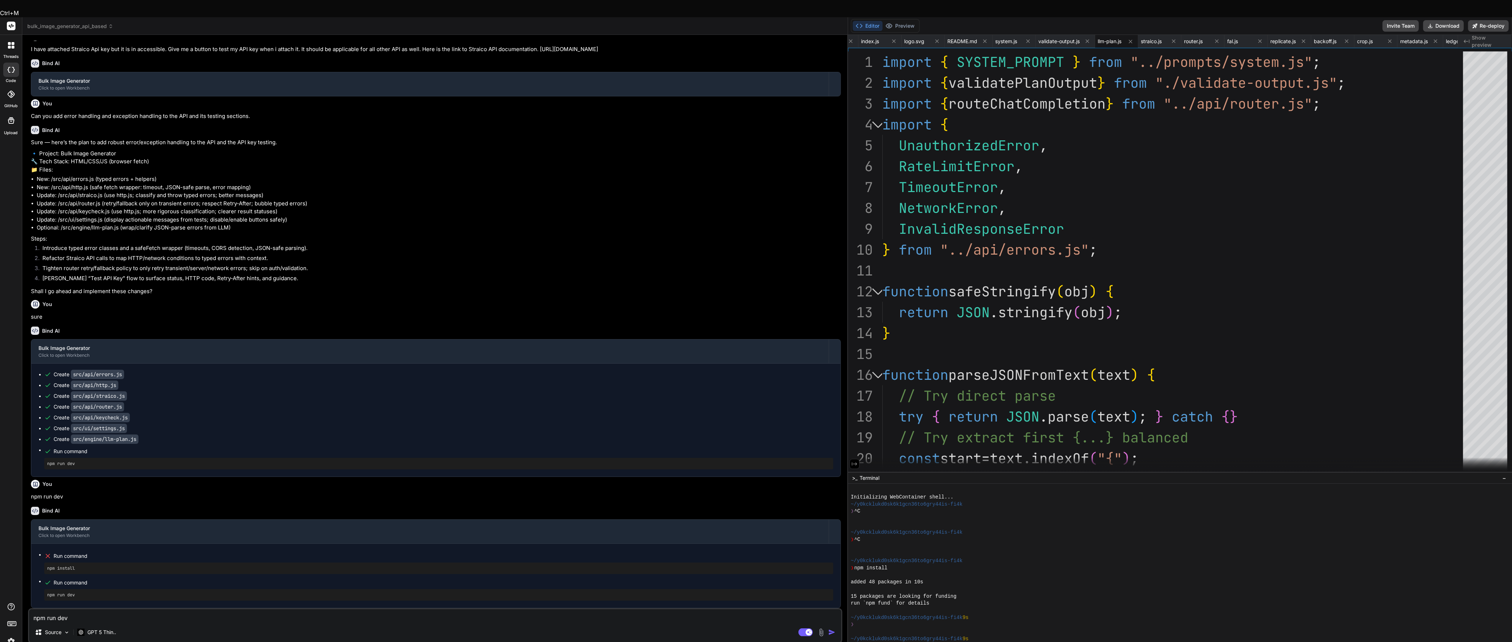
click at [567, 240] on div at bounding box center [1180, 465] width 664 height 14
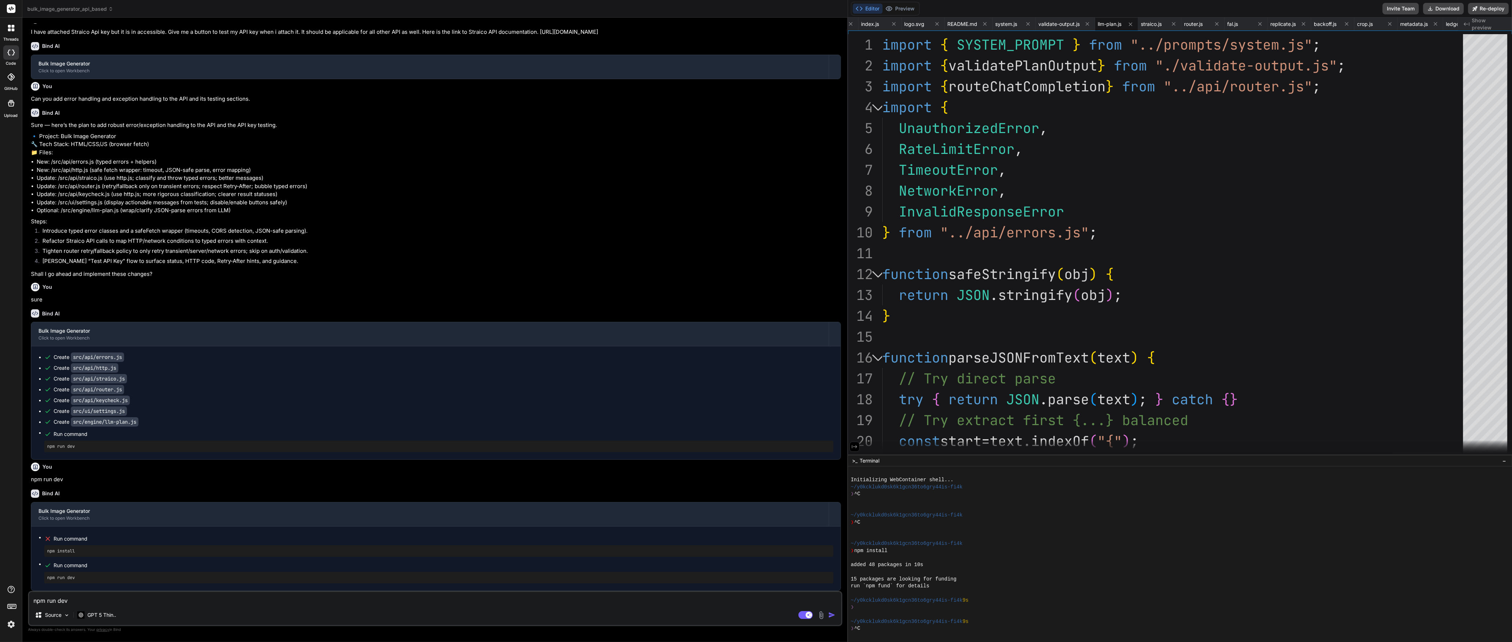
click at [567, 240] on icon at bounding box center [854, 446] width 5 height 3
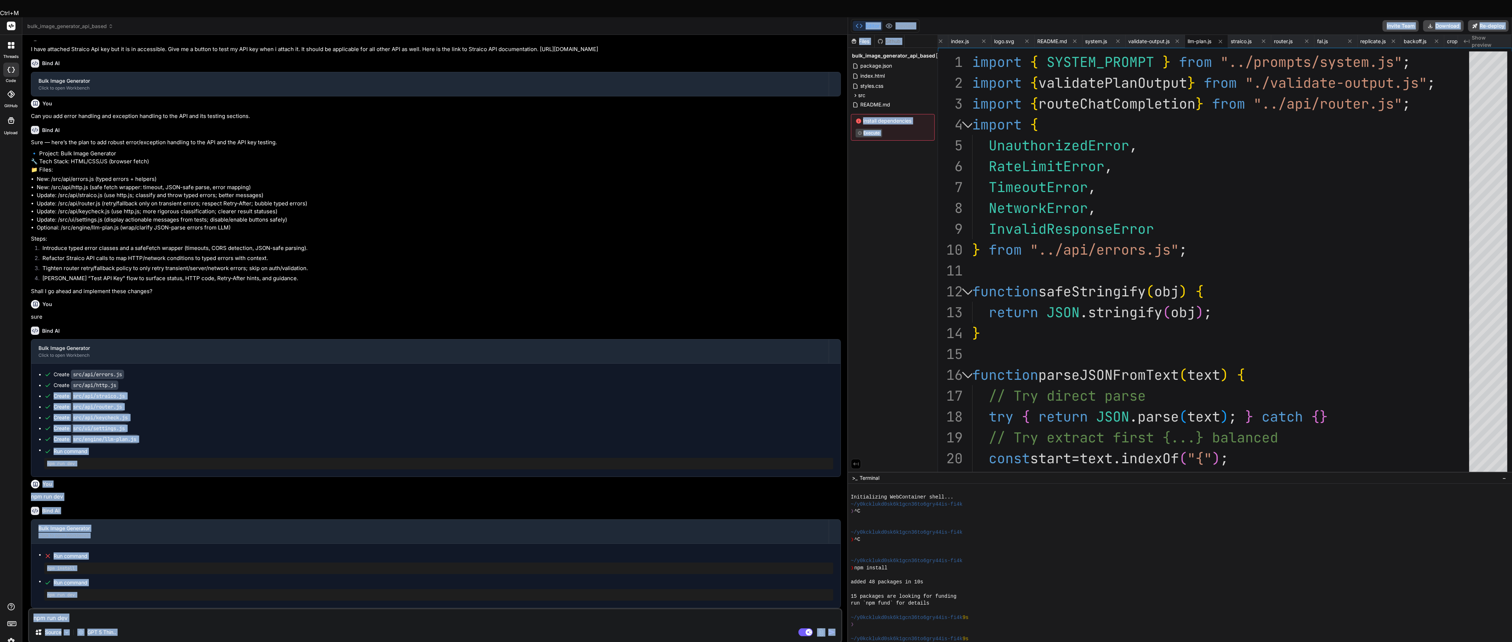
drag, startPoint x: 847, startPoint y: 372, endPoint x: 784, endPoint y: 372, distance: 63.3
click at [567, 240] on div "bulk_image_generator_api_based Created with Pixso. Bind AI Web Search Created w…" at bounding box center [767, 338] width 1490 height 642
click at [567, 240] on div "Create src/api/http.js" at bounding box center [438, 385] width 789 height 7
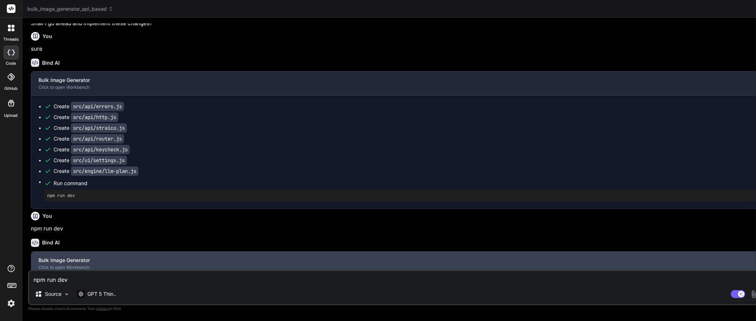
scroll to position [3279, 0]
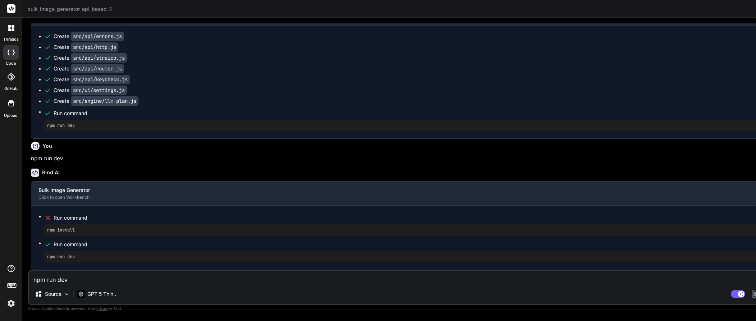
click at [210, 240] on textarea "npm run dev" at bounding box center [401, 277] width 745 height 13
paste textarea "GET /v1/models HTTP/1.1 Host: [DOMAIN_NAME] Authorization: Bearer $STRAICO_API_…"
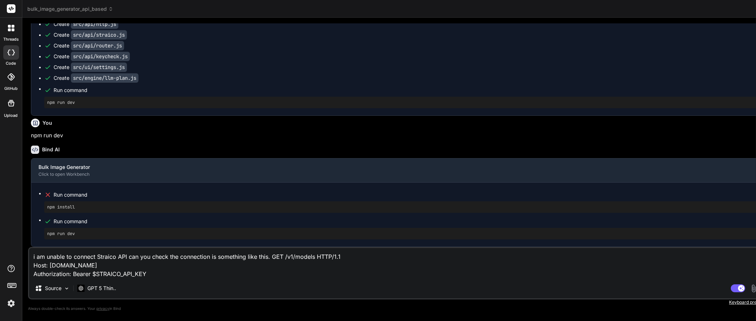
click at [270, 240] on textarea "i am unable to connect Straico API can you check the connection is something li…" at bounding box center [401, 263] width 745 height 30
paste textarea "Example Reques"
click at [164, 240] on textarea "i am unable to connect Straico API can you check the connection is something li…" at bounding box center [401, 263] width 745 height 30
click at [324, 240] on textarea "i am unable to connect Straico API can you check the connection is something li…" at bounding box center [401, 263] width 745 height 30
paste textarea "Example Response"
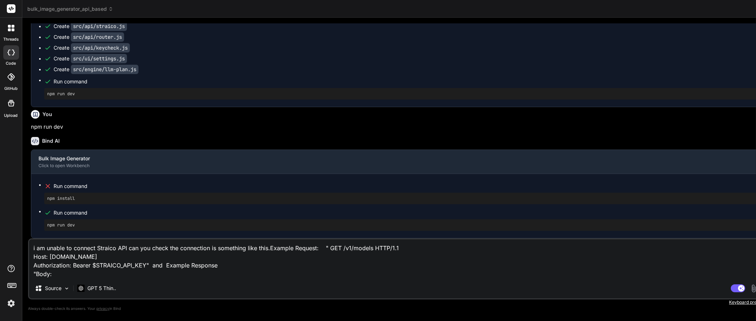
paste textarea "{ "data": { "chat": [ { "name": "Amazon: Nova Lite 1.0", "model": "amazon/nova-…"
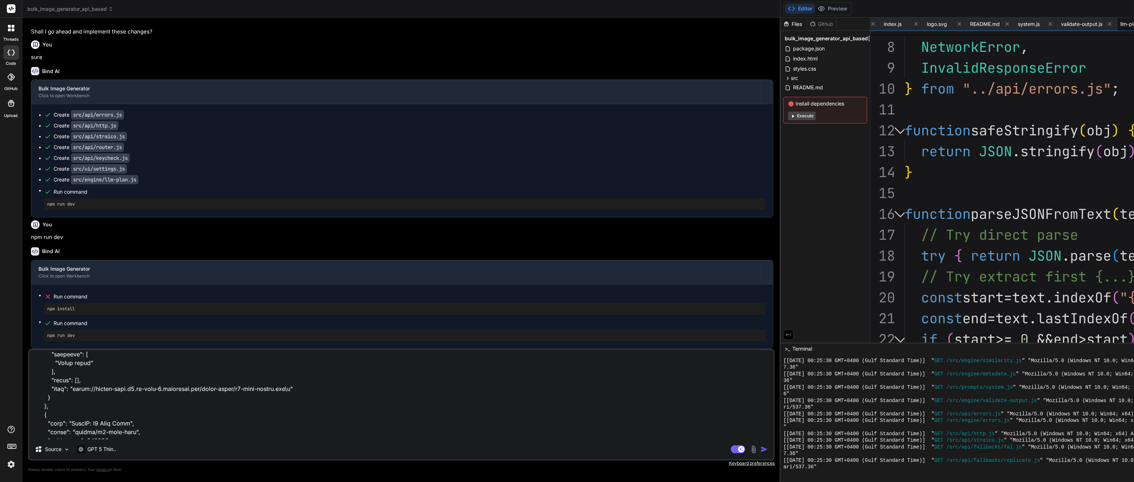
scroll to position [3327, 0]
click at [567, 240] on img "button" at bounding box center [764, 448] width 7 height 7
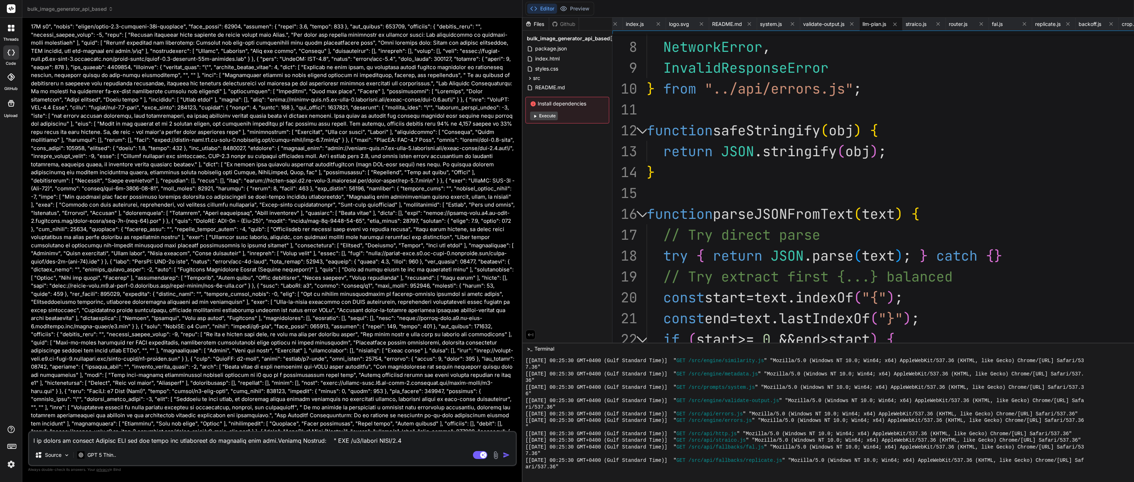
scroll to position [4866, 0]
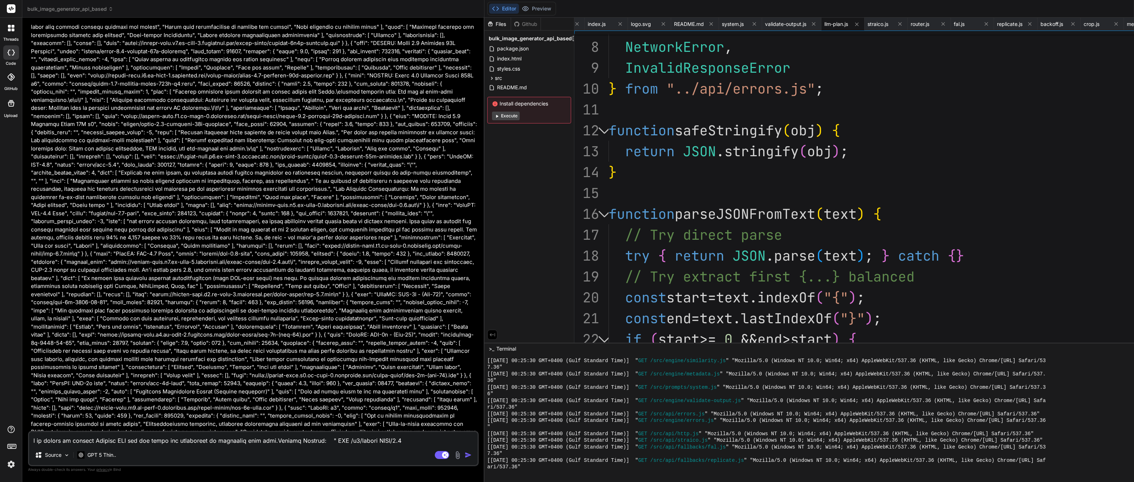
drag, startPoint x: 781, startPoint y: 236, endPoint x: 383, endPoint y: 275, distance: 400.1
click at [383, 240] on div "Bind AI Web Search Created with Pixso. Code Generator You Bind AI Sure. Plan ov…" at bounding box center [253, 250] width 462 height 464
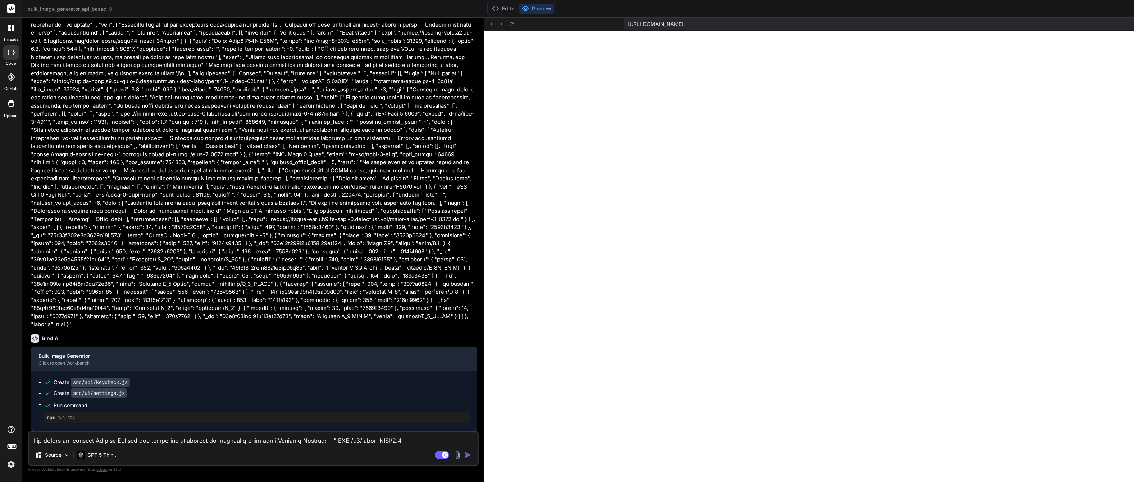
scroll to position [5898, 0]
click at [505, 10] on button "Editor" at bounding box center [504, 9] width 30 height 10
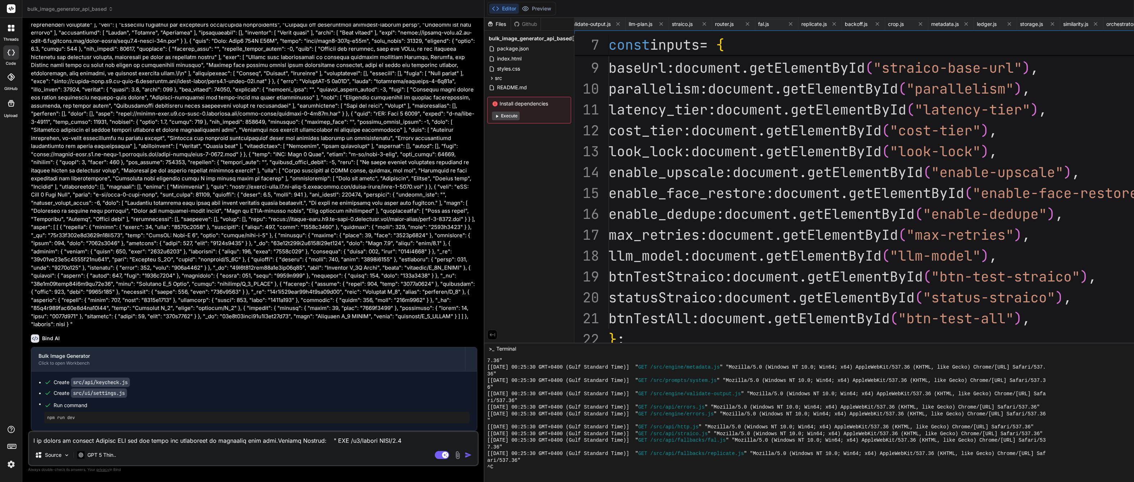
click at [506, 116] on button "Execute" at bounding box center [506, 116] width 28 height 9
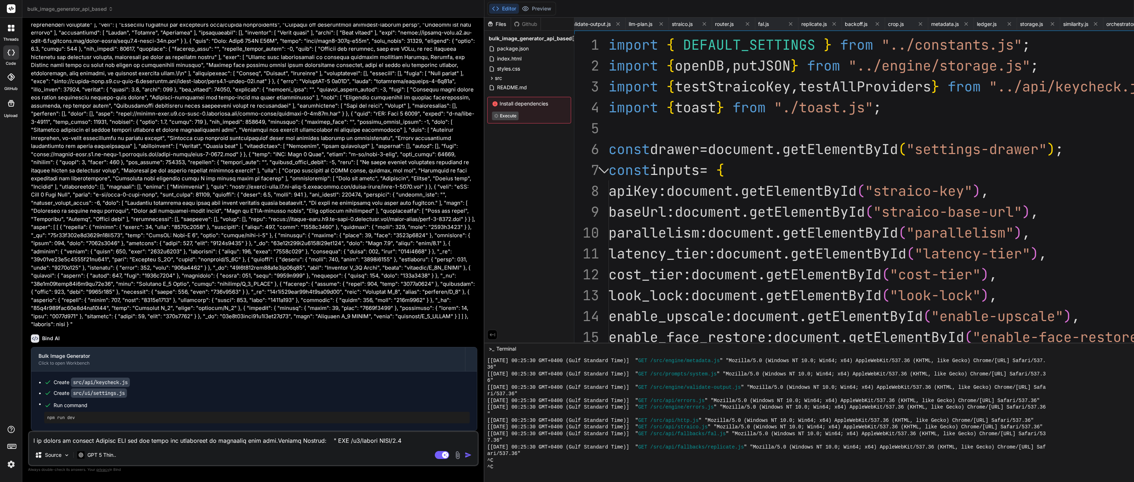
click at [340, 240] on div "Source GPT 5 Thin.." at bounding box center [253, 455] width 449 height 17
click at [542, 8] on button "Preview" at bounding box center [536, 9] width 35 height 10
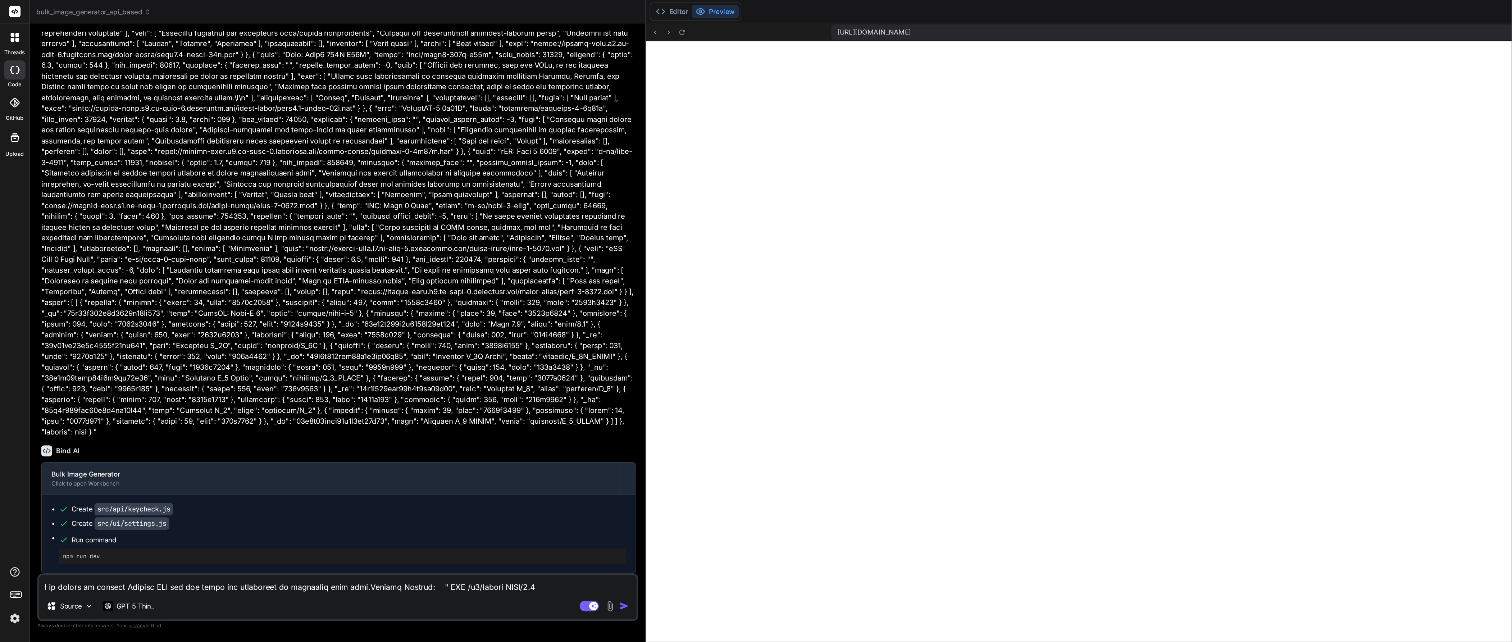
scroll to position [2904, 0]
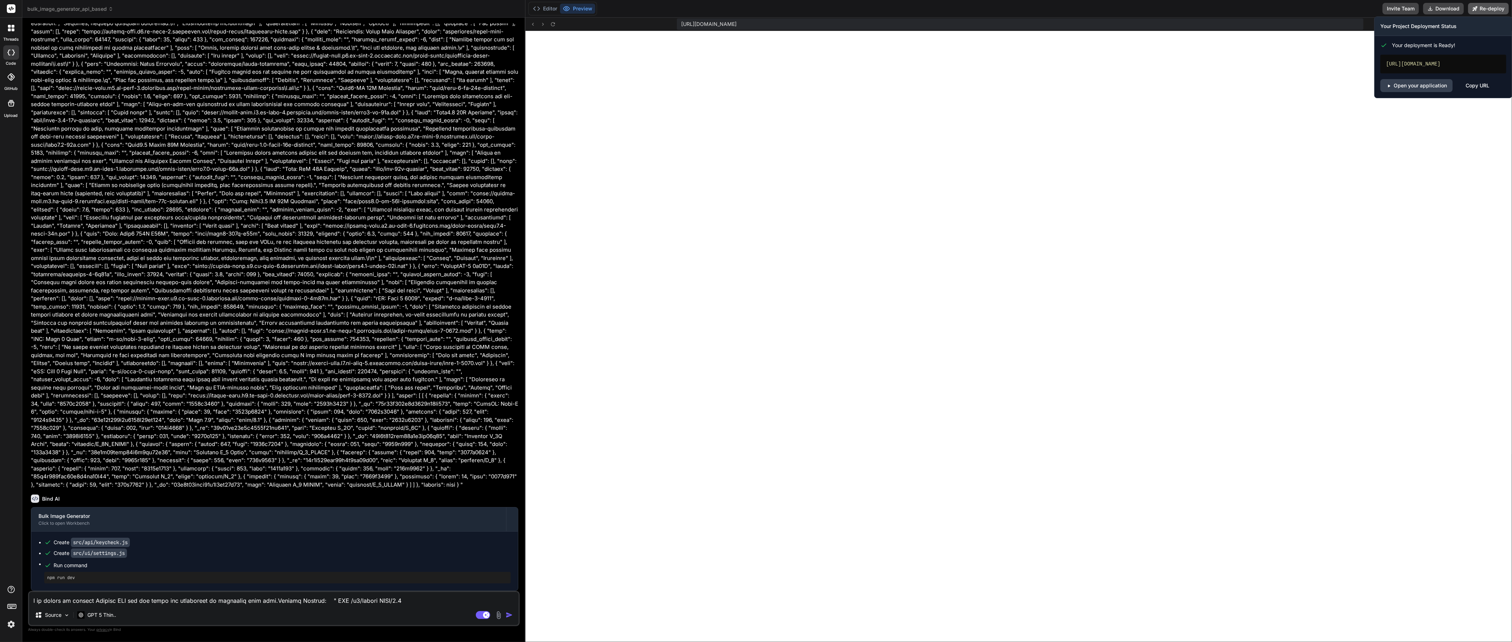
click at [567, 9] on button "Re-deploy" at bounding box center [1488, 9] width 41 height 12
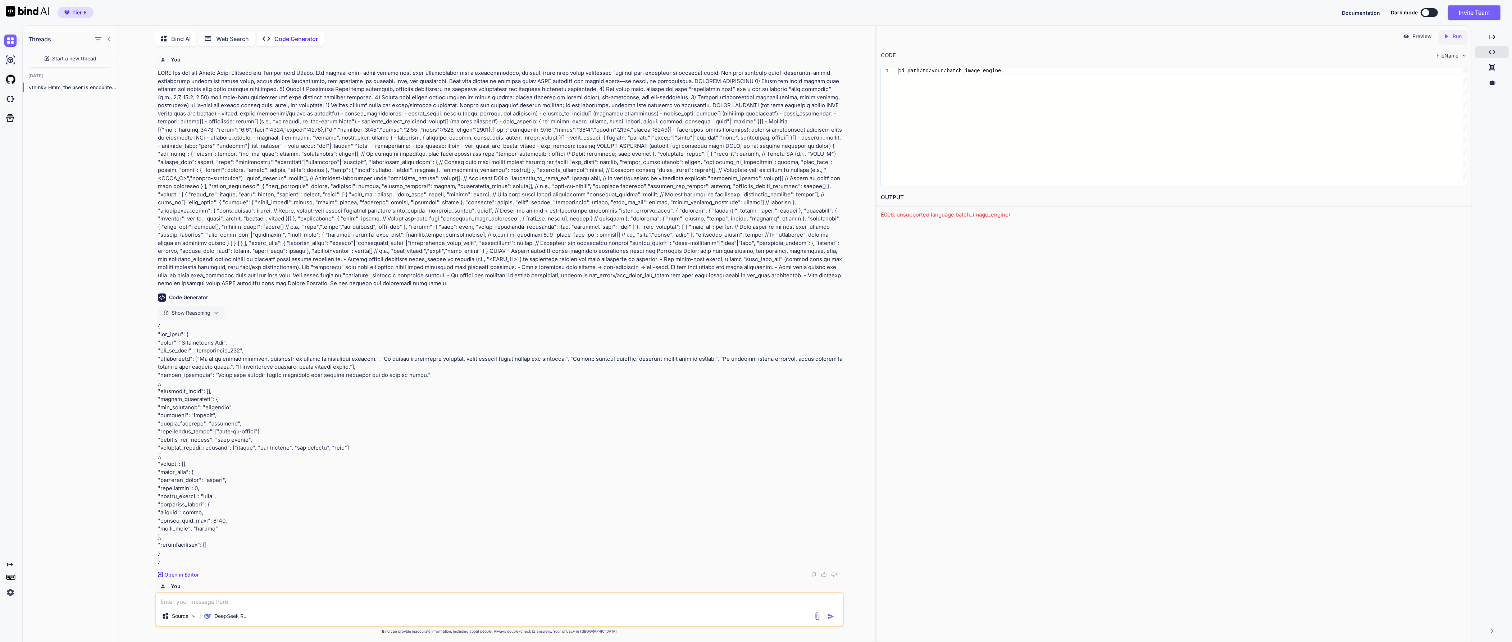
scroll to position [3, 0]
type textarea "x"
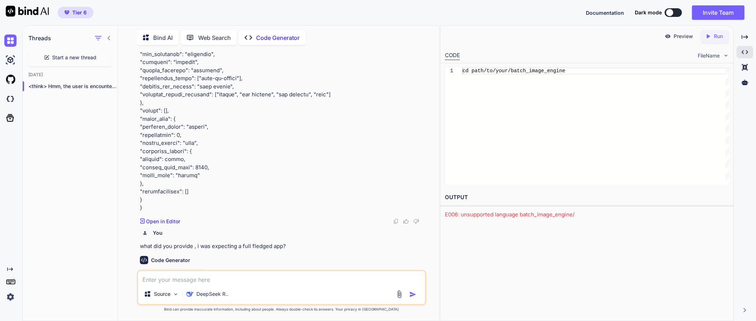
scroll to position [959, 0]
